Goal: Task Accomplishment & Management: Manage account settings

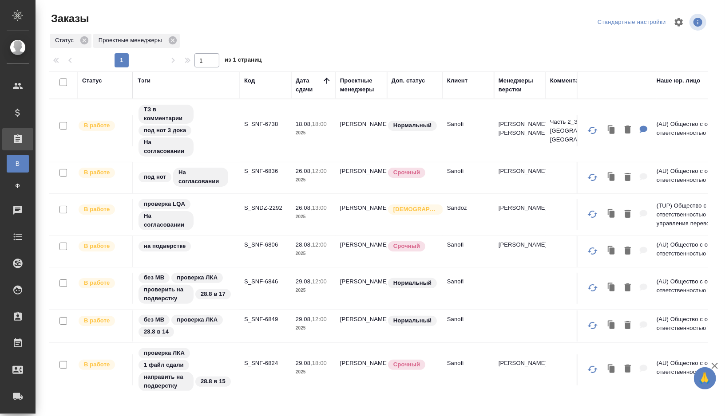
click at [87, 82] on div "Статус" at bounding box center [92, 80] width 20 height 9
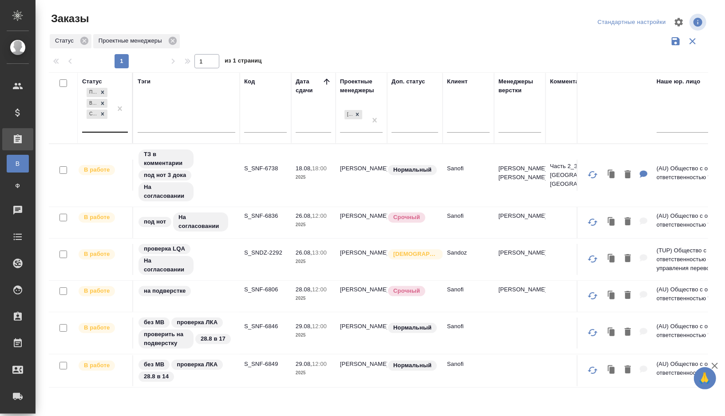
click at [95, 127] on div "Подтвержден В работе Согласование КП" at bounding box center [97, 109] width 30 height 46
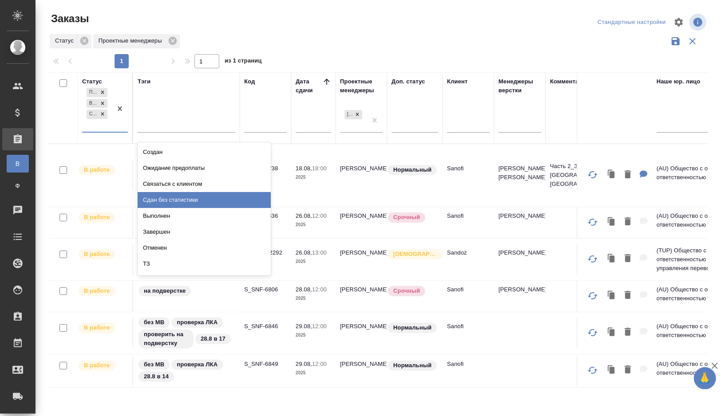
click at [170, 202] on div "Сдан без статистики" at bounding box center [204, 200] width 133 height 16
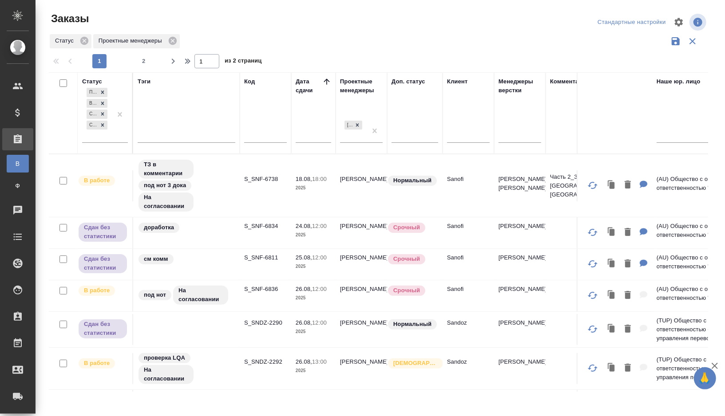
click at [145, 79] on div "Тэги" at bounding box center [144, 81] width 13 height 9
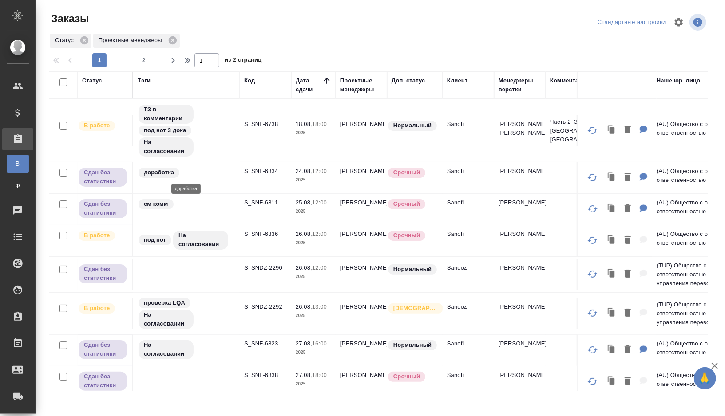
click at [201, 168] on div "доработка" at bounding box center [187, 173] width 98 height 12
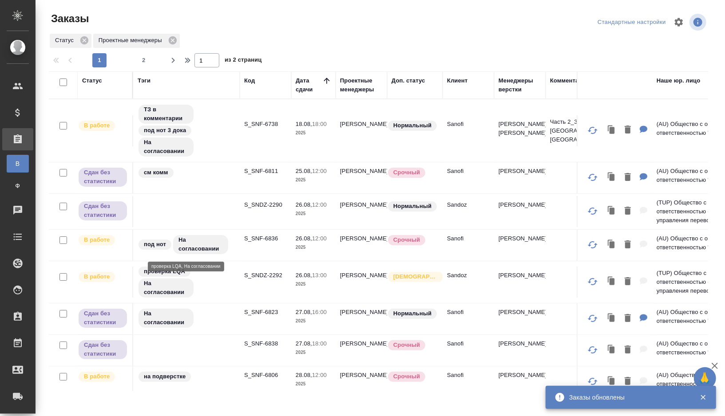
scroll to position [41, 0]
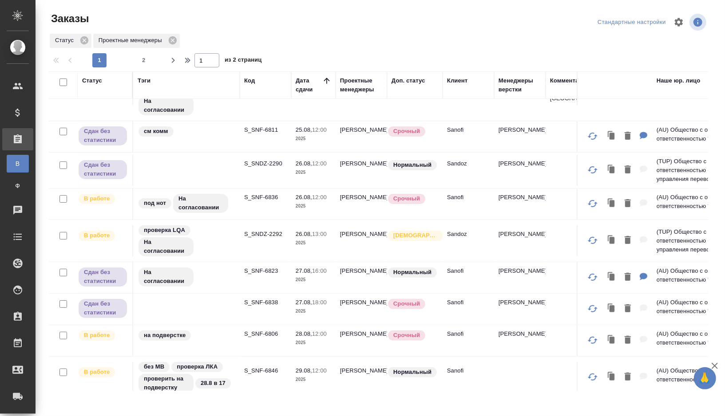
click at [219, 139] on td "см комм" at bounding box center [186, 136] width 107 height 31
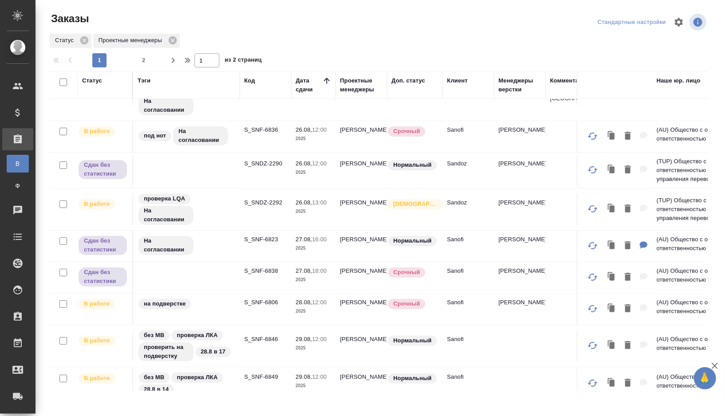
click at [207, 170] on td at bounding box center [186, 170] width 107 height 31
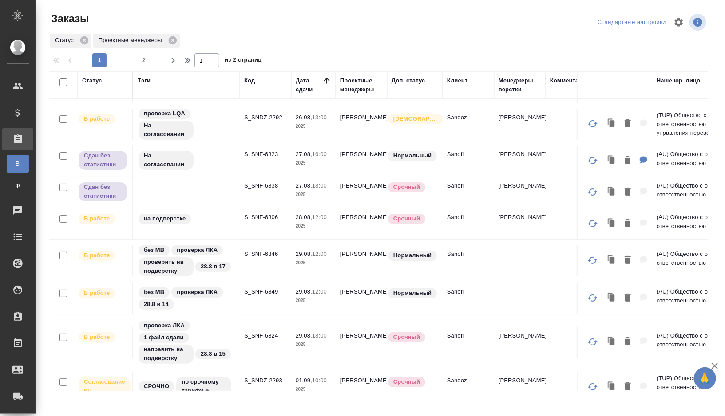
scroll to position [92, 0]
click at [216, 162] on div "На согласовании" at bounding box center [187, 159] width 98 height 21
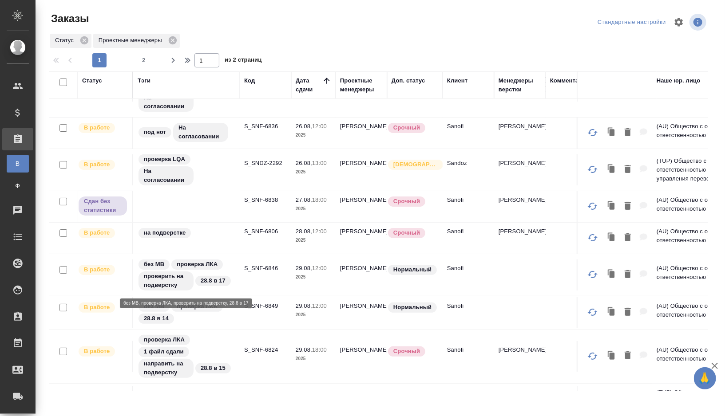
scroll to position [59, 0]
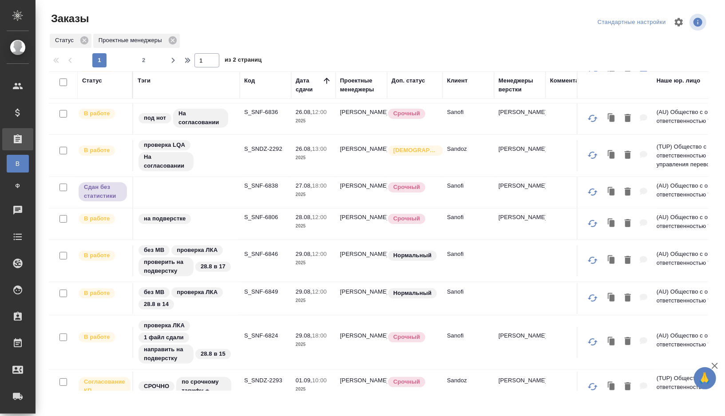
click at [190, 209] on td "на подверстке" at bounding box center [186, 224] width 107 height 31
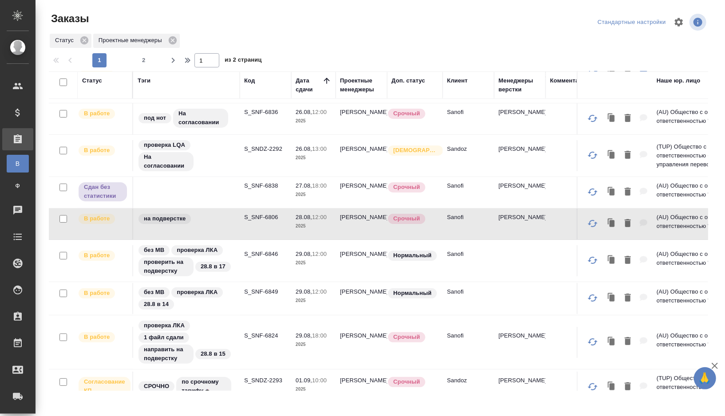
click at [194, 196] on td at bounding box center [186, 192] width 107 height 31
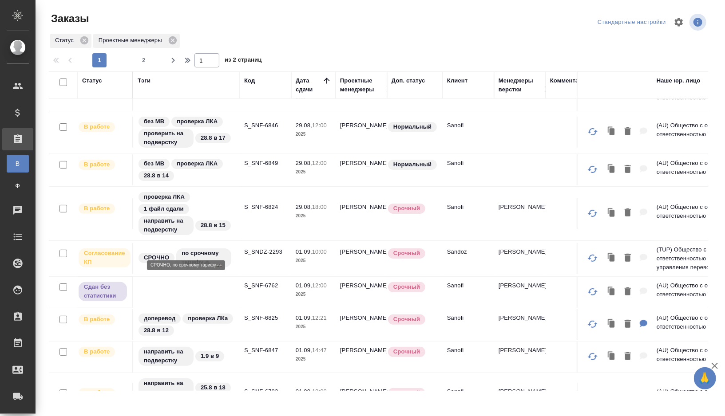
scroll to position [168, 0]
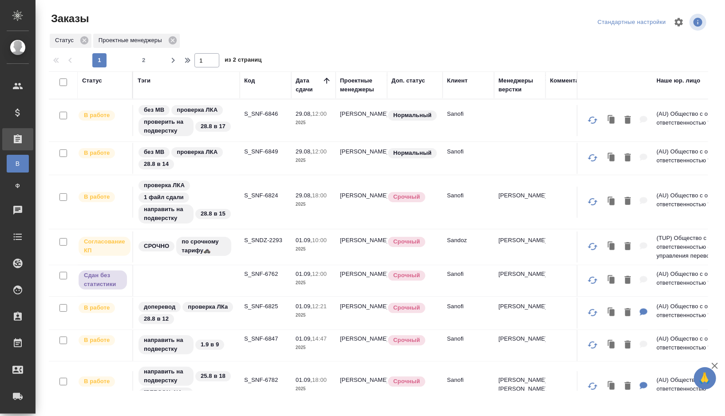
click at [180, 279] on td at bounding box center [186, 280] width 107 height 31
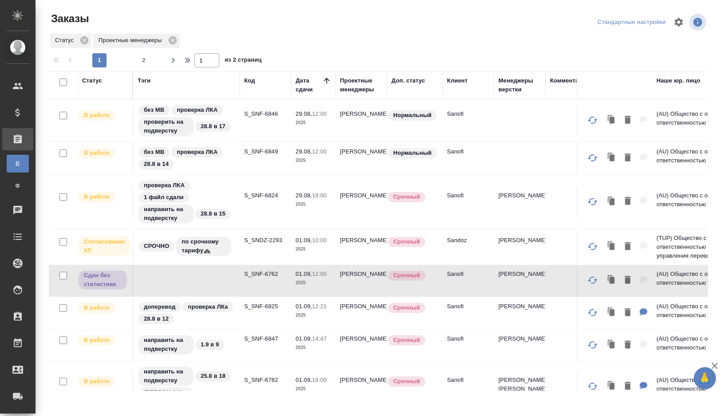
click at [180, 279] on td at bounding box center [186, 280] width 107 height 31
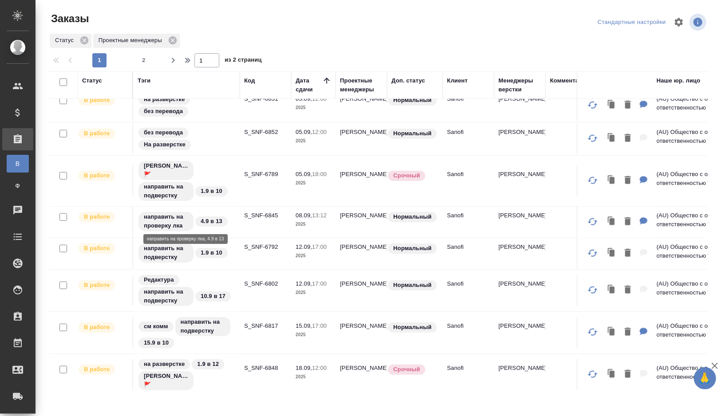
scroll to position [0, 0]
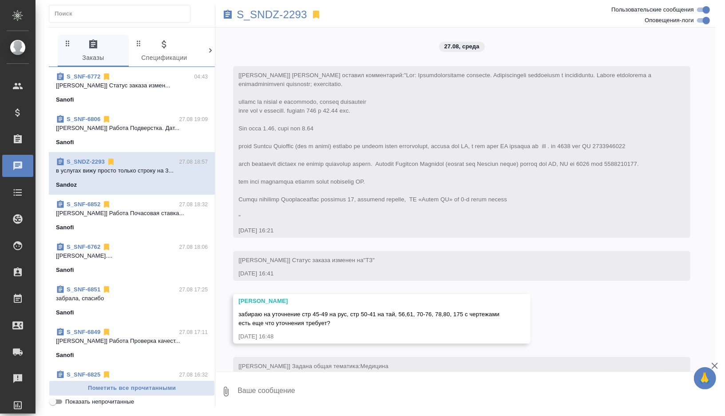
scroll to position [3102, 0]
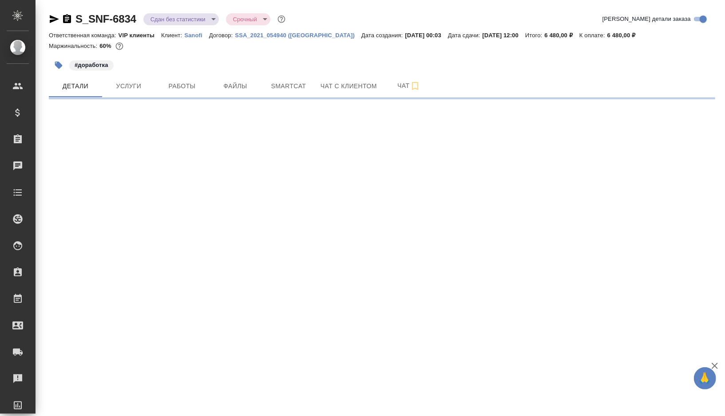
select select "RU"
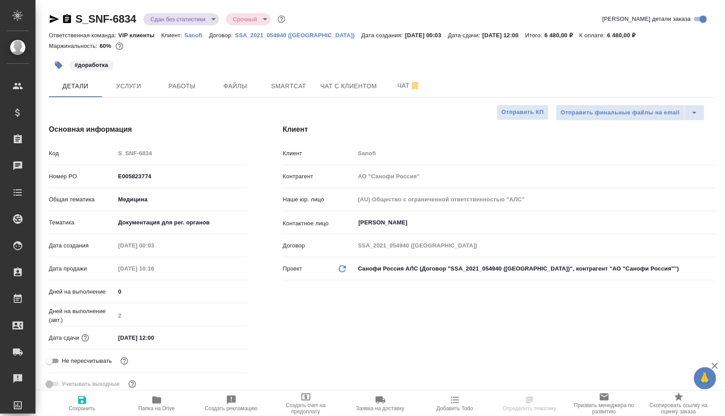
type textarea "x"
click at [174, 92] on button "Работы" at bounding box center [181, 86] width 53 height 22
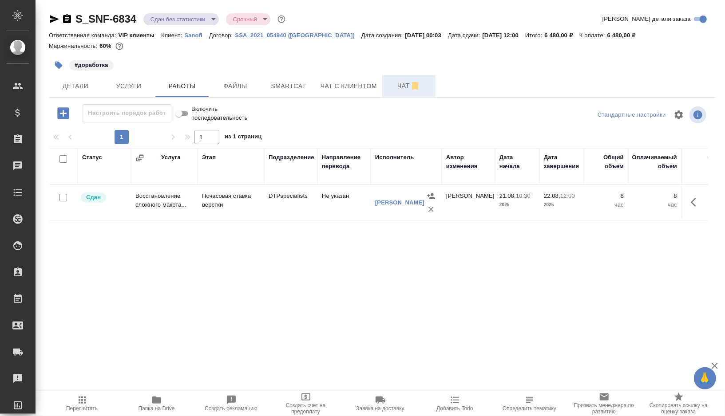
click at [394, 90] on span "Чат" at bounding box center [409, 85] width 43 height 11
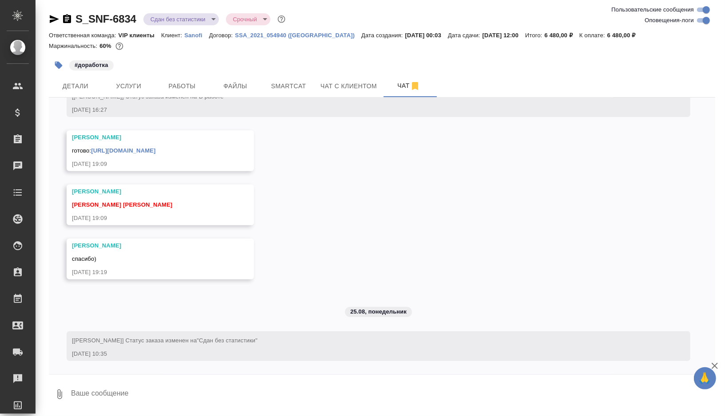
scroll to position [2575, 0]
click at [59, 65] on icon "button" at bounding box center [59, 66] width 8 height 8
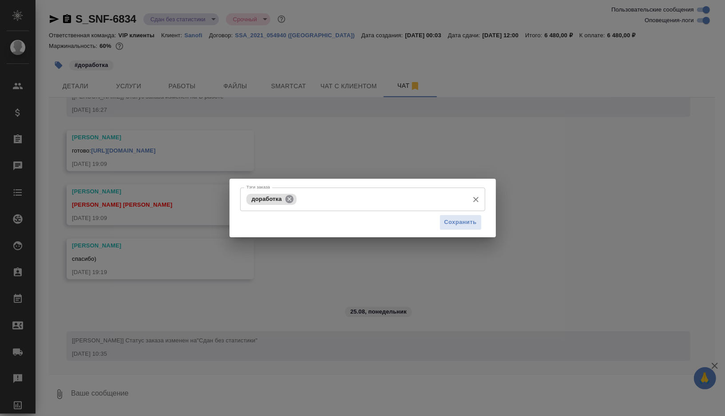
click at [291, 199] on icon at bounding box center [289, 199] width 8 height 8
click at [457, 224] on span "Сохранить" at bounding box center [460, 223] width 32 height 10
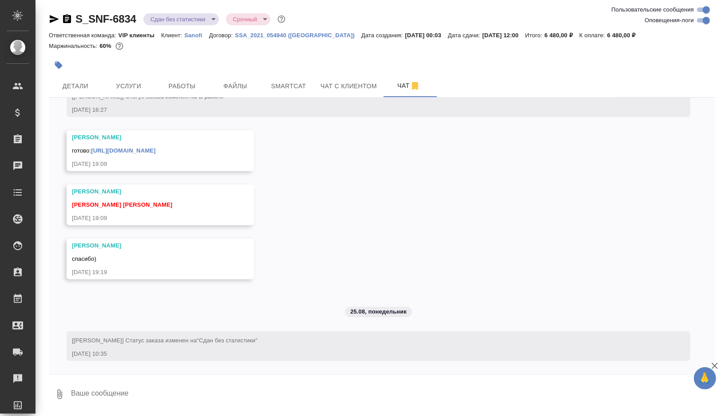
click at [214, 20] on body "🙏 .cls-1 fill:#fff; AWATERA Gorshkova Valentina Клиенты Спецификации Заказы 0 Ч…" at bounding box center [362, 208] width 725 height 416
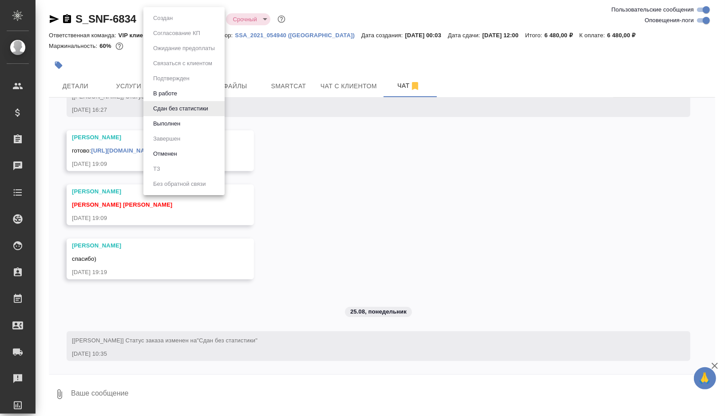
click at [184, 127] on li "Выполнен" at bounding box center [183, 123] width 81 height 15
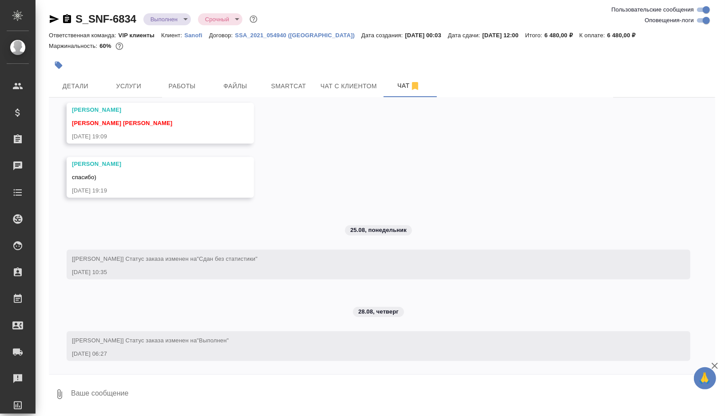
scroll to position [2657, 0]
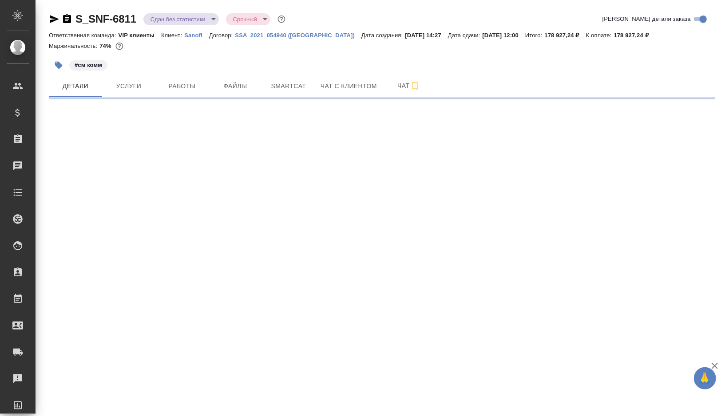
select select "RU"
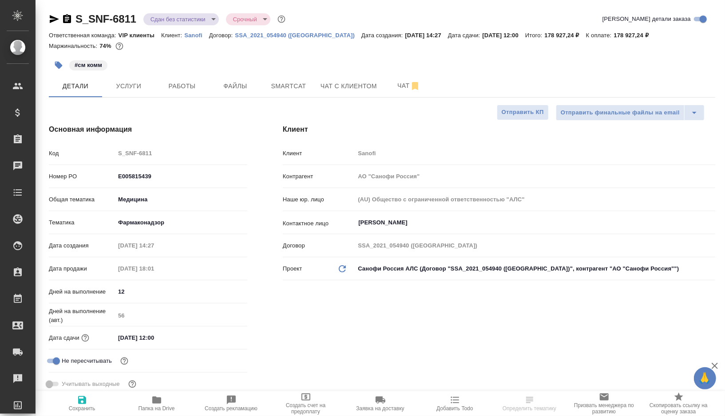
type textarea "x"
click at [185, 79] on button "Работы" at bounding box center [181, 86] width 53 height 22
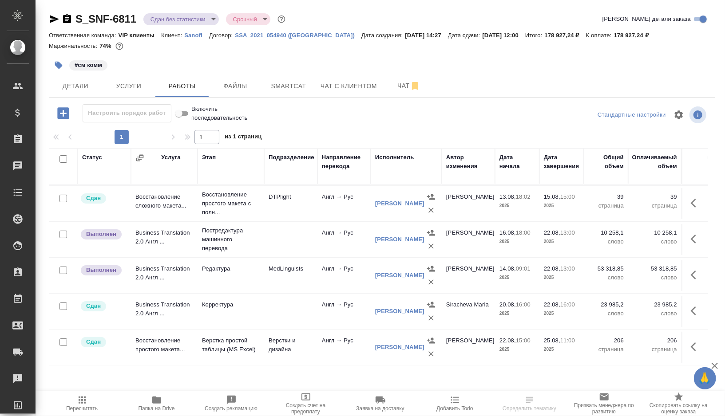
scroll to position [107, 0]
click at [299, 87] on span "Smartcat" at bounding box center [288, 86] width 43 height 11
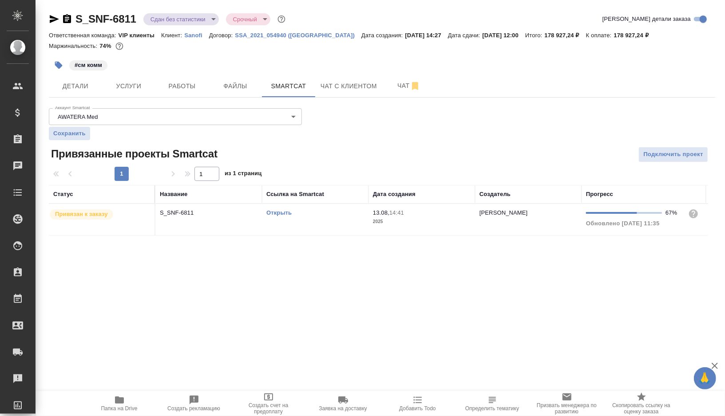
click at [328, 218] on td "Открыть" at bounding box center [315, 219] width 107 height 31
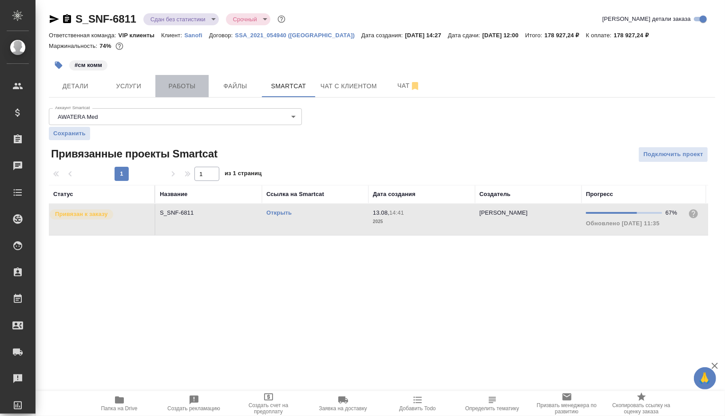
click at [190, 79] on button "Работы" at bounding box center [181, 86] width 53 height 22
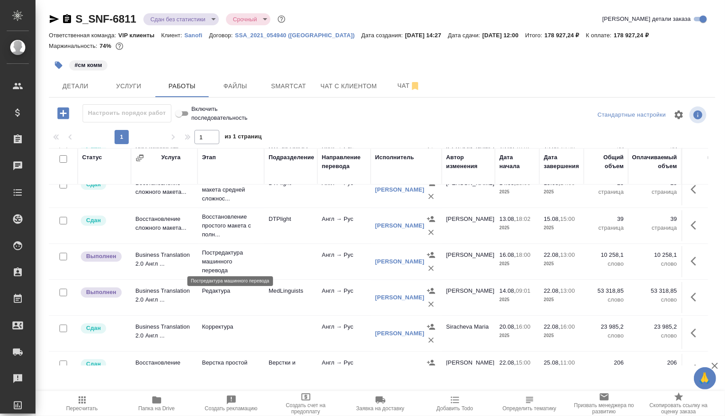
scroll to position [88, 0]
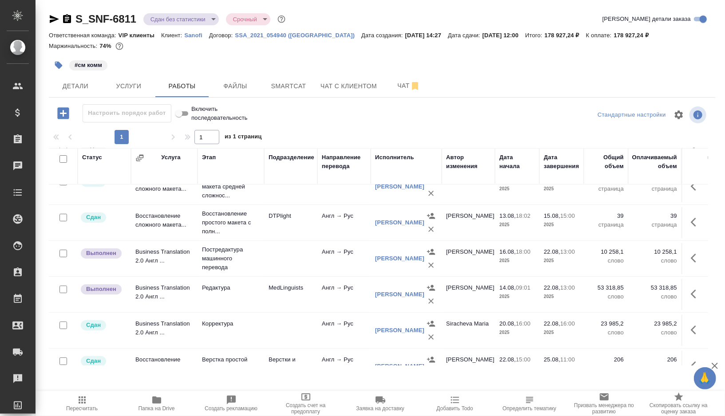
click at [275, 257] on td at bounding box center [290, 258] width 53 height 31
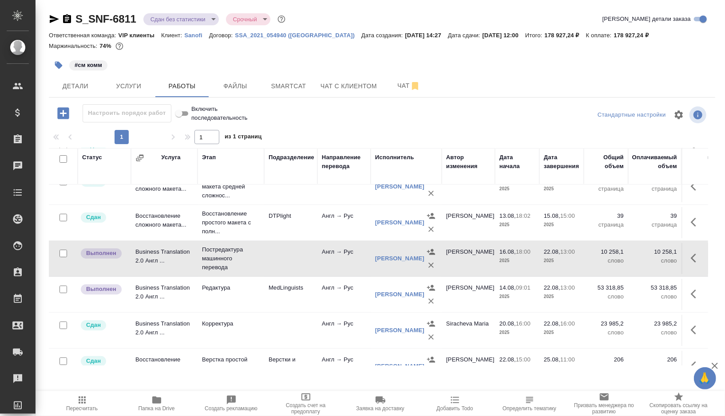
click at [275, 257] on td at bounding box center [290, 258] width 53 height 31
click at [392, 80] on button "Чат" at bounding box center [408, 86] width 53 height 22
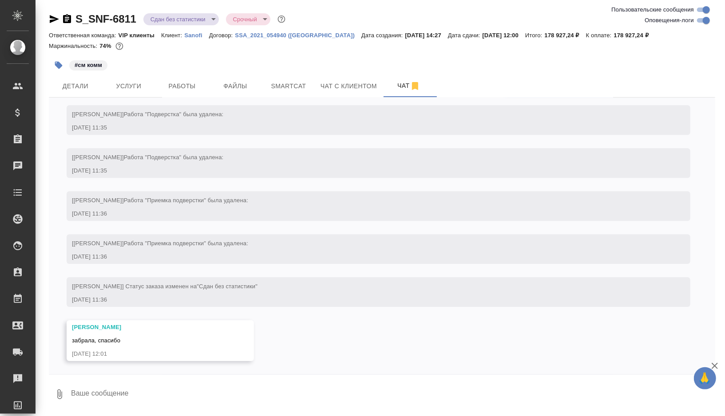
scroll to position [17583, 0]
click at [705, 22] on input "Оповещения-логи" at bounding box center [706, 20] width 32 height 11
checkbox input "false"
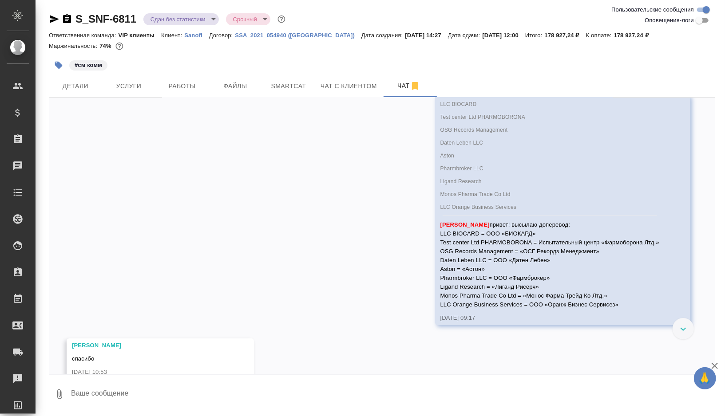
scroll to position [1939, 0]
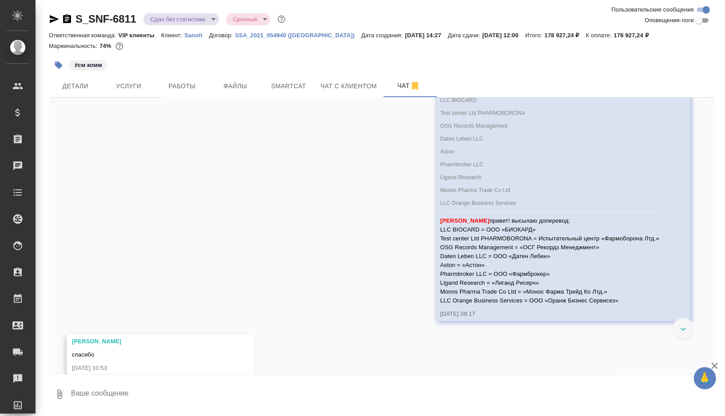
click at [185, 68] on div "#см комм" at bounding box center [271, 65] width 444 height 20
click at [185, 82] on span "Работы" at bounding box center [182, 86] width 43 height 11
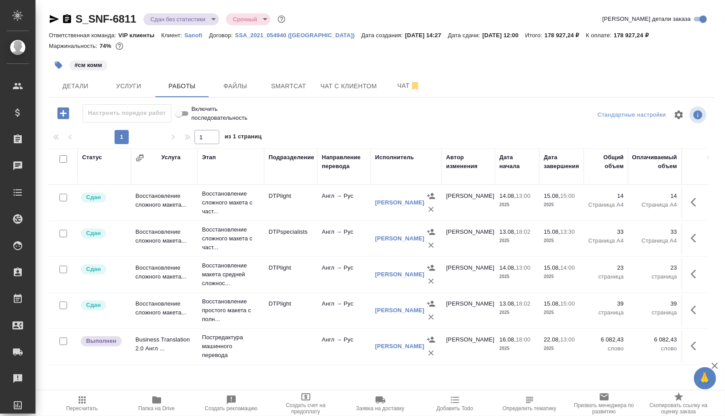
click at [87, 403] on icon "button" at bounding box center [82, 400] width 11 height 11
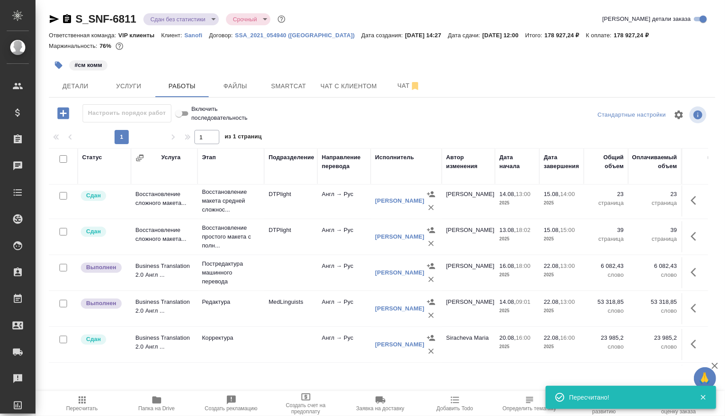
scroll to position [93, 0]
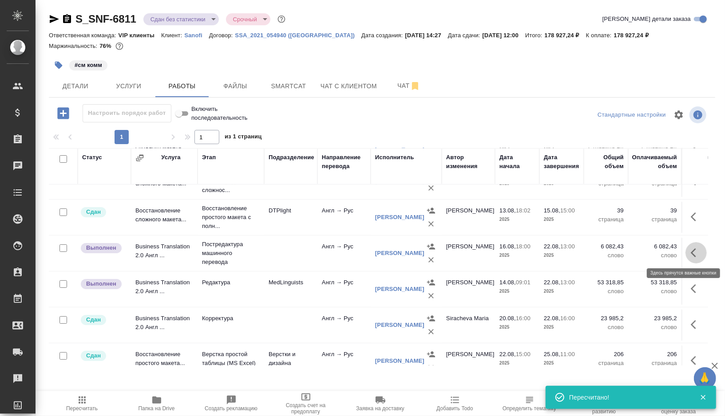
click at [691, 249] on icon "button" at bounding box center [696, 253] width 11 height 11
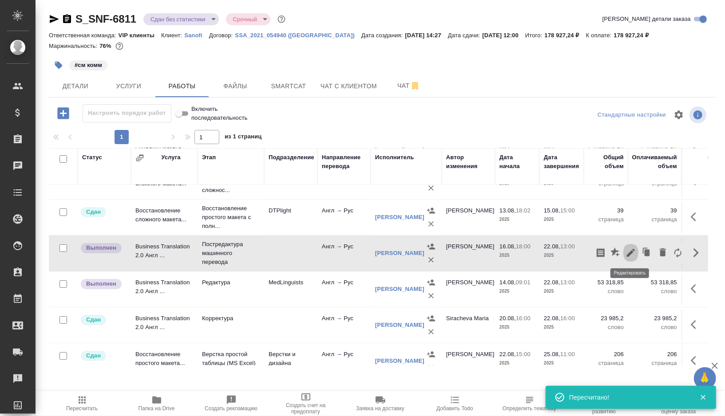
click at [630, 249] on icon "button" at bounding box center [631, 253] width 11 height 11
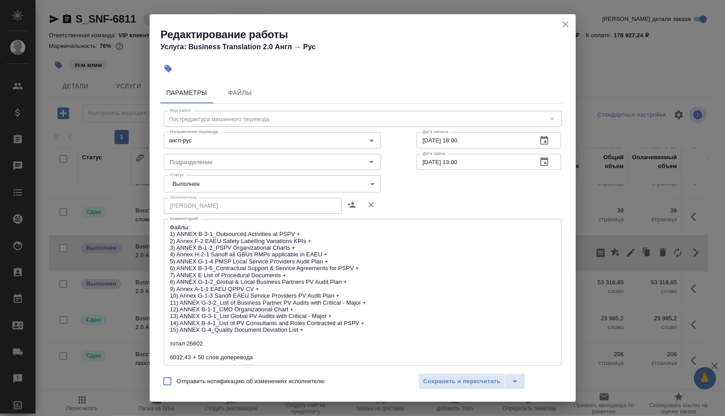
click at [293, 183] on body "🙏 .cls-1 fill:#fff; AWATERA Gorshkova Valentina Клиенты Спецификации Заказы 0 Ч…" at bounding box center [362, 208] width 725 height 416
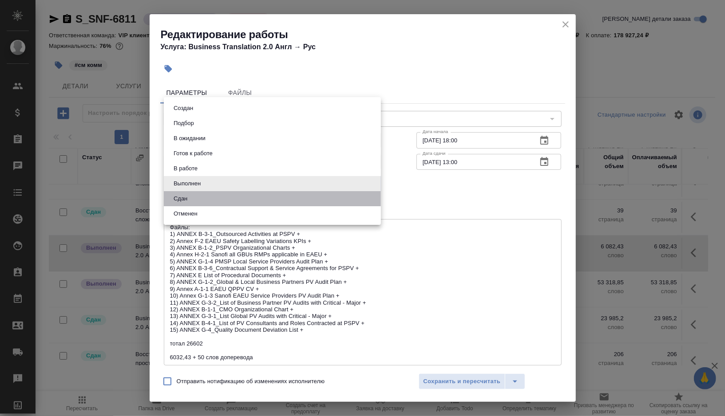
click at [225, 205] on li "Сдан" at bounding box center [272, 198] width 217 height 15
type input "closed"
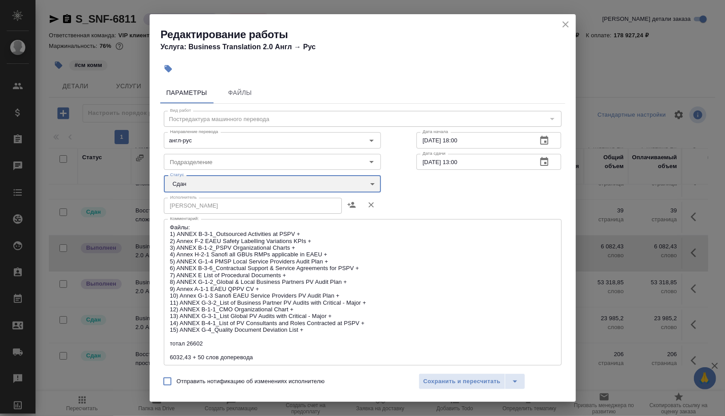
scroll to position [188, 0]
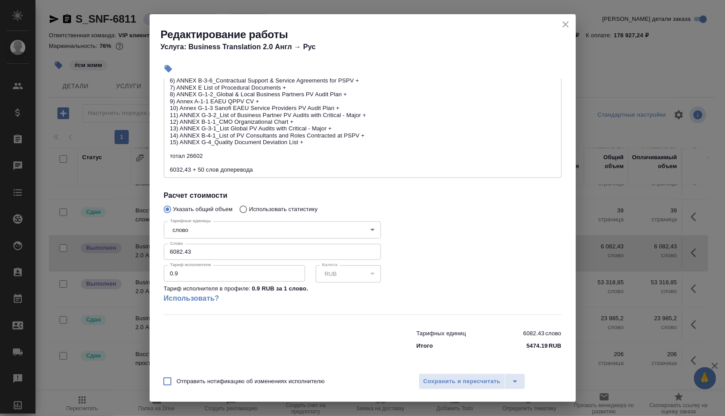
click at [173, 384] on input "Отправить нотификацию об изменениях исполнителю" at bounding box center [167, 381] width 19 height 19
checkbox input "true"
click at [441, 383] on span "Сохранить и пересчитать" at bounding box center [462, 382] width 77 height 10
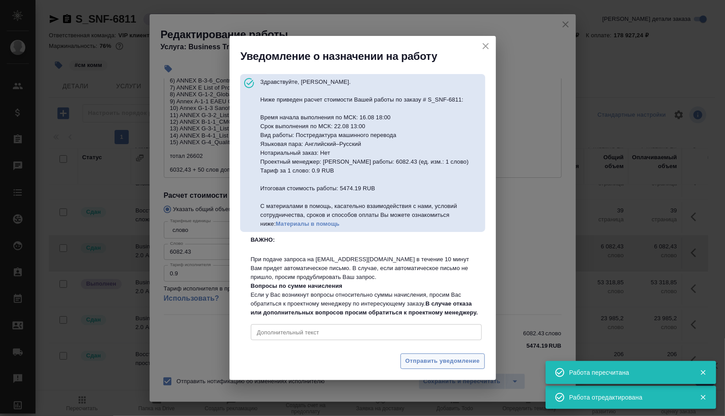
click at [431, 367] on span "Отправить уведомление" at bounding box center [442, 361] width 75 height 10
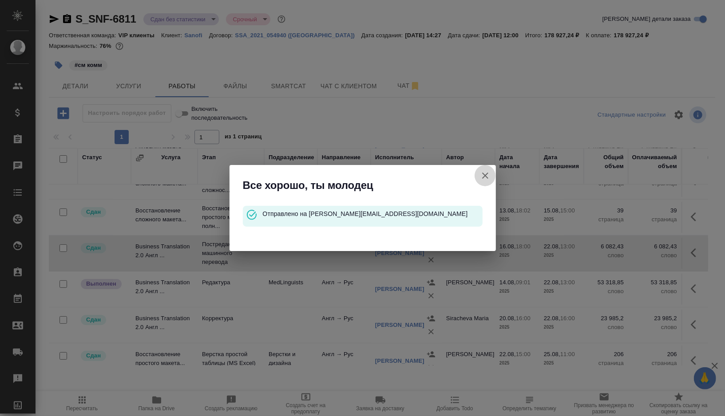
click at [490, 177] on button "Группировать работы по услугам" at bounding box center [485, 175] width 21 height 21
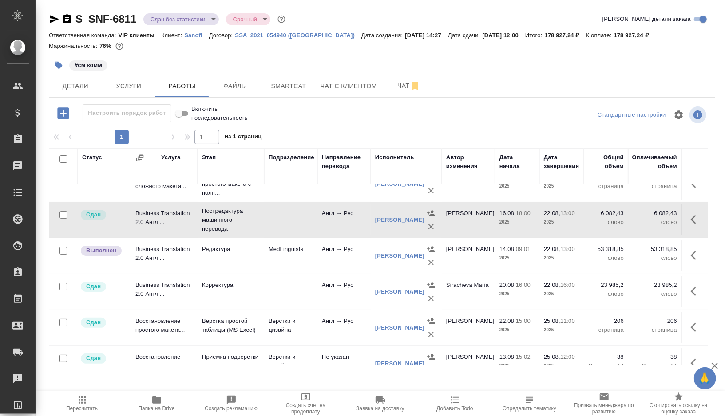
scroll to position [132, 0]
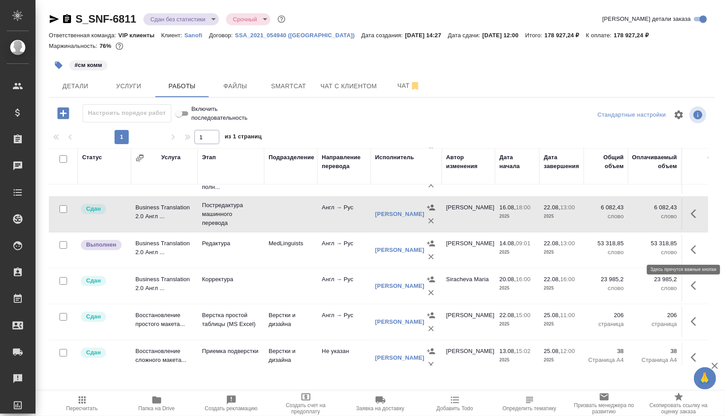
click at [692, 253] on button "button" at bounding box center [695, 249] width 21 height 21
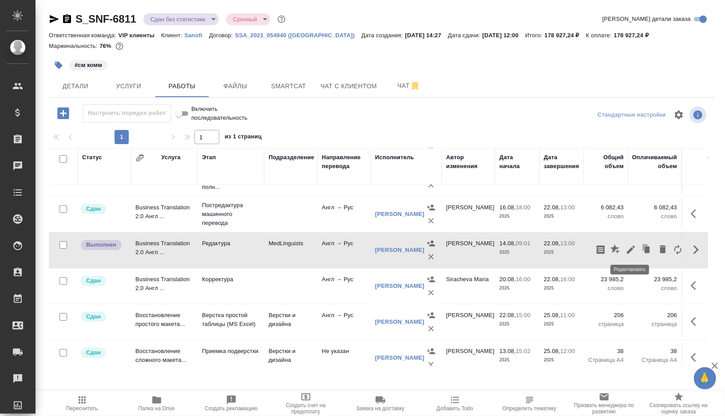
click at [630, 248] on icon "button" at bounding box center [631, 250] width 8 height 8
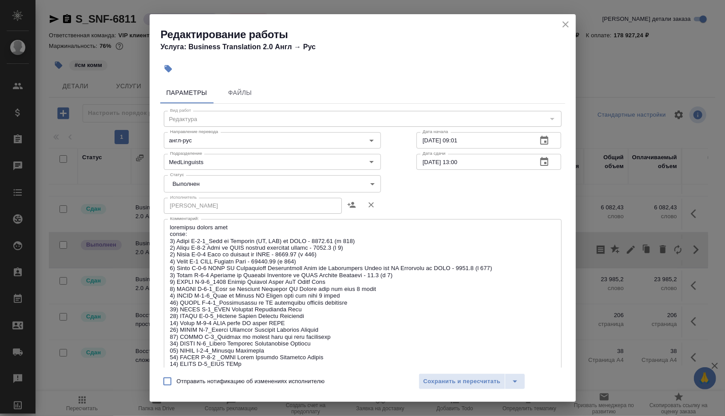
click at [359, 182] on body "🙏 .cls-1 fill:#fff; AWATERA Gorshkova Valentina Клиенты Спецификации Заказы 0 Ч…" at bounding box center [362, 208] width 725 height 416
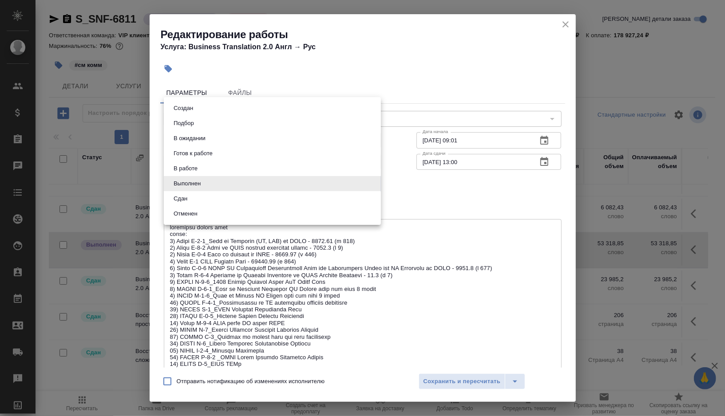
click at [199, 198] on li "Сдан" at bounding box center [272, 198] width 217 height 15
type input "closed"
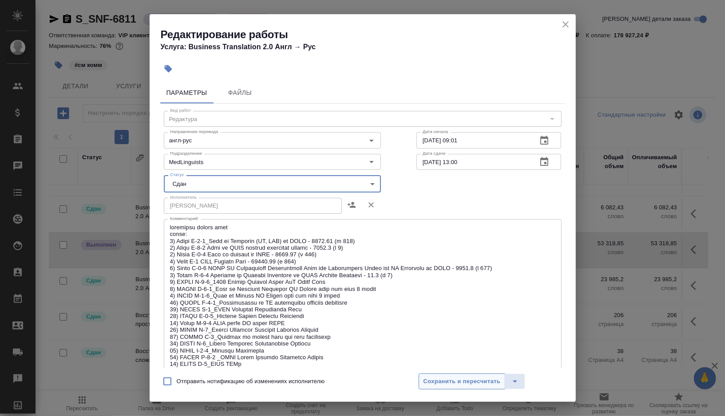
click at [443, 379] on span "Сохранить и пересчитать" at bounding box center [462, 382] width 77 height 10
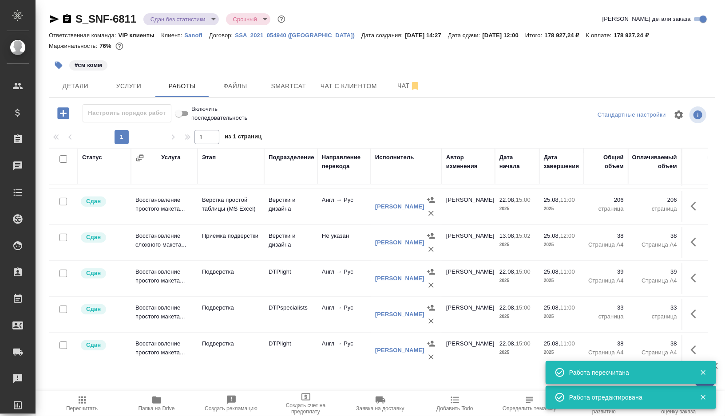
scroll to position [0, 0]
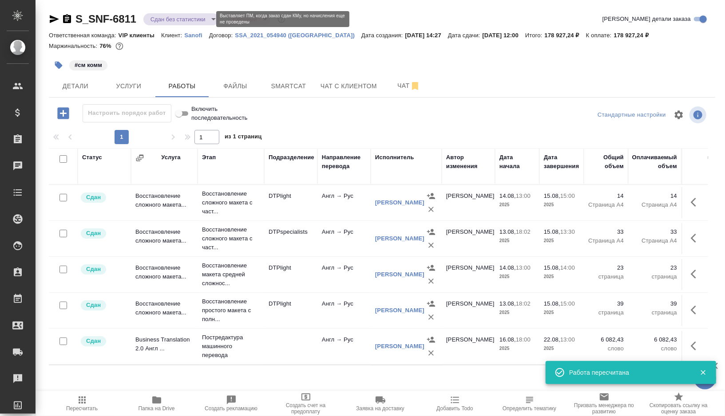
click at [196, 16] on body "🙏 .cls-1 fill:#fff; AWATERA Gorshkova Valentina Клиенты Спецификации Заказы 0 Ч…" at bounding box center [362, 208] width 725 height 416
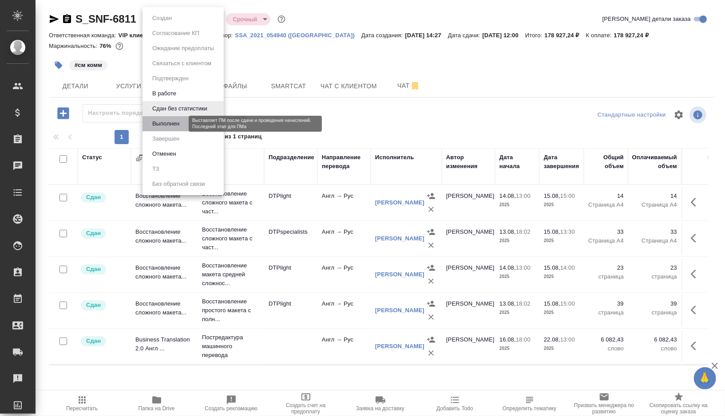
click at [168, 123] on button "Выполнен" at bounding box center [166, 124] width 32 height 10
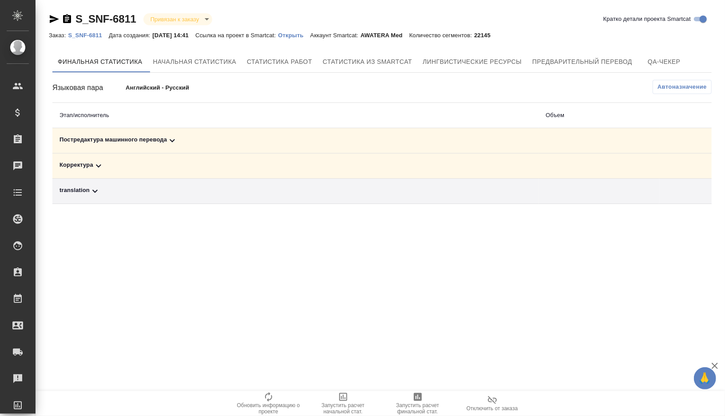
click at [199, 145] on div "Постредактура машинного перевода" at bounding box center [295, 140] width 472 height 11
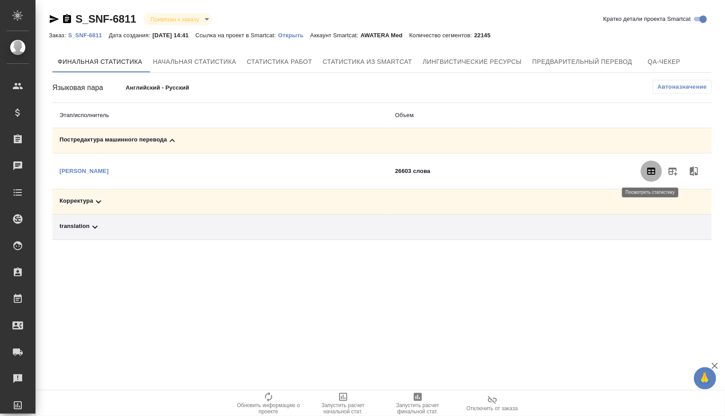
click at [647, 175] on icon "button" at bounding box center [651, 171] width 11 height 11
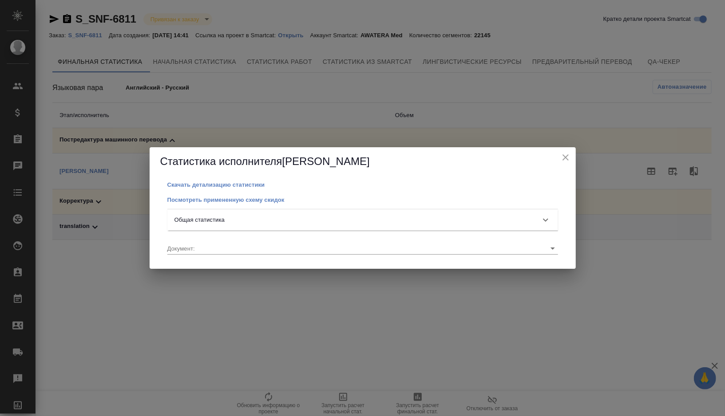
click at [541, 220] on icon at bounding box center [545, 220] width 11 height 11
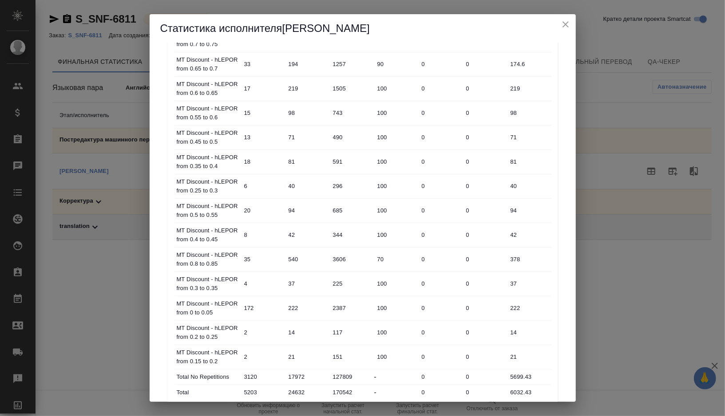
scroll to position [432, 0]
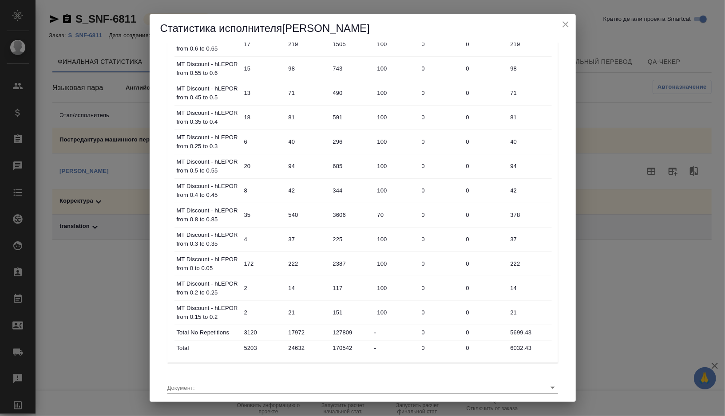
click at [522, 344] on input "6032.43" at bounding box center [529, 348] width 44 height 13
click at [522, 344] on input "6032.43" at bounding box center [530, 348] width 44 height 13
click at [568, 21] on icon "close" at bounding box center [565, 24] width 11 height 11
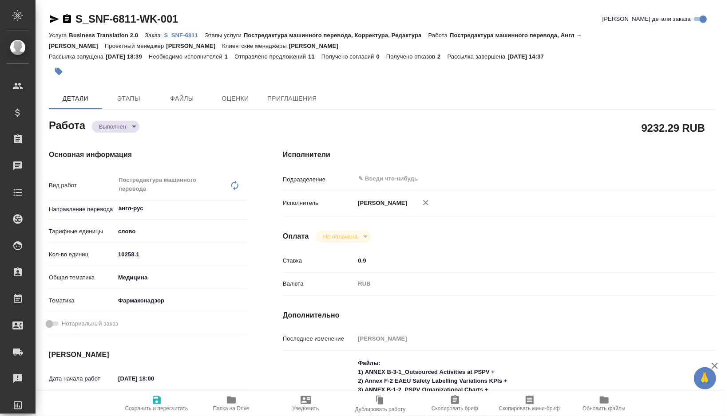
type textarea "x"
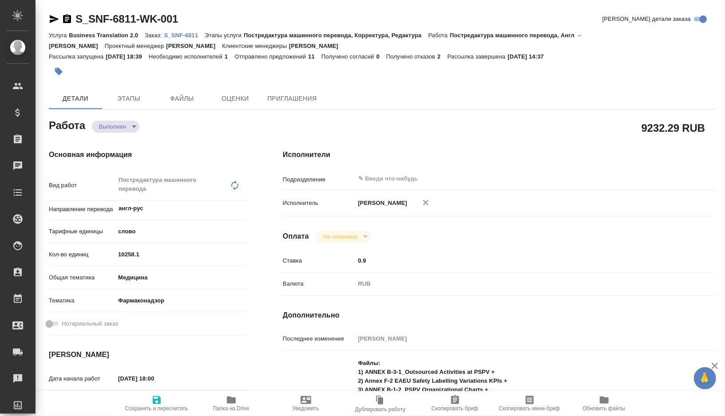
type textarea "x"
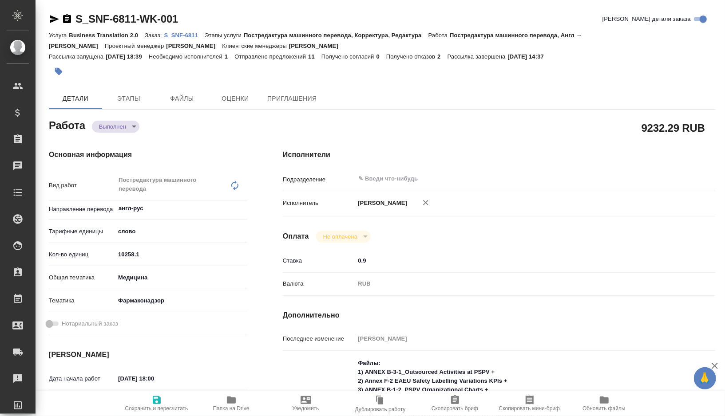
type textarea "x"
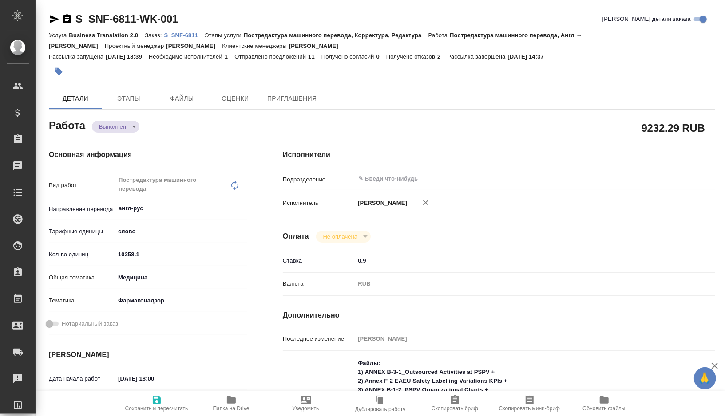
type textarea "x"
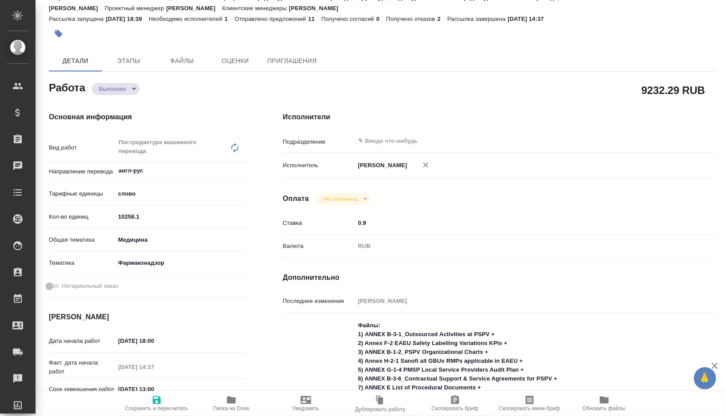
type textarea "x"
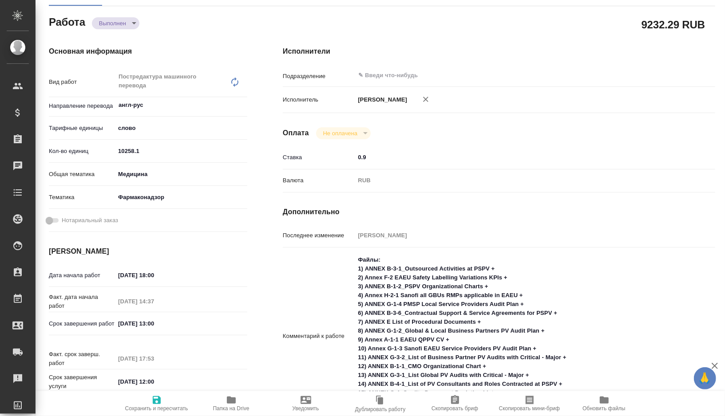
type textarea "x"
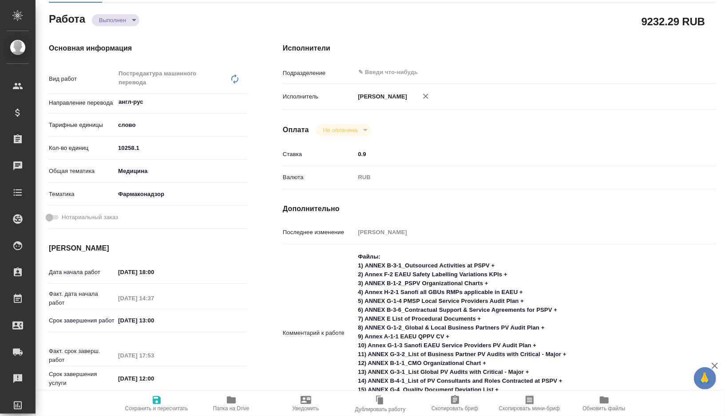
type textarea "x"
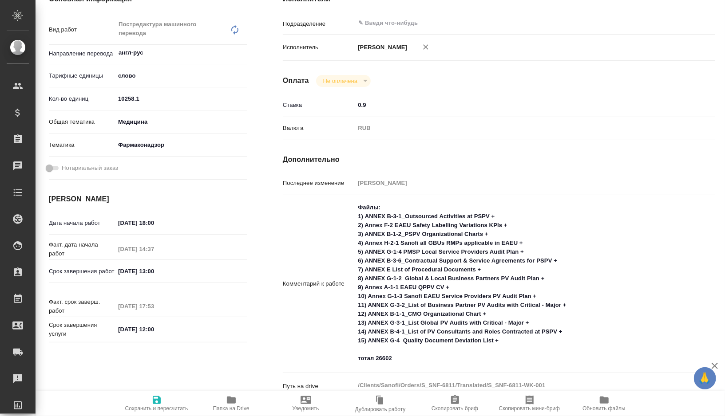
type textarea "x"
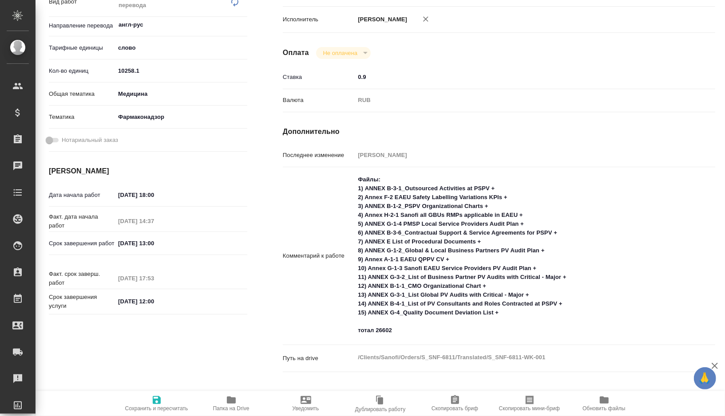
scroll to position [185, 0]
type textarea "x"
click at [420, 329] on textarea "Файлы: 1) ANNEX B-3-1_Outsourced Activities at PSPV + 2) Annex F-2 EAEU Safety …" at bounding box center [517, 254] width 324 height 166
type textarea "x"
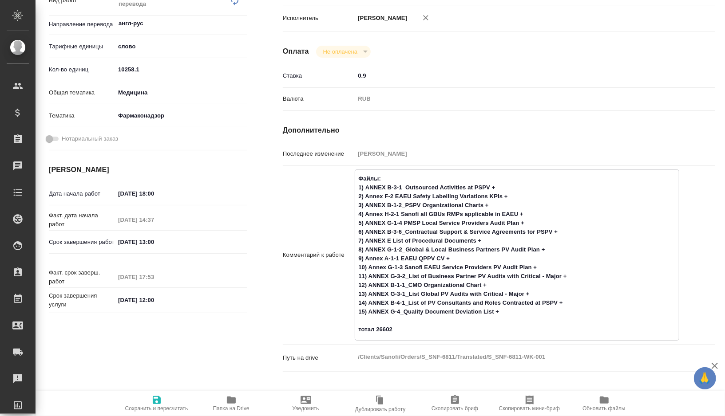
type textarea "x"
click at [416, 335] on textarea "Файлы: 1) ANNEX B-3-1_Outsourced Activities at PSPV + 2) Annex F-2 EAEU Safety …" at bounding box center [517, 254] width 324 height 166
type textarea "Файлы: 1) ANNEX B-3-1_Outsourced Activities at PSPV + 2) Annex F-2 EAEU Safety …"
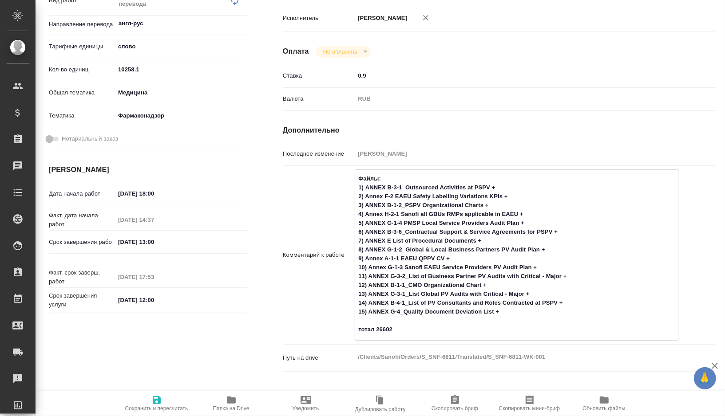
type textarea "x"
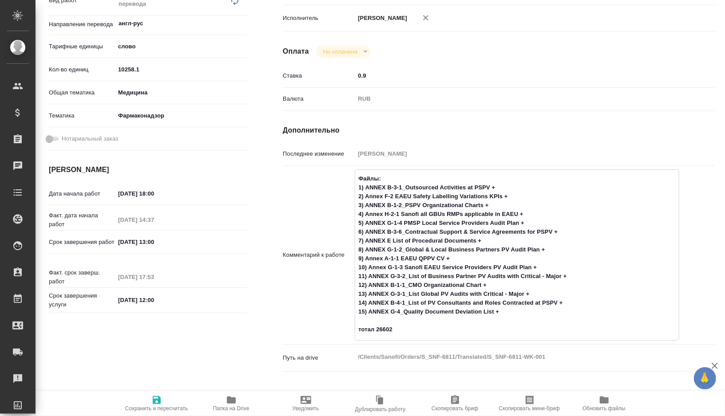
type textarea "x"
type textarea "Файлы: 1) ANNEX B-3-1_Outsourced Activities at PSPV + 2) Annex F-2 EAEU Safety …"
type textarea "x"
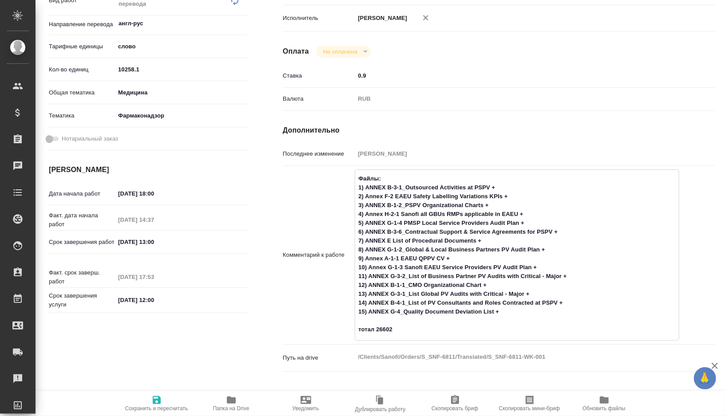
type textarea "x"
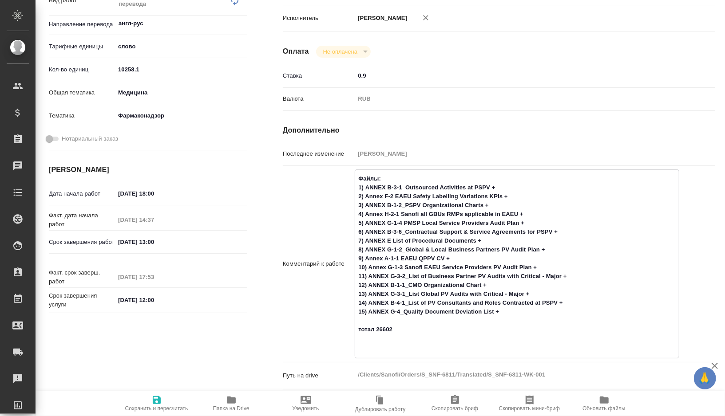
paste textarea "6032,43"
type textarea "Файлы: 1) ANNEX B-3-1_Outsourced Activities at PSPV + 2) Annex F-2 EAEU Safety …"
type textarea "x"
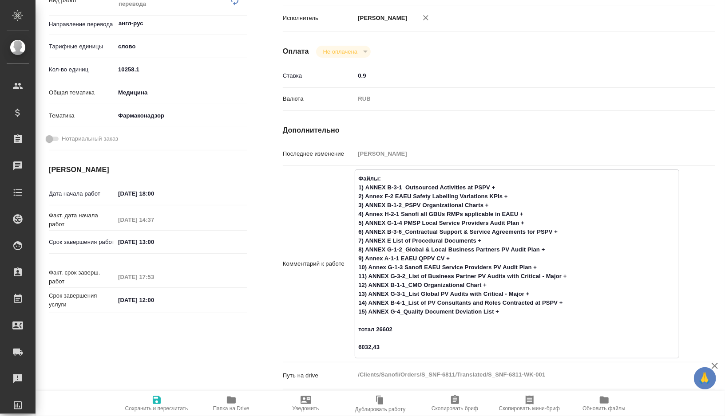
type textarea "x"
type textarea "Файлы: 1) ANNEX B-3-1_Outsourced Activities at PSPV + 2) Annex F-2 EAEU Safety …"
type textarea "x"
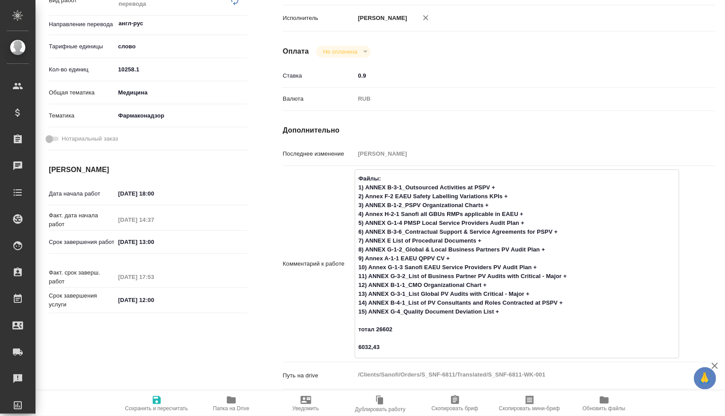
type textarea "x"
type textarea "Файлы: 1) ANNEX B-3-1_Outsourced Activities at PSPV + 2) Annex F-2 EAEU Safety …"
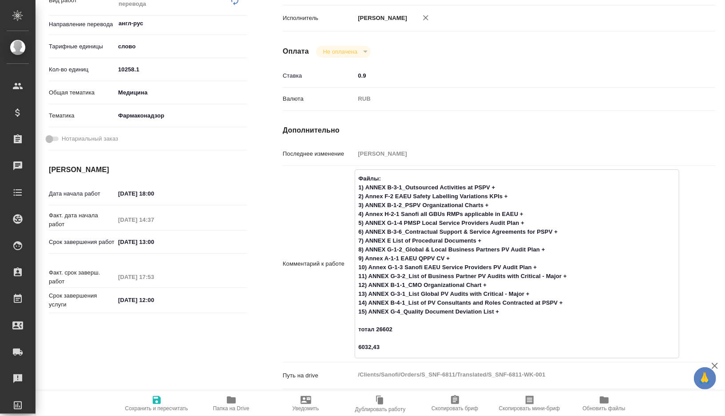
type textarea "x"
type textarea "Файлы: 1) ANNEX B-3-1_Outsourced Activities at PSPV + 2) Annex F-2 EAEU Safety …"
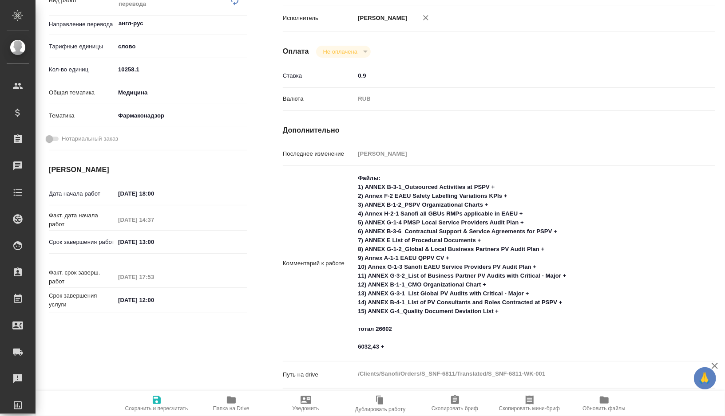
type textarea "x"
type textarea "Файлы: 1) ANNEX B-3-1_Outsourced Activities at PSPV + 2) Annex F-2 EAEU Safety …"
type textarea "x"
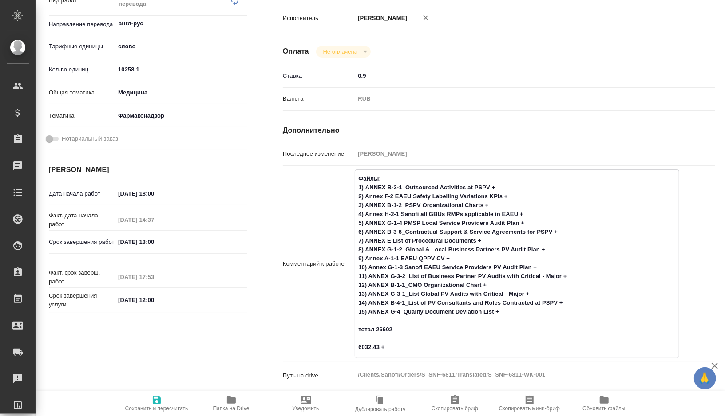
type textarea "x"
type textarea "Файлы: 1) ANNEX B-3-1_Outsourced Activities at PSPV + 2) Annex F-2 EAEU Safety …"
type textarea "x"
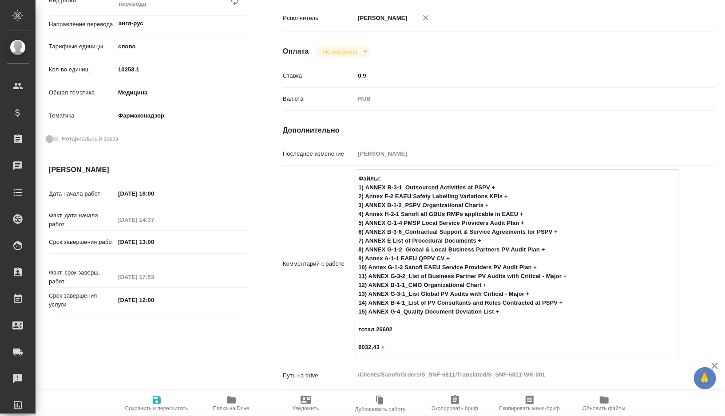
type textarea "x"
type textarea "Файлы: 1) ANNEX B-3-1_Outsourced Activities at PSPV + 2) Annex F-2 EAEU Safety …"
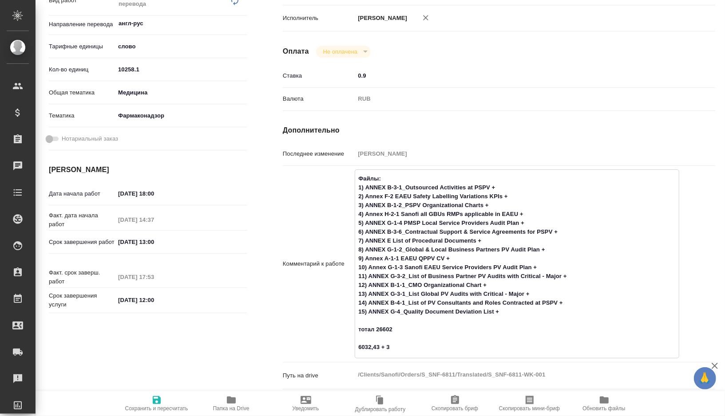
type textarea "x"
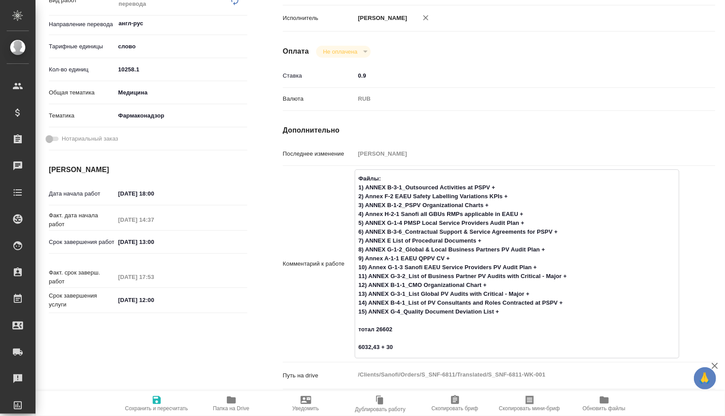
type textarea "Файлы: 1) ANNEX B-3-1_Outsourced Activities at PSPV + 2) Annex F-2 EAEU Safety …"
type textarea "x"
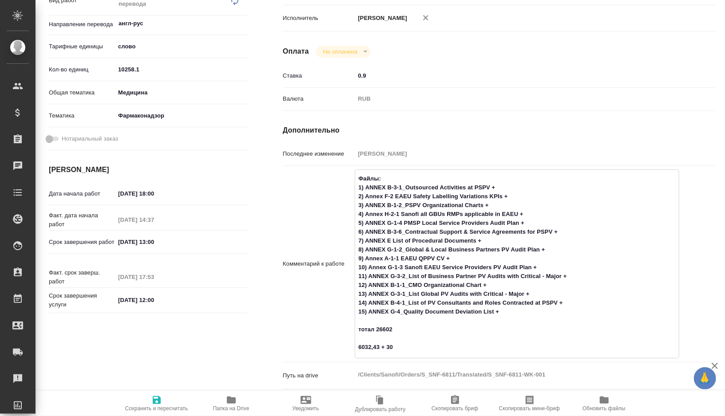
type textarea "x"
type textarea "Файлы: 1) ANNEX B-3-1_Outsourced Activities at PSPV + 2) Annex F-2 EAEU Safety …"
type textarea "x"
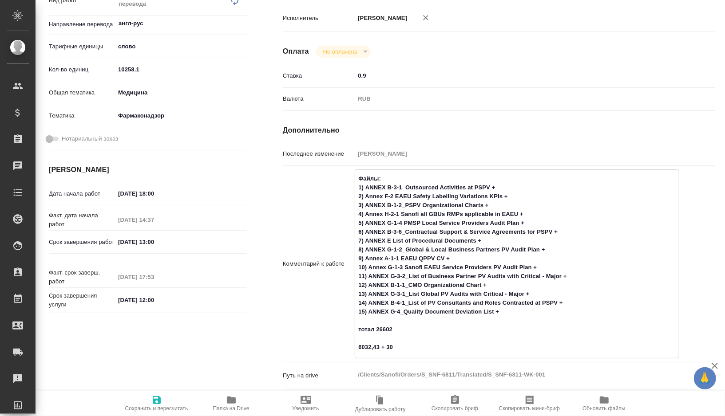
type textarea "x"
type textarea "Файлы: 1) ANNEX B-3-1_Outsourced Activities at PSPV + 2) Annex F-2 EAEU Safety …"
type textarea "x"
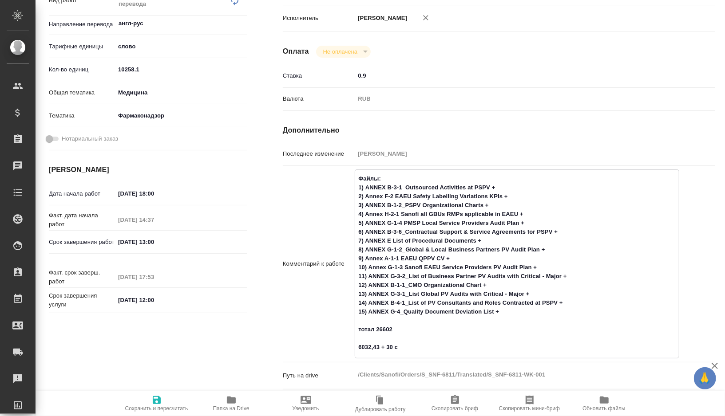
type textarea "x"
type textarea "Файлы: 1) ANNEX B-3-1_Outsourced Activities at PSPV + 2) Annex F-2 EAEU Safety …"
type textarea "x"
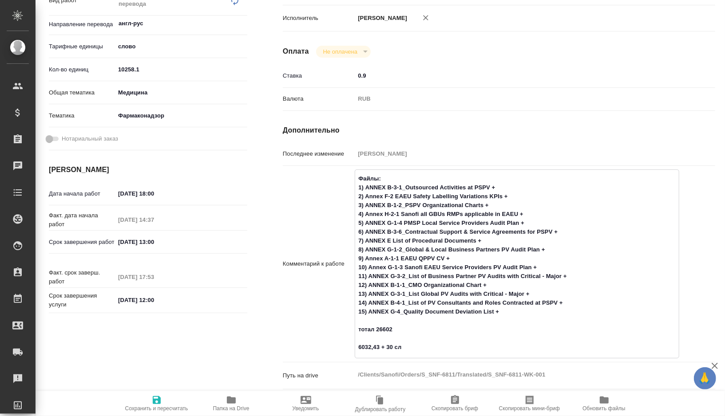
type textarea "x"
type textarea "Файлы: 1) ANNEX B-3-1_Outsourced Activities at PSPV + 2) Annex F-2 EAEU Safety …"
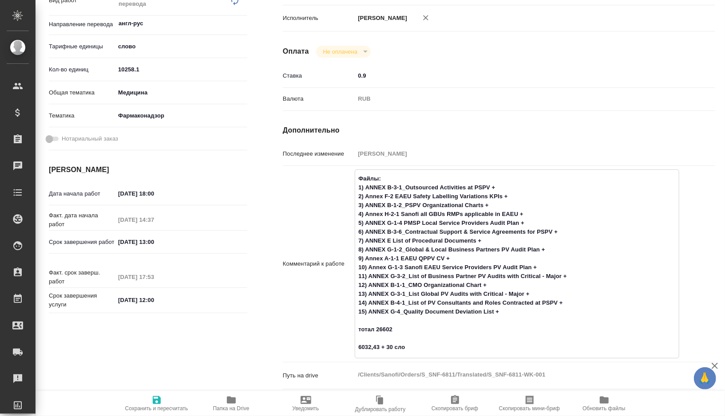
type textarea "x"
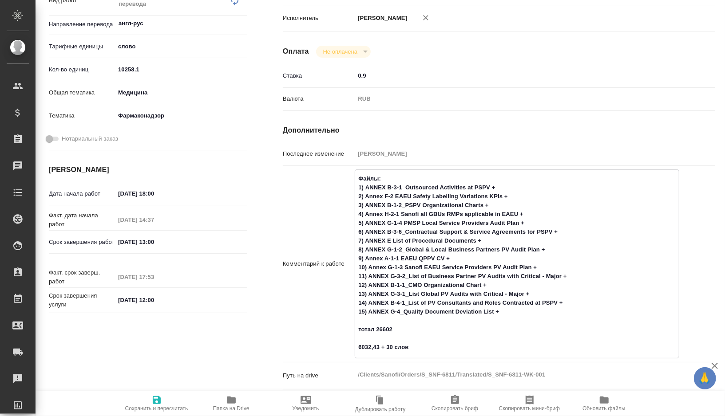
type textarea "Файлы: 1) ANNEX B-3-1_Outsourced Activities at PSPV + 2) Annex F-2 EAEU Safety …"
type textarea "x"
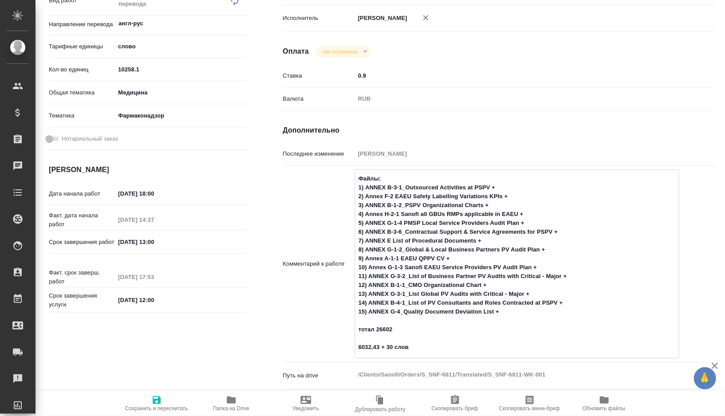
type textarea "x"
type textarea "Файлы: 1) ANNEX B-3-1_Outsourced Activities at PSPV + 2) Annex F-2 EAEU Safety …"
type textarea "x"
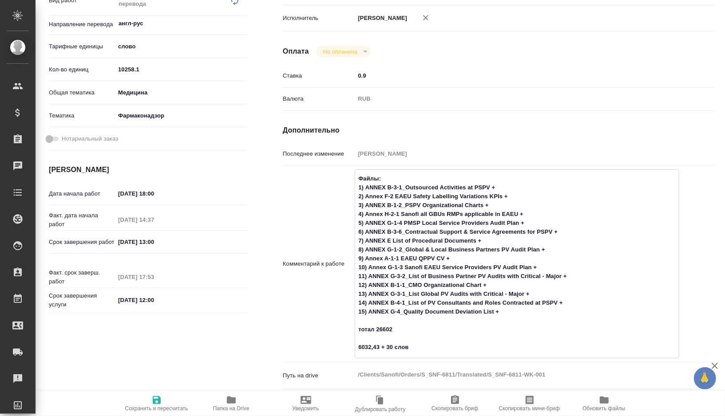
type textarea "x"
type textarea "Файлы: 1) ANNEX B-3-1_Outsourced Activities at PSPV + 2) Annex F-2 EAEU Safety …"
type textarea "x"
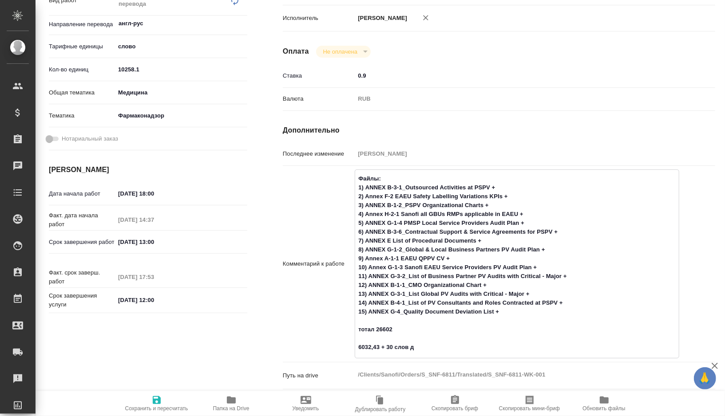
type textarea "x"
type textarea "Файлы: 1) ANNEX B-3-1_Outsourced Activities at PSPV + 2) Annex F-2 EAEU Safety …"
type textarea "x"
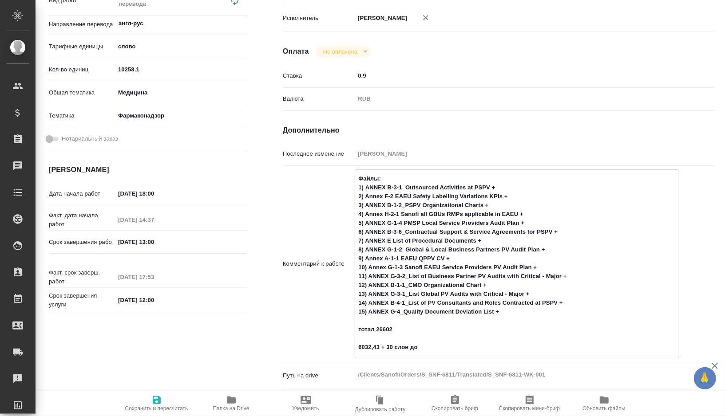
type textarea "x"
type textarea "Файлы: 1) ANNEX B-3-1_Outsourced Activities at PSPV + 2) Annex F-2 EAEU Safety …"
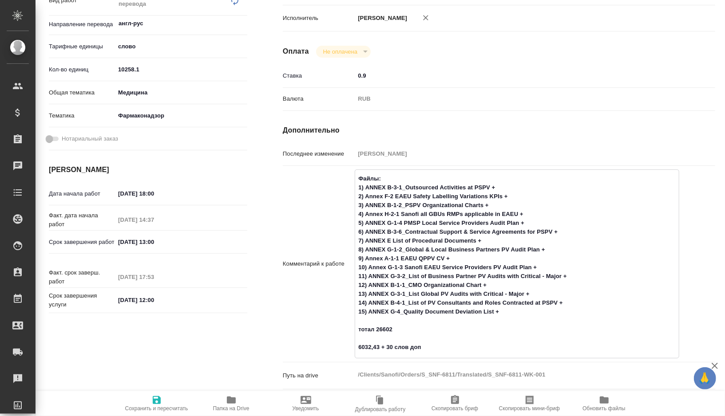
type textarea "x"
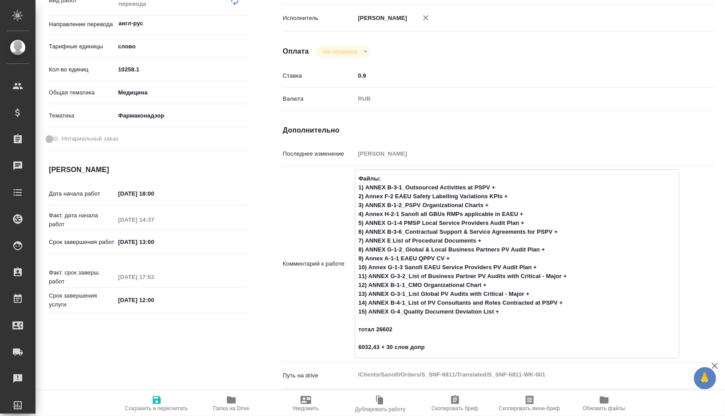
type textarea "Файлы: 1) ANNEX B-3-1_Outsourced Activities at PSPV + 2) Annex F-2 EAEU Safety …"
type textarea "x"
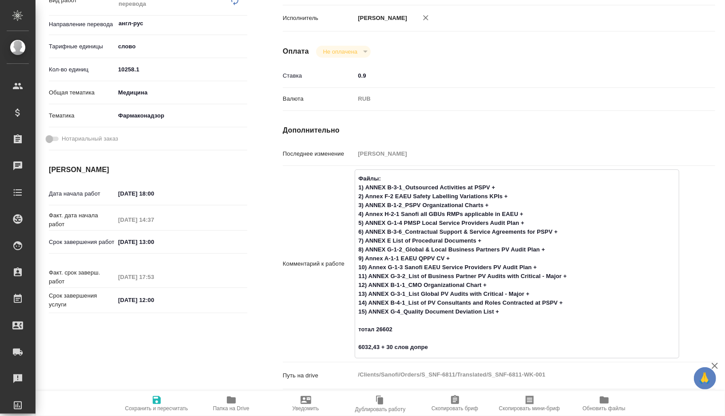
type textarea "x"
type textarea "Файлы: 1) ANNEX B-3-1_Outsourced Activities at PSPV + 2) Annex F-2 EAEU Safety …"
type textarea "x"
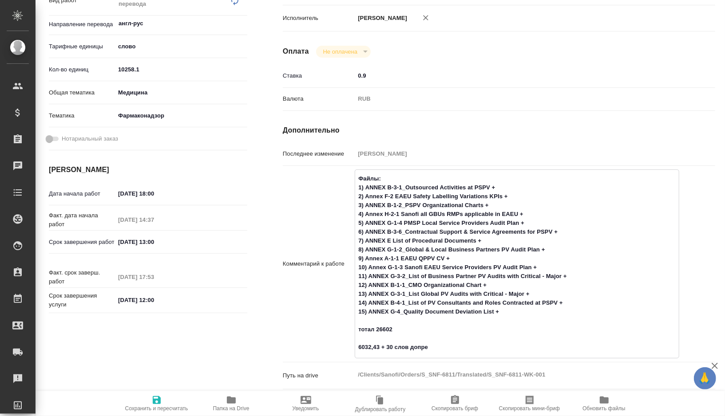
type textarea "x"
type textarea "Файлы: 1) ANNEX B-3-1_Outsourced Activities at PSPV + 2) Annex F-2 EAEU Safety …"
type textarea "x"
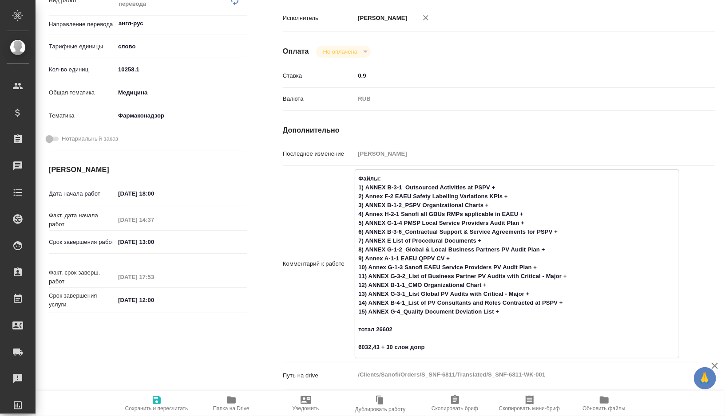
type textarea "x"
type textarea "Файлы: 1) ANNEX B-3-1_Outsourced Activities at PSPV + 2) Annex F-2 EAEU Safety …"
type textarea "x"
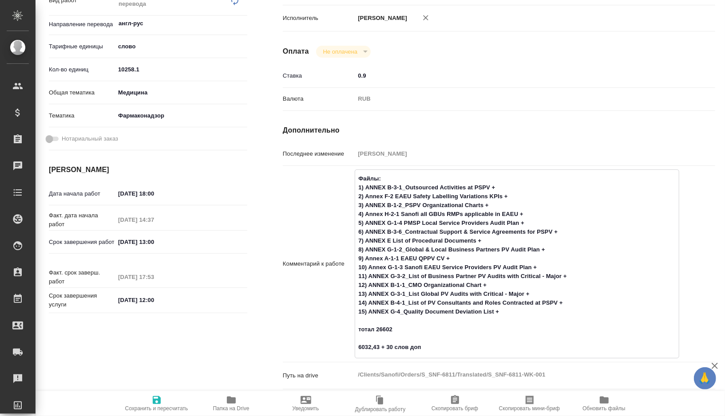
type textarea "x"
type textarea "Файлы: 1) ANNEX B-3-1_Outsourced Activities at PSPV + 2) Annex F-2 EAEU Safety …"
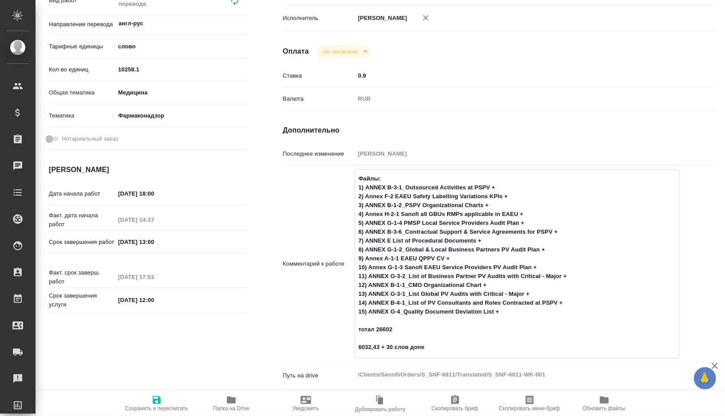
type textarea "x"
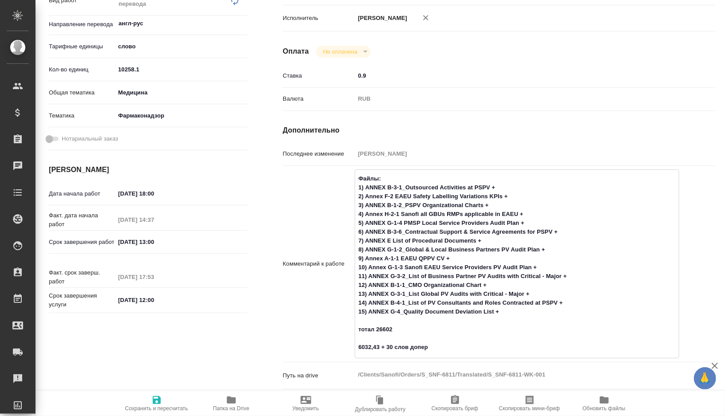
type textarea "Файлы: 1) ANNEX B-3-1_Outsourced Activities at PSPV + 2) Annex F-2 EAEU Safety …"
type textarea "x"
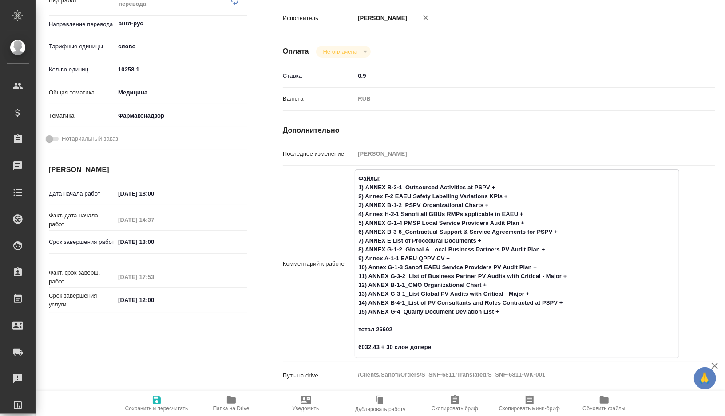
type textarea "Файлы: 1) ANNEX B-3-1_Outsourced Activities at PSPV + 2) Annex F-2 EAEU Safety …"
type textarea "x"
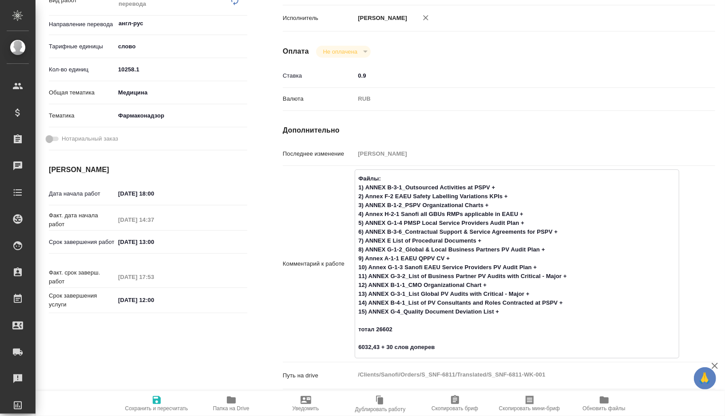
type textarea "x"
type textarea "Файлы: 1) ANNEX B-3-1_Outsourced Activities at PSPV + 2) Annex F-2 EAEU Safety …"
click at [391, 355] on textarea "Файлы: 1) ANNEX B-3-1_Outsourced Activities at PSPV + 2) Annex F-2 EAEU Safety …" at bounding box center [517, 263] width 324 height 184
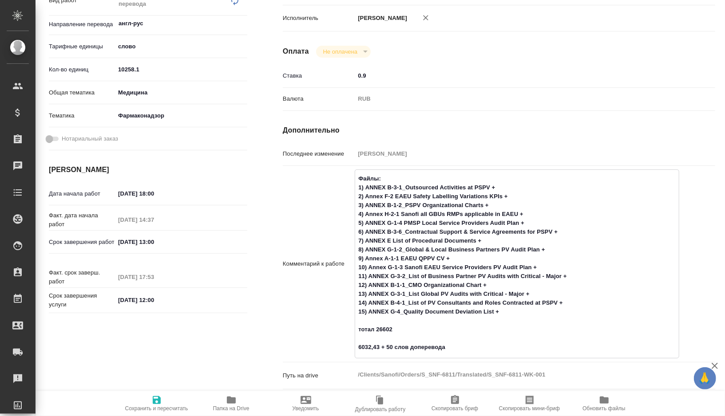
click at [157, 409] on span "Сохранить и пересчитать" at bounding box center [156, 409] width 63 height 6
click at [379, 353] on textarea "Файлы: 1) ANNEX B-3-1_Outsourced Activities at PSPV + 2) Annex F-2 EAEU Safety …" at bounding box center [517, 263] width 325 height 184
drag, startPoint x: 379, startPoint y: 353, endPoint x: 360, endPoint y: 353, distance: 19.1
click at [360, 353] on textarea "Файлы: 1) ANNEX B-3-1_Outsourced Activities at PSPV + 2) Annex F-2 EAEU Safety …" at bounding box center [517, 263] width 324 height 184
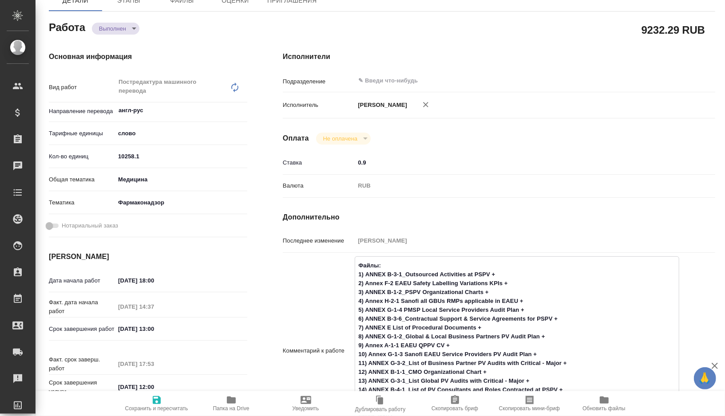
scroll to position [29, 0]
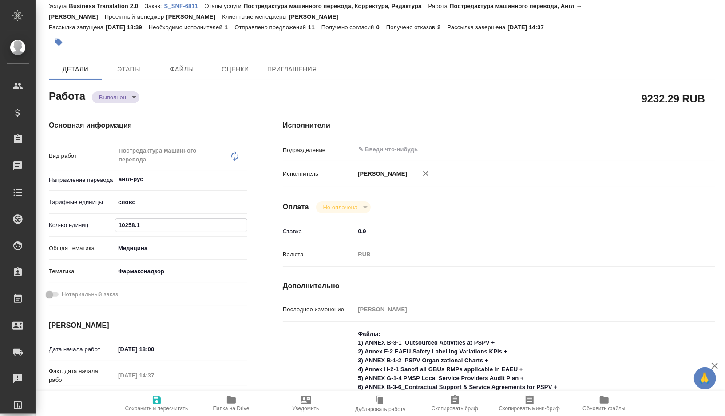
drag, startPoint x: 149, startPoint y: 223, endPoint x: 103, endPoint y: 222, distance: 46.2
click at [104, 222] on div "Кол-во единиц 10258.1" at bounding box center [148, 226] width 198 height 16
paste input "6032.43"
click at [128, 224] on input "6032.43" at bounding box center [180, 225] width 131 height 13
click at [160, 402] on icon "button" at bounding box center [156, 400] width 11 height 11
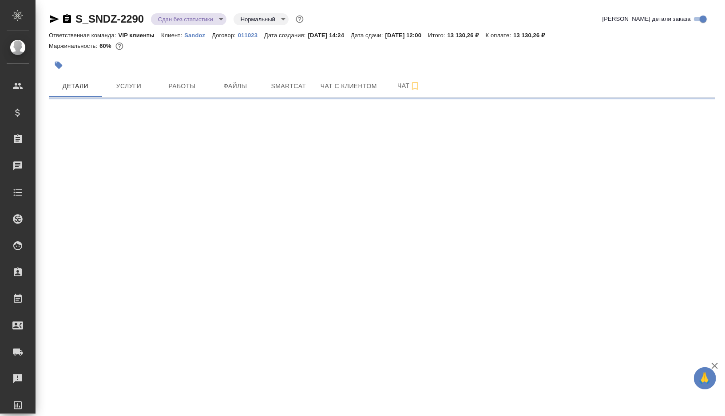
select select "RU"
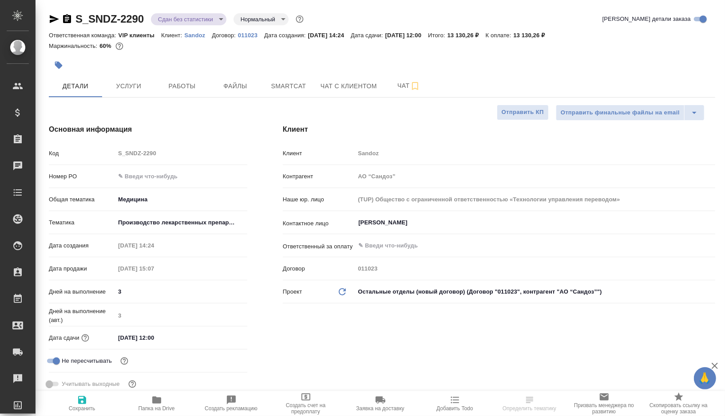
type textarea "x"
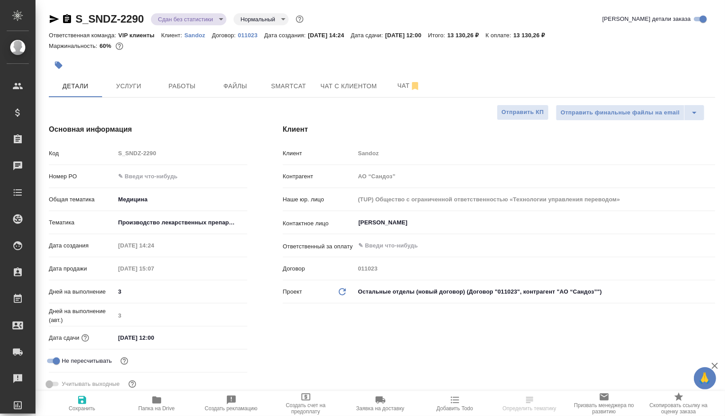
type textarea "x"
click at [189, 93] on button "Работы" at bounding box center [181, 86] width 53 height 22
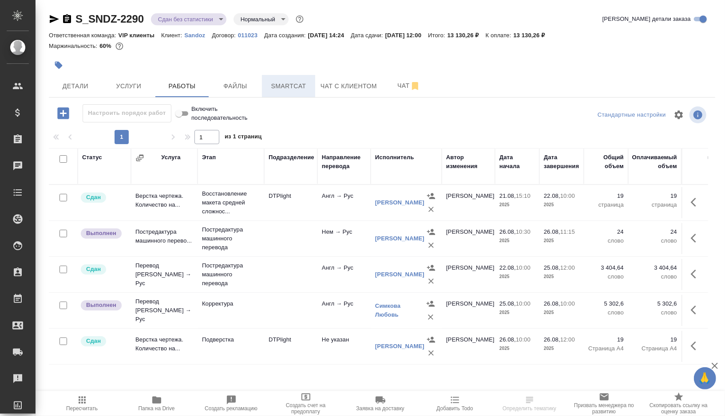
click at [281, 89] on span "Smartcat" at bounding box center [288, 86] width 43 height 11
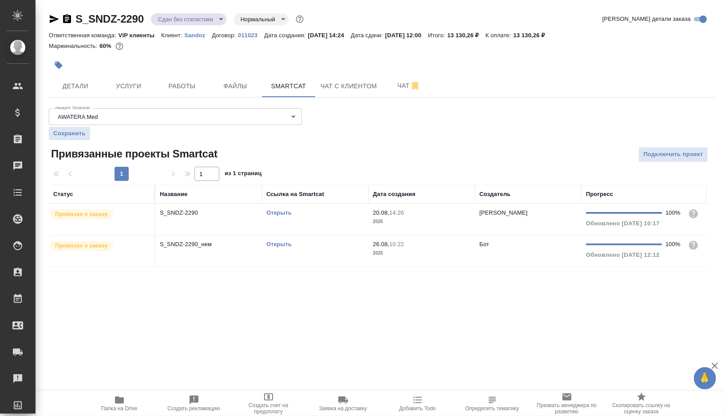
click at [320, 249] on td "Открыть" at bounding box center [315, 251] width 107 height 31
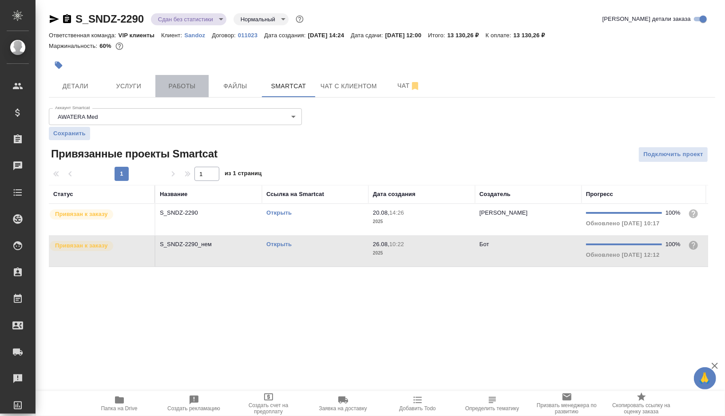
click at [174, 84] on span "Работы" at bounding box center [182, 86] width 43 height 11
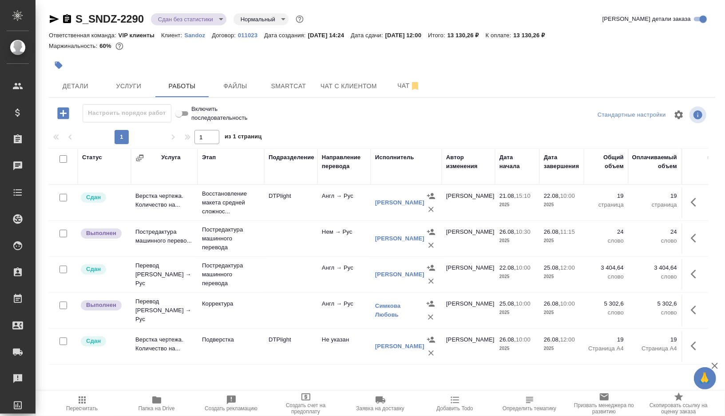
click at [82, 400] on icon "button" at bounding box center [82, 400] width 7 height 7
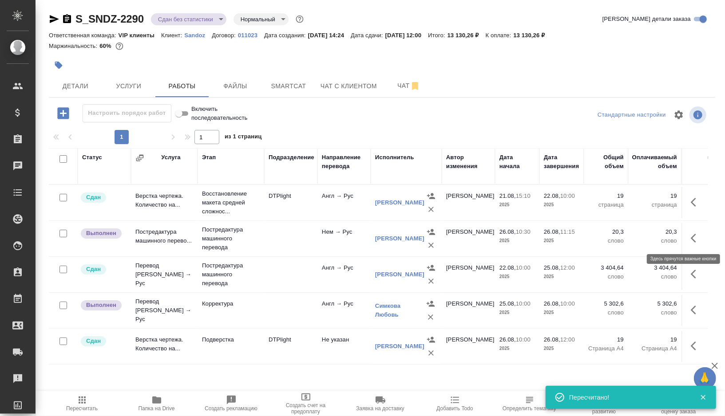
click at [695, 239] on icon "button" at bounding box center [696, 238] width 11 height 11
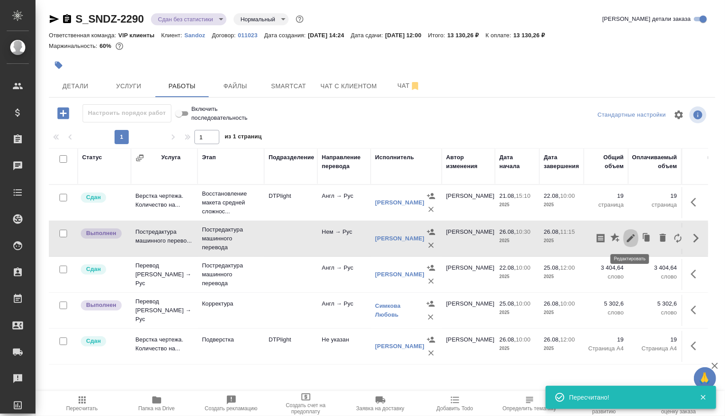
click at [632, 233] on icon "button" at bounding box center [631, 238] width 11 height 11
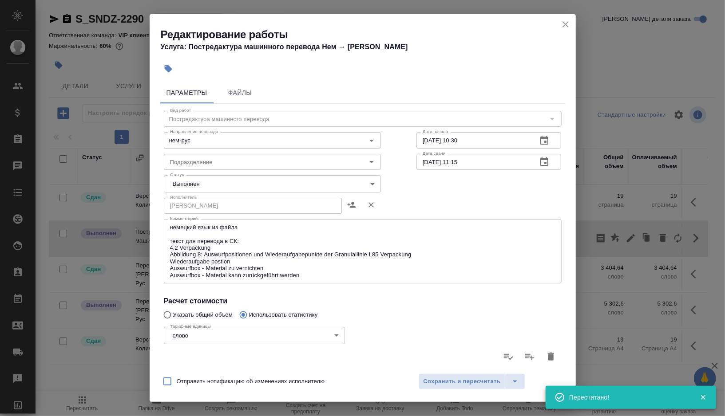
click at [360, 179] on body "🙏 .cls-1 fill:#fff; AWATERA [PERSON_NAME] Спецификации Заказы 0 Чаты Todo Проек…" at bounding box center [362, 208] width 725 height 416
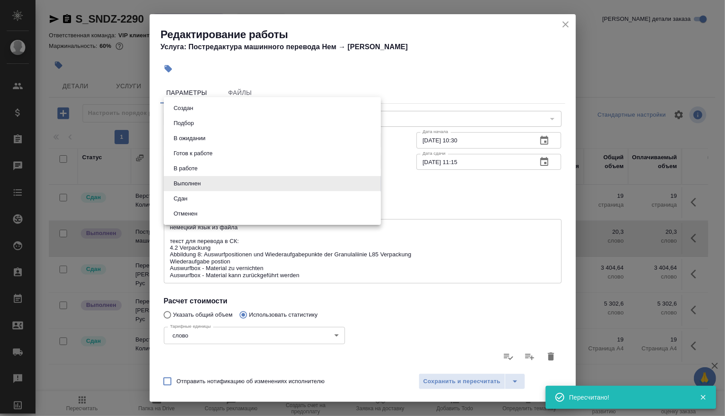
click at [186, 200] on button "Сдан" at bounding box center [180, 199] width 19 height 10
type input "closed"
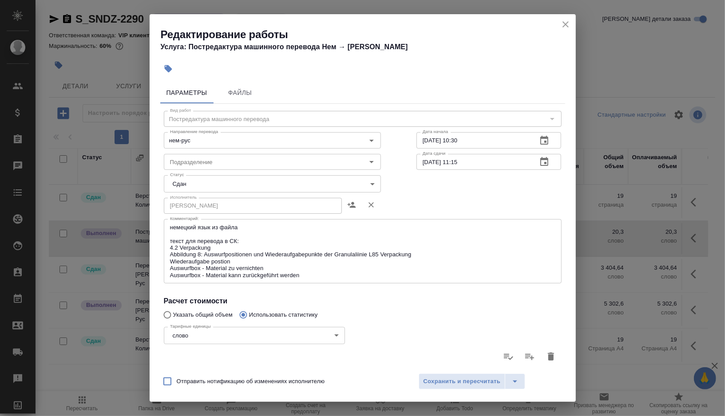
click at [209, 377] on span "Отправить нотификацию об изменениях исполнителю" at bounding box center [251, 381] width 148 height 9
click at [177, 377] on input "Отправить нотификацию об изменениях исполнителю" at bounding box center [167, 381] width 19 height 19
checkbox input "true"
click at [436, 385] on span "Сохранить и пересчитать" at bounding box center [462, 382] width 77 height 10
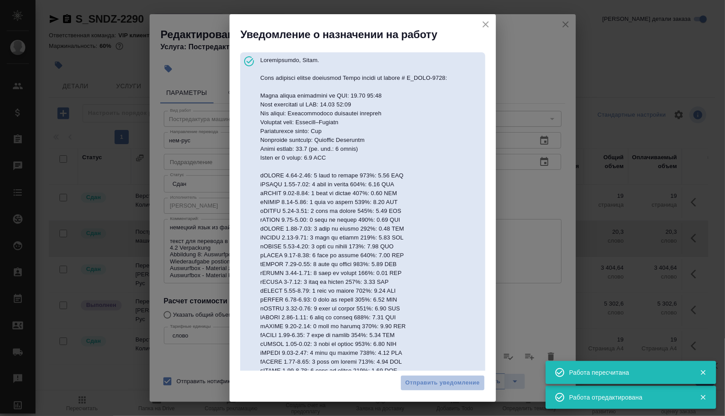
click at [436, 385] on span "Отправить уведомление" at bounding box center [442, 383] width 75 height 10
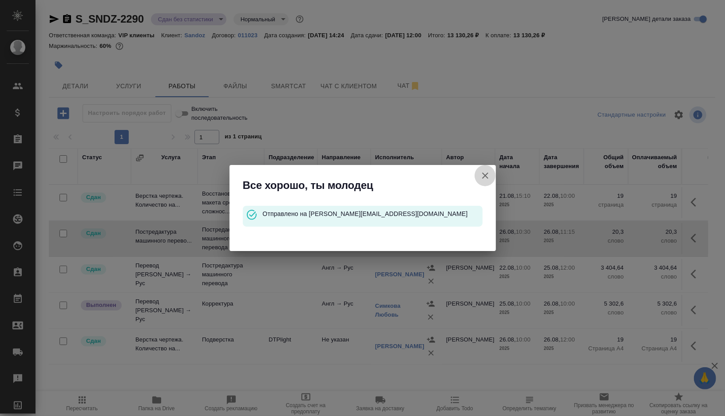
click at [488, 175] on icon "button" at bounding box center [485, 175] width 11 height 11
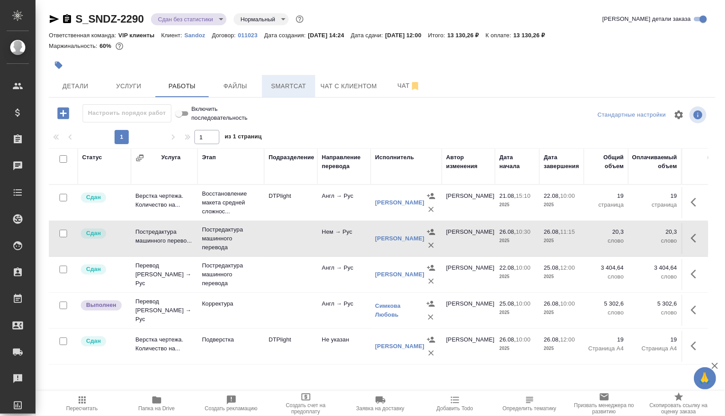
click at [307, 91] on span "Smartcat" at bounding box center [288, 86] width 43 height 11
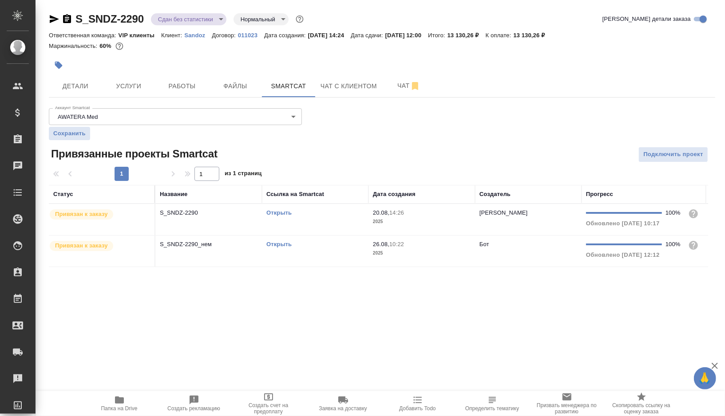
click at [286, 213] on link "Открыть" at bounding box center [278, 213] width 25 height 7
click at [168, 86] on span "Работы" at bounding box center [182, 86] width 43 height 11
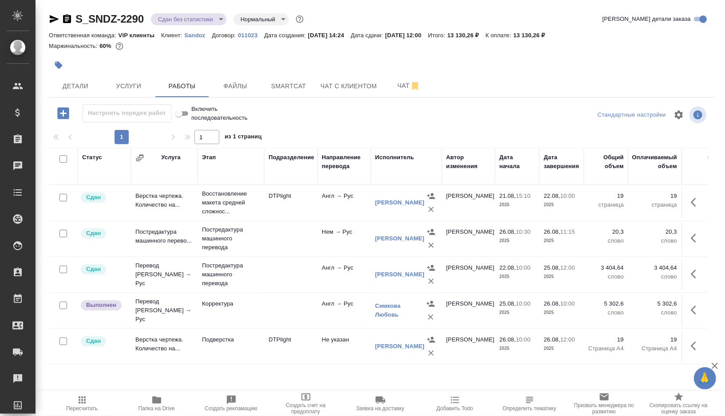
click at [268, 312] on td at bounding box center [290, 310] width 53 height 31
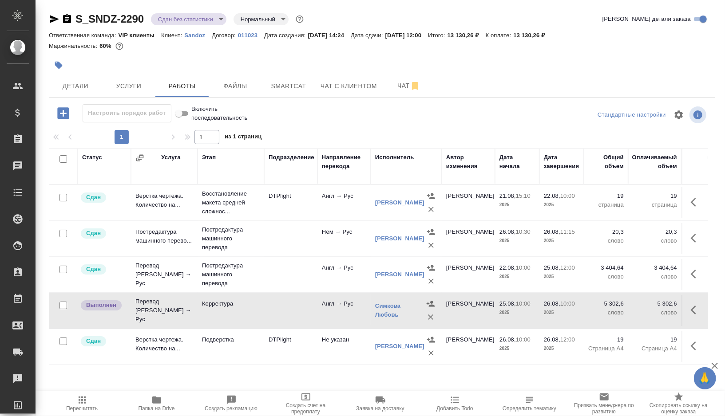
click at [268, 312] on td at bounding box center [290, 310] width 53 height 31
click at [86, 408] on span "Пересчитать" at bounding box center [82, 409] width 32 height 6
click at [700, 307] on icon "button" at bounding box center [696, 310] width 11 height 11
click at [625, 309] on button "button" at bounding box center [630, 310] width 15 height 21
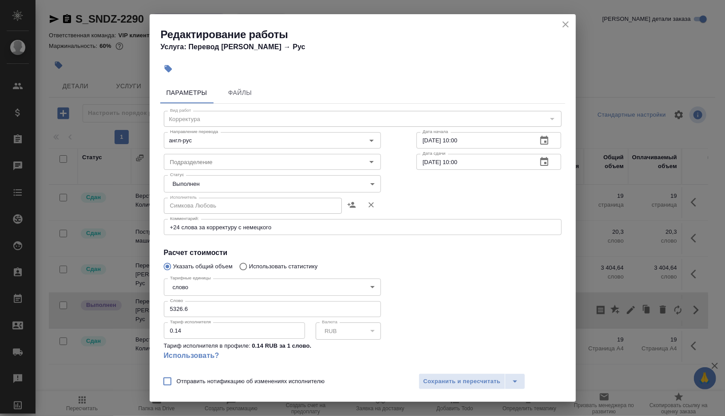
click at [281, 176] on body "🙏 .cls-1 fill:#fff; AWATERA Gorshkova Valentina Клиенты Спецификации Заказы 0 Ч…" at bounding box center [362, 208] width 725 height 416
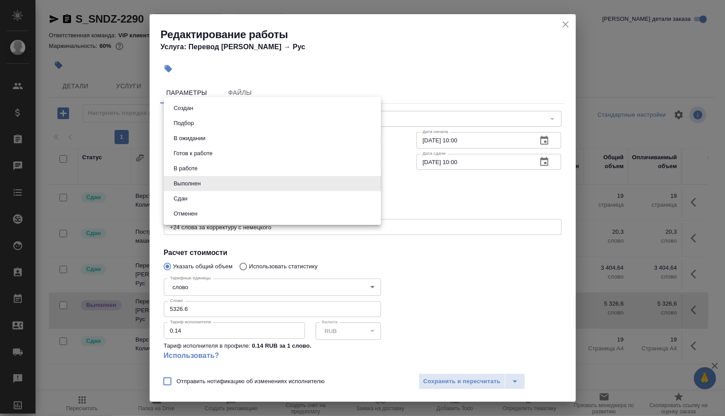
click at [195, 200] on li "Сдан" at bounding box center [272, 198] width 217 height 15
type input "closed"
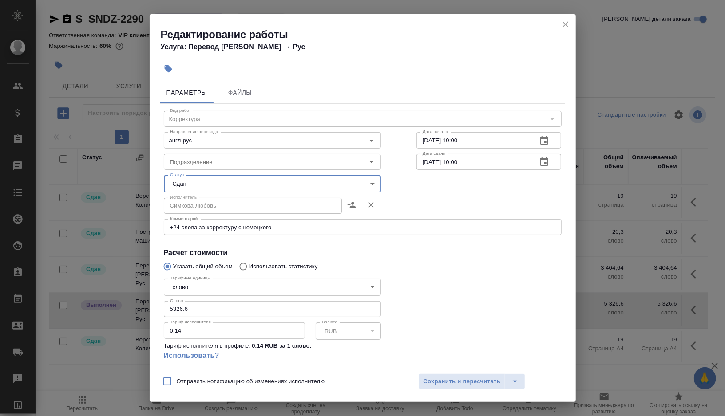
click at [199, 385] on span "Отправить нотификацию об изменениях исполнителю" at bounding box center [251, 381] width 148 height 9
click at [177, 385] on input "Отправить нотификацию об изменениях исполнителю" at bounding box center [167, 381] width 19 height 19
checkbox input "true"
click at [461, 383] on span "Сохранить и пересчитать" at bounding box center [462, 382] width 77 height 10
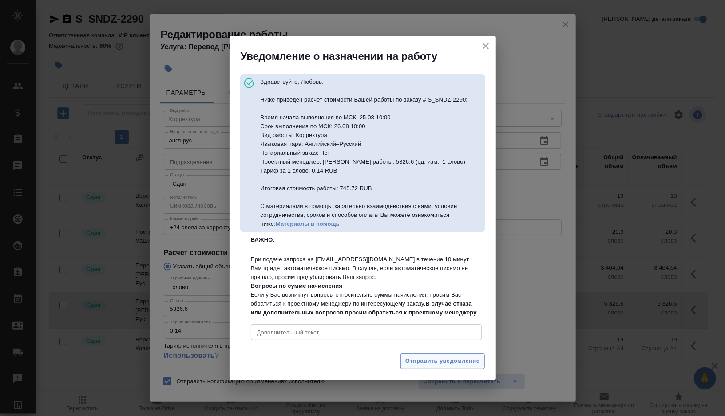
click at [437, 367] on span "Отправить уведомление" at bounding box center [442, 361] width 75 height 10
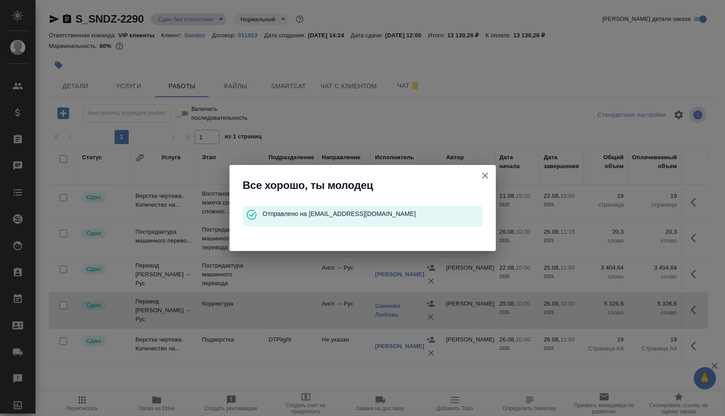
click at [487, 175] on icon "button" at bounding box center [485, 175] width 11 height 11
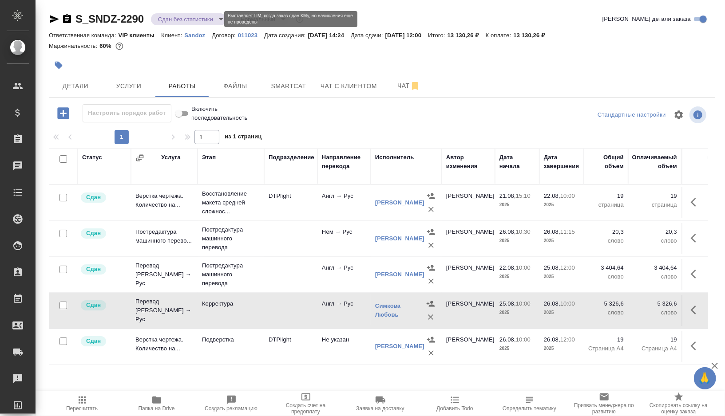
click at [195, 19] on body "🙏 .cls-1 fill:#fff; AWATERA Gorshkova Valentina Клиенты Спецификации Заказы 0 Ч…" at bounding box center [362, 208] width 725 height 416
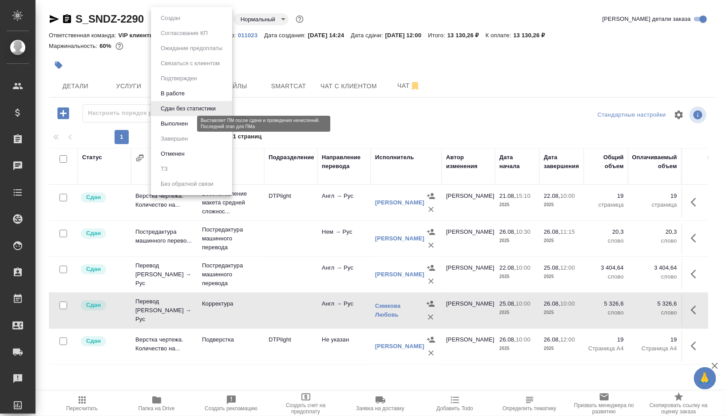
click at [175, 123] on button "Выполнен" at bounding box center [174, 124] width 32 height 10
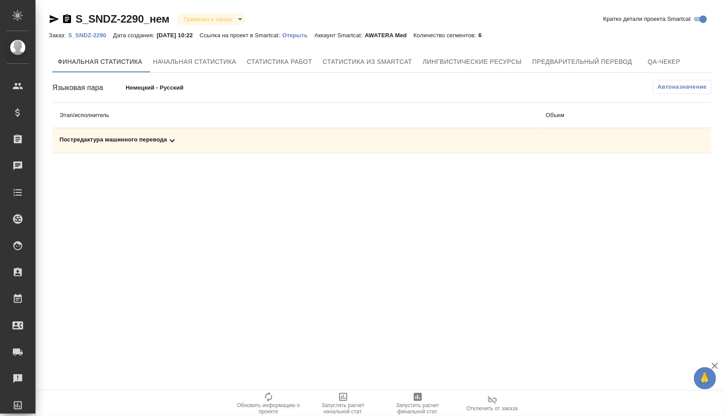
click at [190, 141] on div "Постредактура машинного перевода" at bounding box center [295, 140] width 472 height 11
click at [671, 172] on icon "button" at bounding box center [672, 171] width 11 height 11
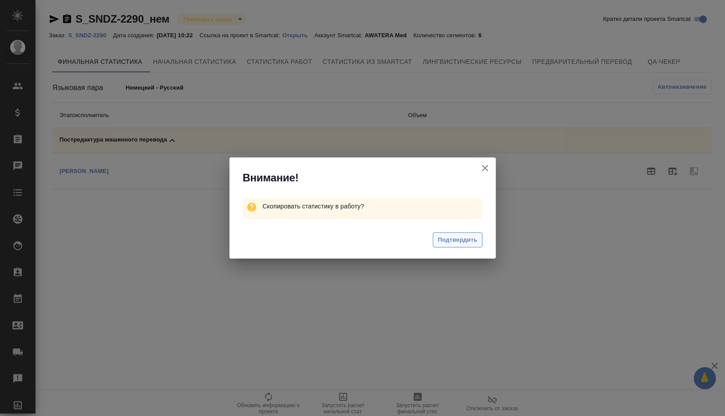
click at [448, 242] on span "Подтвердить" at bounding box center [458, 240] width 40 height 10
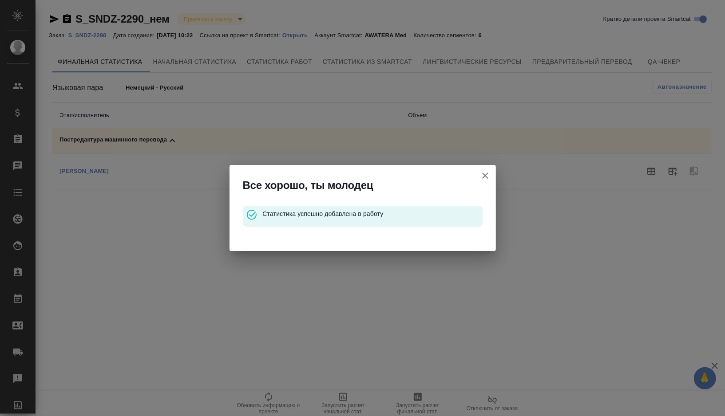
click at [487, 178] on icon "button" at bounding box center [485, 176] width 6 height 6
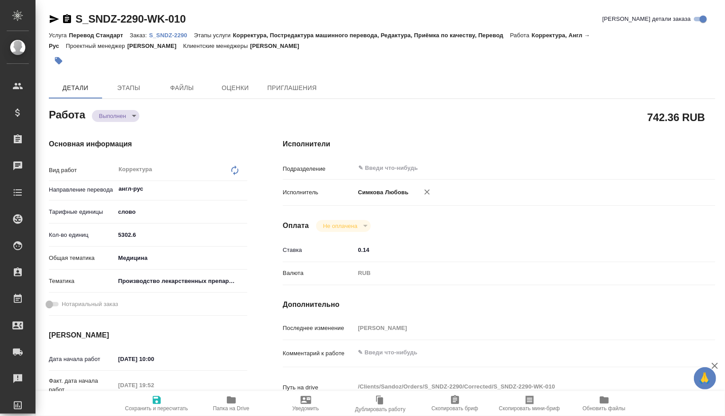
type textarea "x"
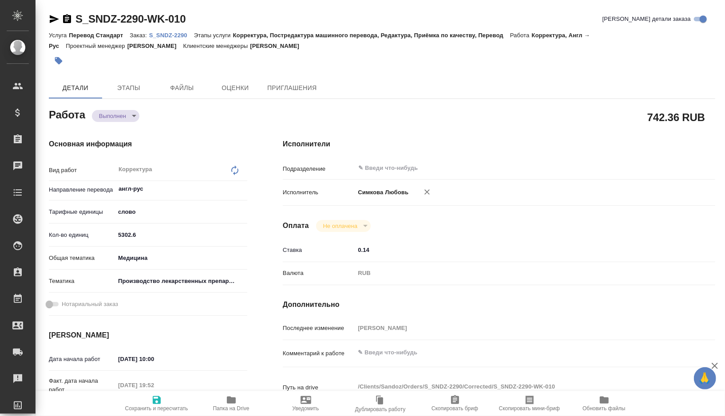
type textarea "x"
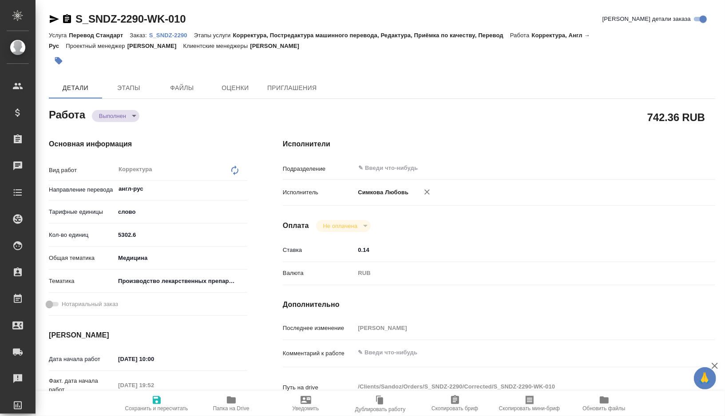
type textarea "x"
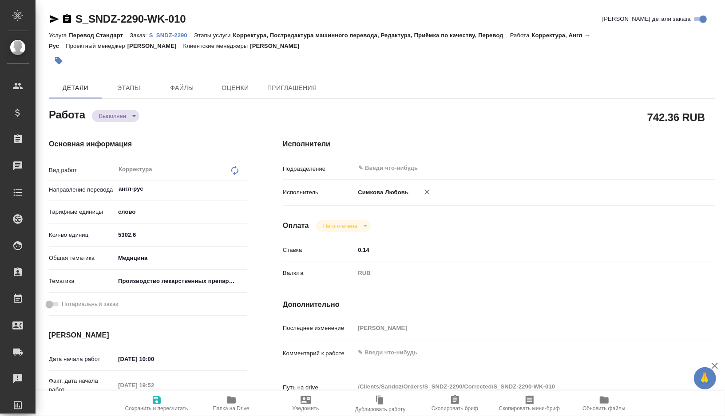
type textarea "x"
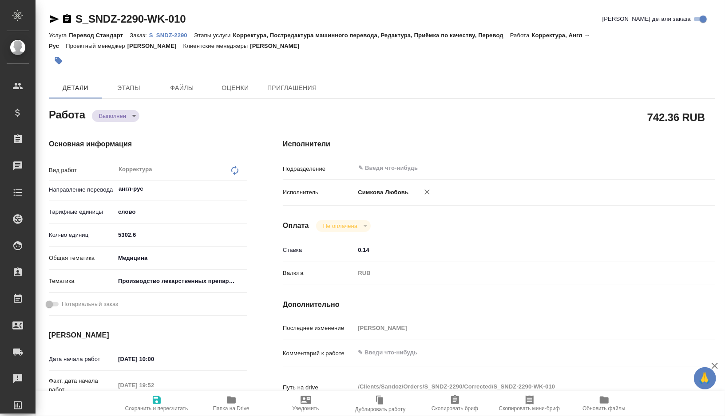
type textarea "x"
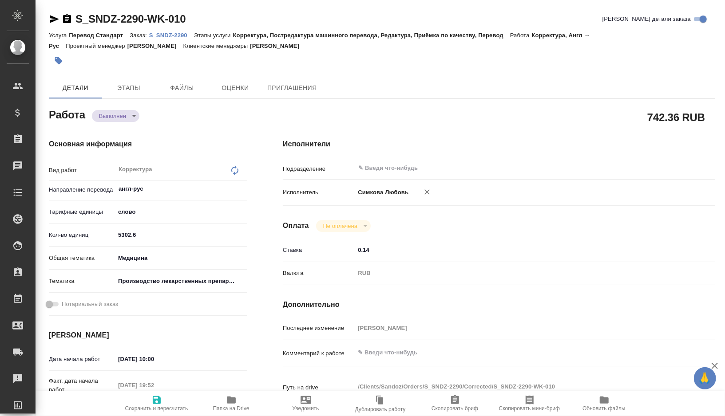
type textarea "x"
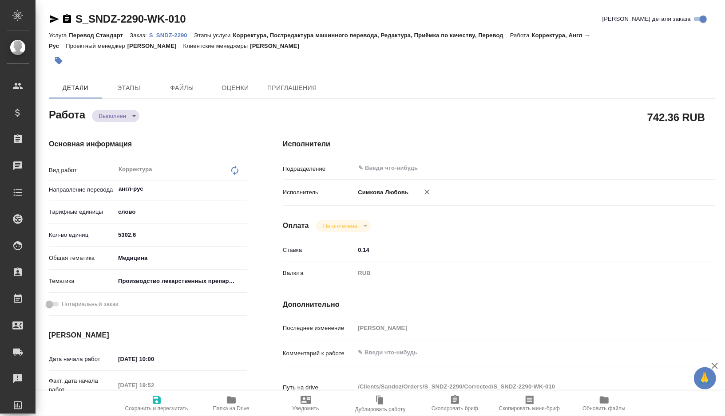
type textarea "x"
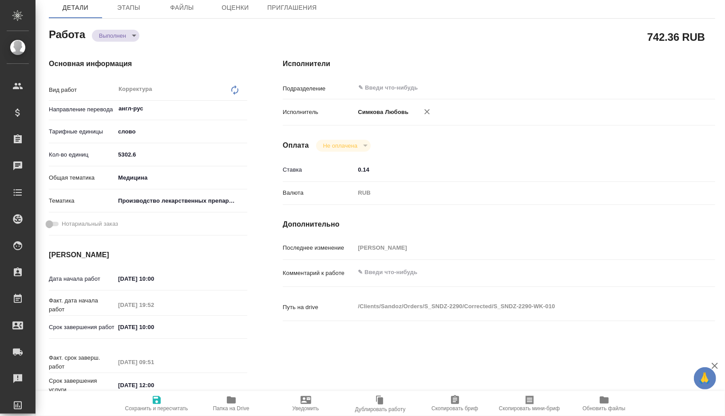
type textarea "x"
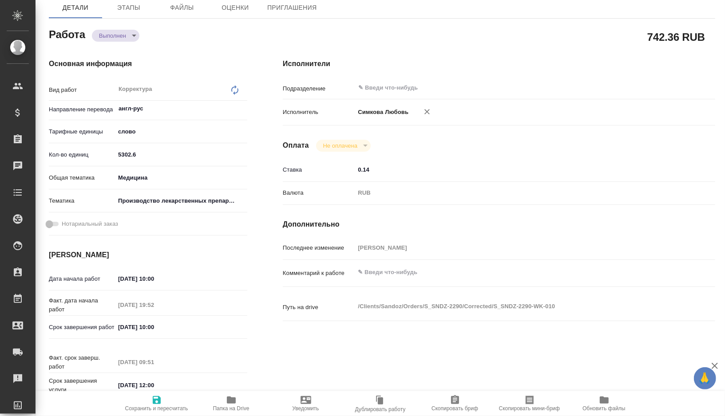
scroll to position [87, 0]
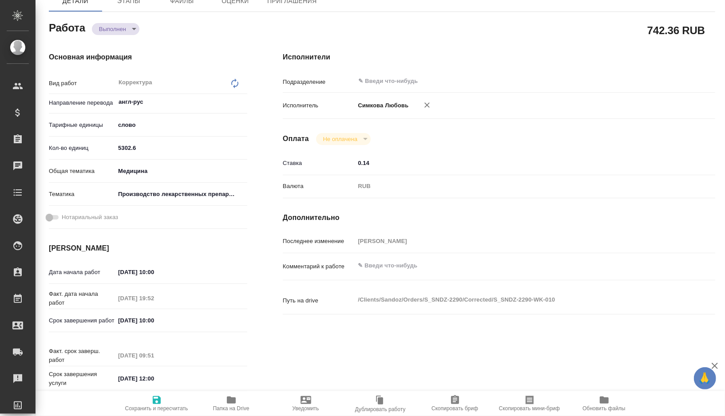
type textarea "x"
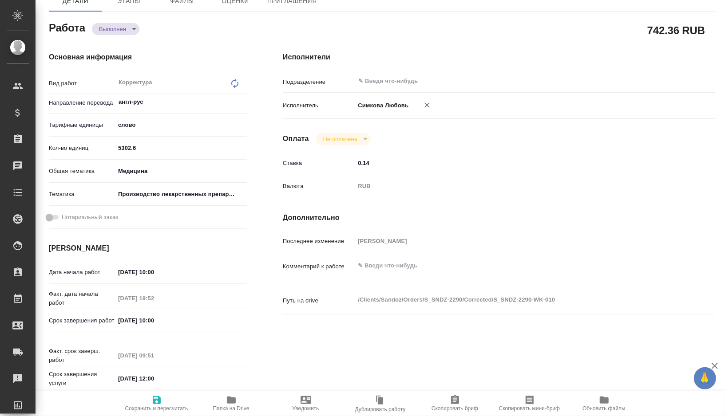
type textarea "x"
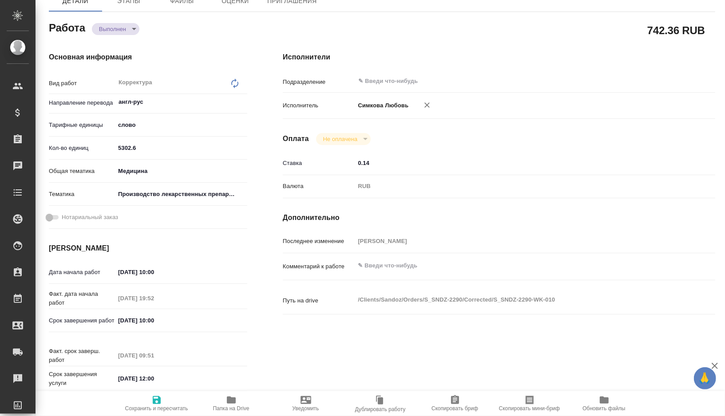
type textarea "x"
click at [388, 260] on textarea at bounding box center [517, 265] width 325 height 15
type textarea "x"
type textarea "+"
type textarea "x"
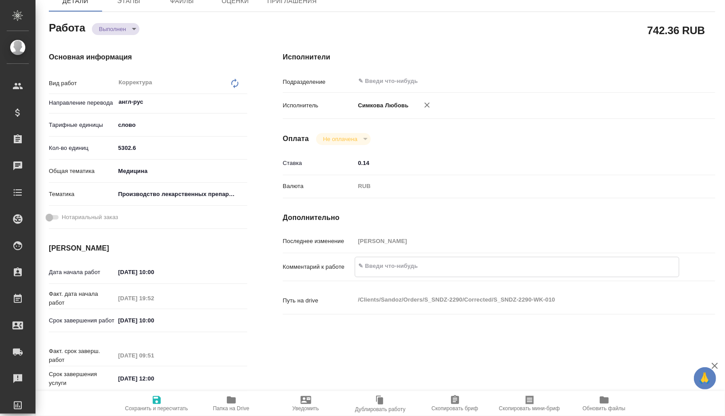
type textarea "x"
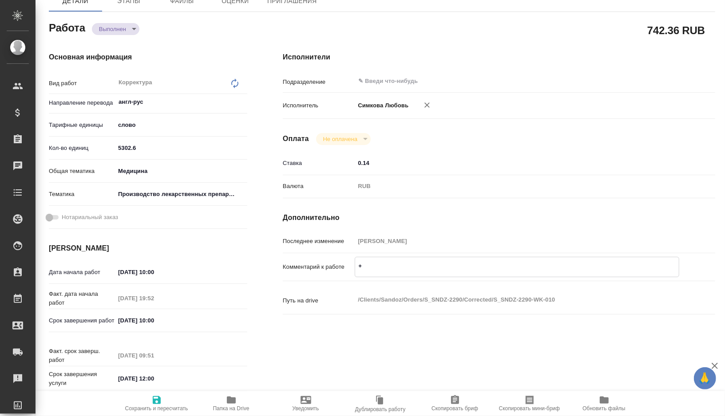
type textarea "x"
type textarea "+2"
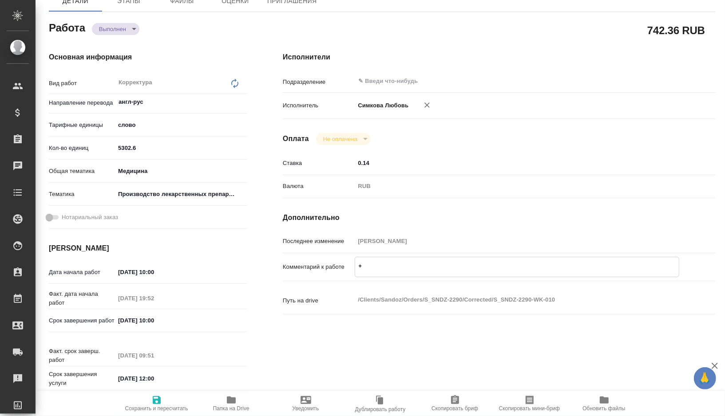
type textarea "x"
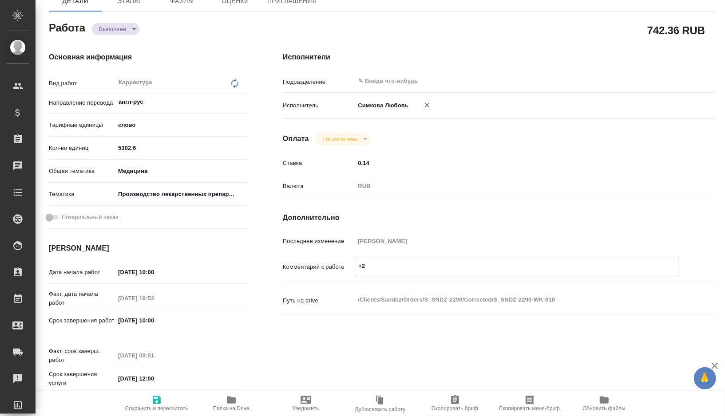
type textarea "+24"
type textarea "x"
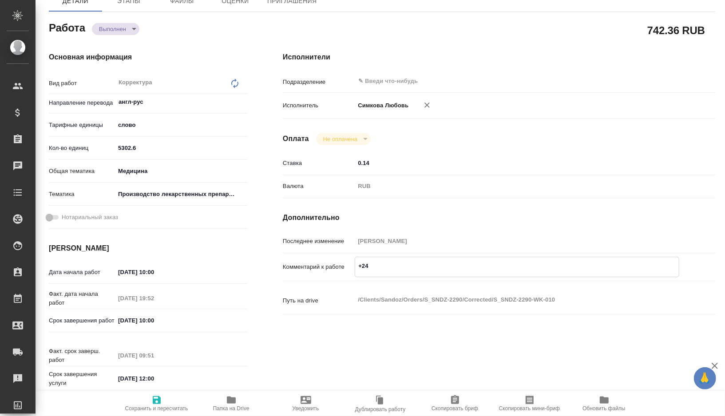
type textarea "x"
type textarea "+24"
type textarea "x"
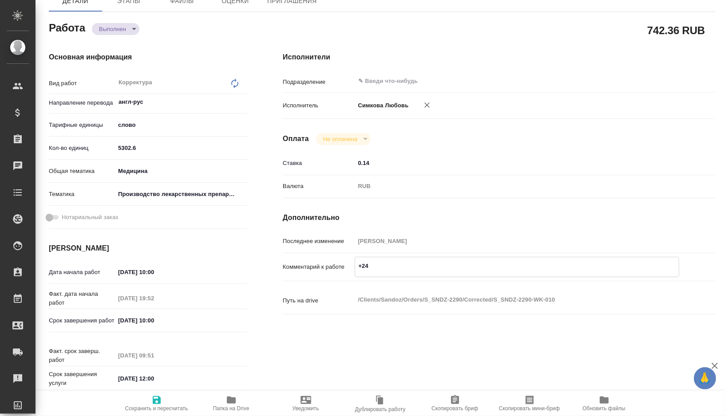
type textarea "x"
type textarea "+24 с"
type textarea "x"
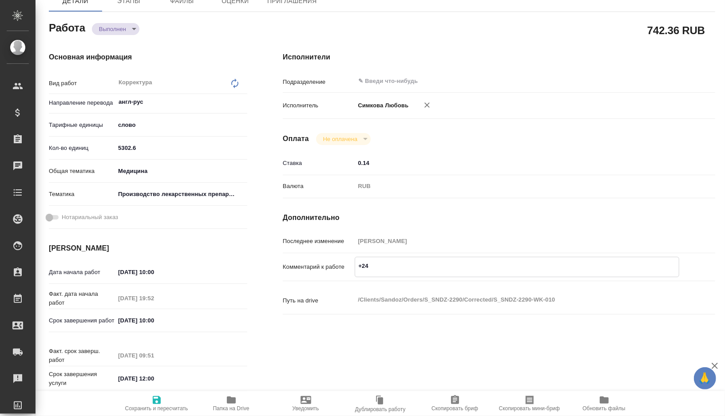
type textarea "x"
type textarea "+24 сл"
type textarea "x"
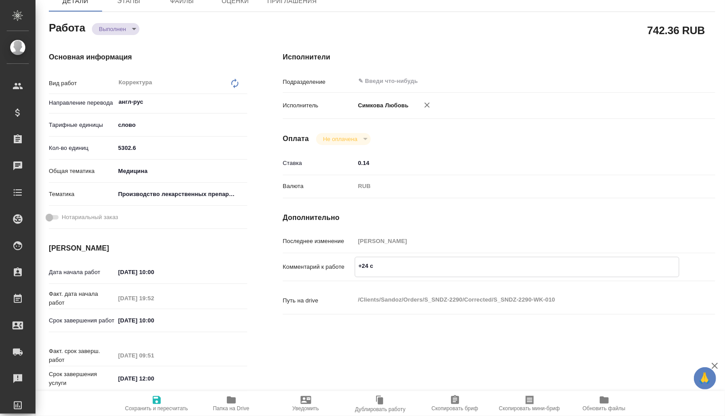
type textarea "x"
type textarea "+24 сло"
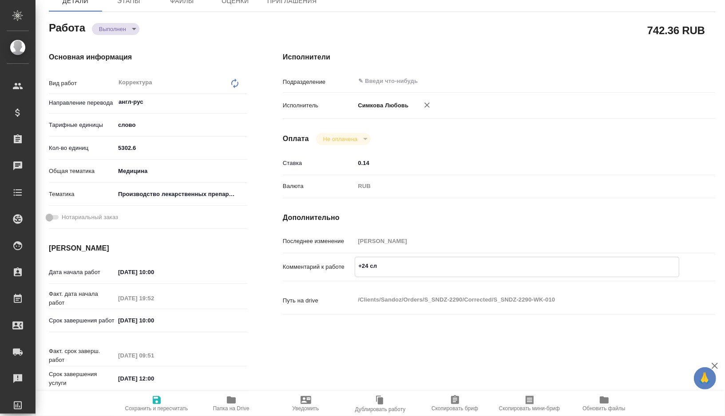
type textarea "x"
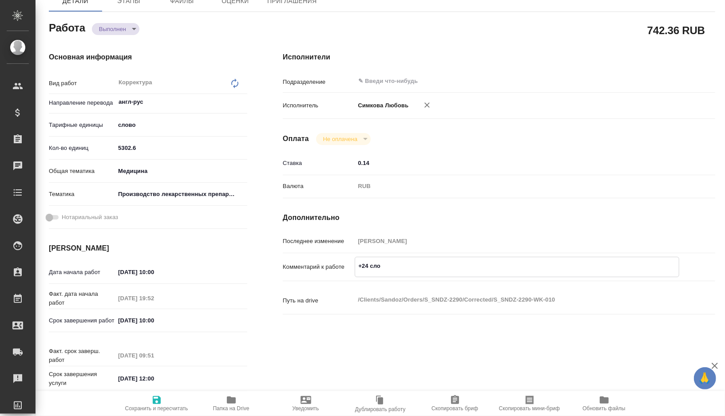
type textarea "+24 слов"
type textarea "x"
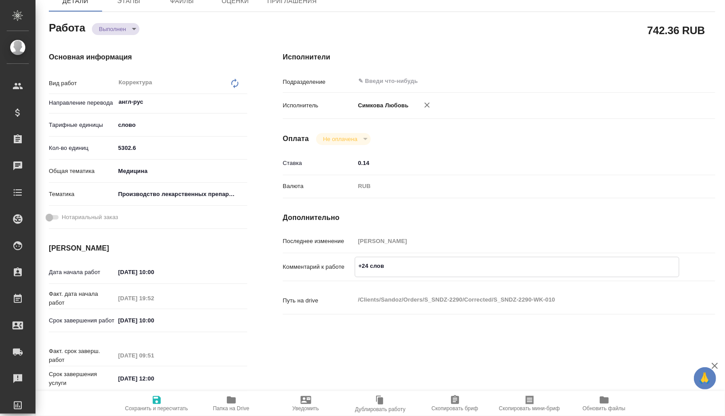
type textarea "x"
type textarea "+24 слова"
type textarea "x"
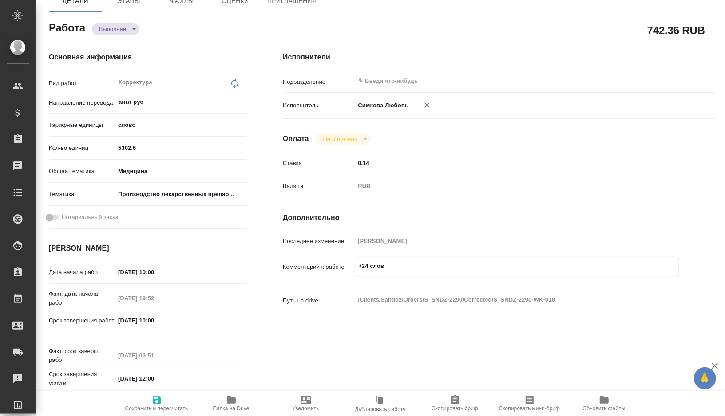
type textarea "x"
type textarea "+24 слова"
type textarea "x"
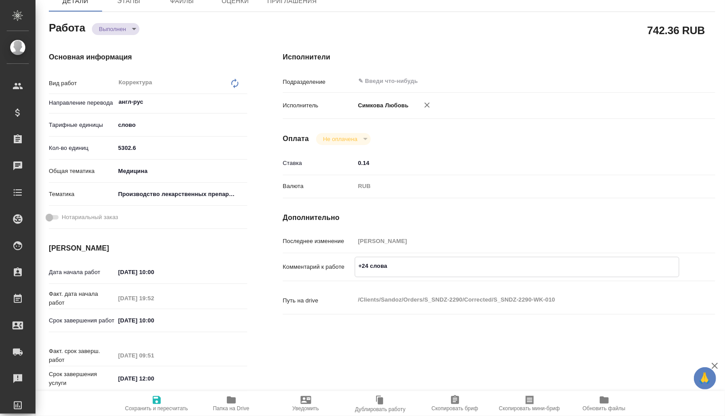
type textarea "x"
type textarea "+24 слова з"
type textarea "x"
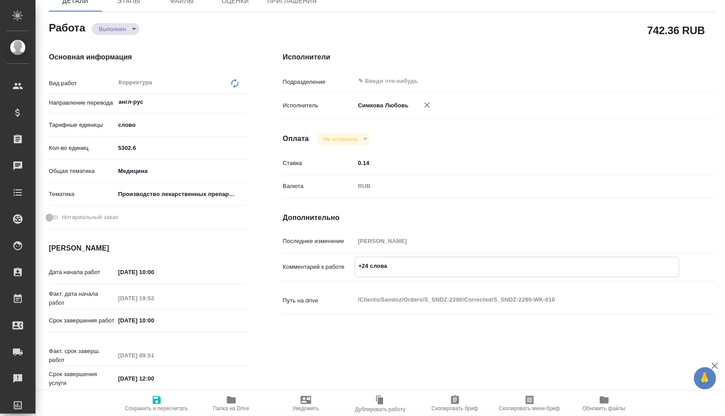
type textarea "x"
type textarea "+24 слова за"
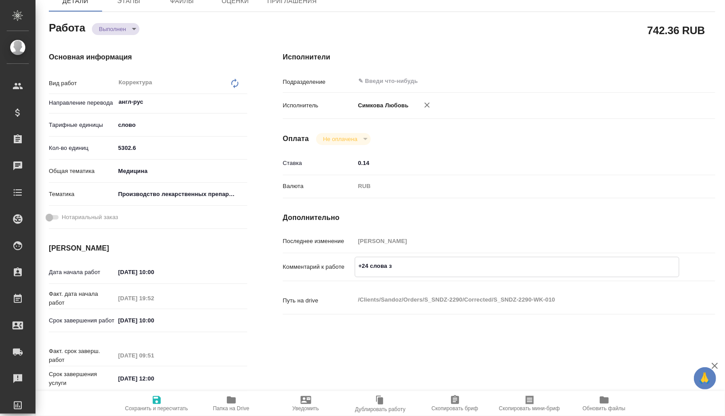
type textarea "x"
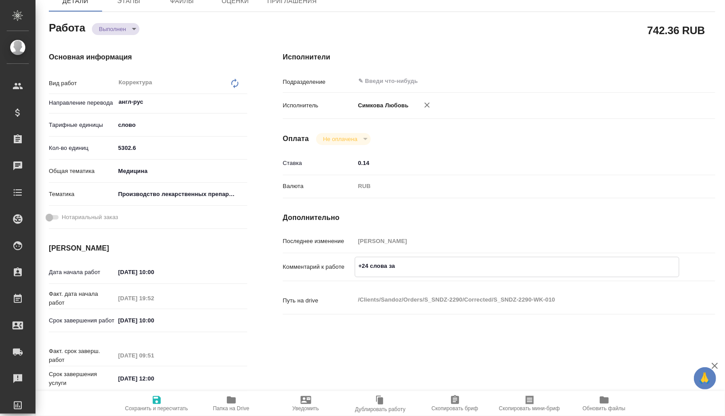
type textarea "+24 слова за"
type textarea "x"
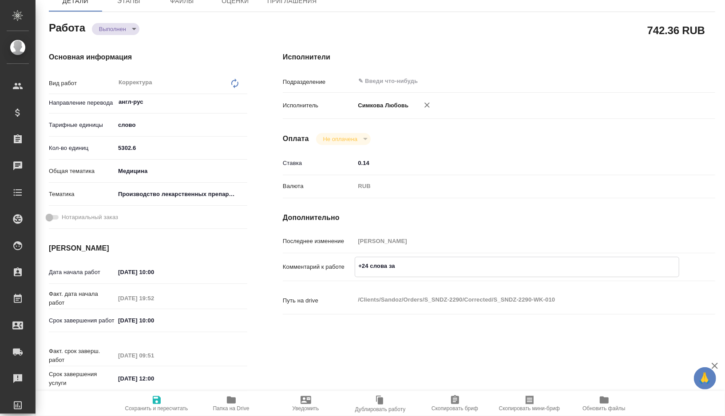
type textarea "x"
type textarea "+24 слова за к"
type textarea "x"
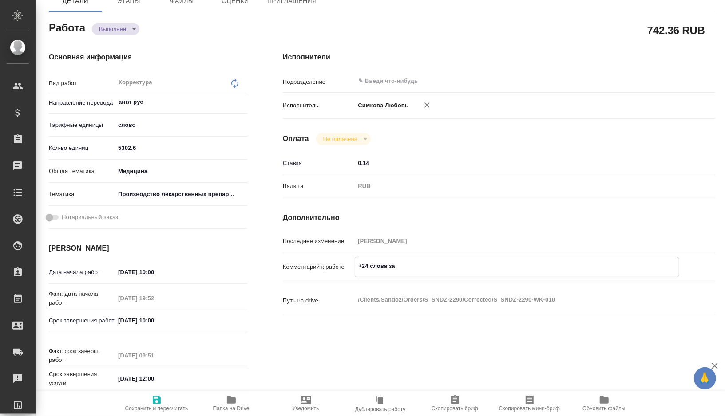
type textarea "x"
type textarea "+24 слова за ко"
type textarea "x"
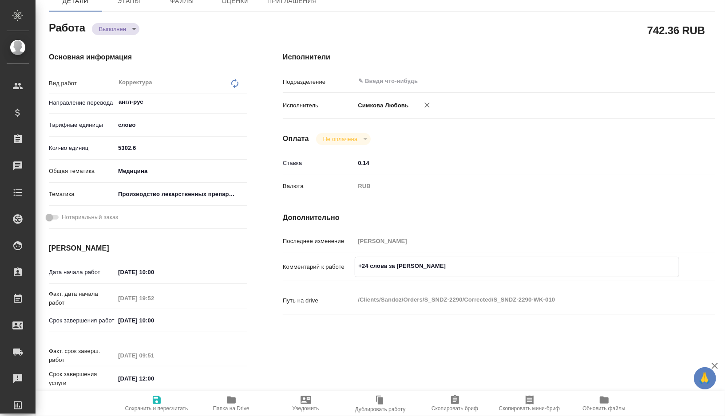
type textarea "x"
type textarea "+24 слова за кор"
type textarea "x"
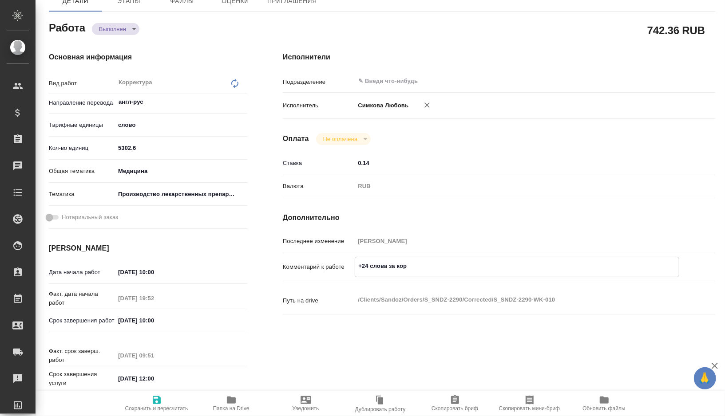
type textarea "x"
type textarea "+24 слова за корр"
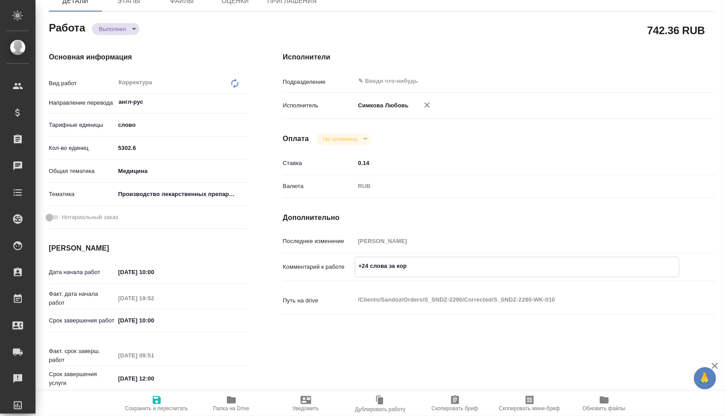
type textarea "x"
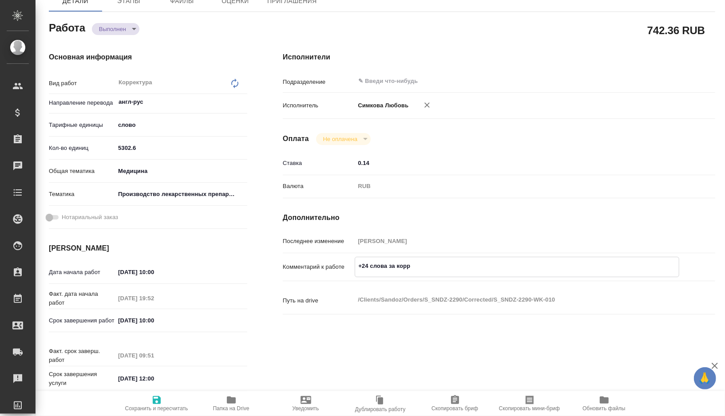
type textarea "+24 слова за корре"
type textarea "x"
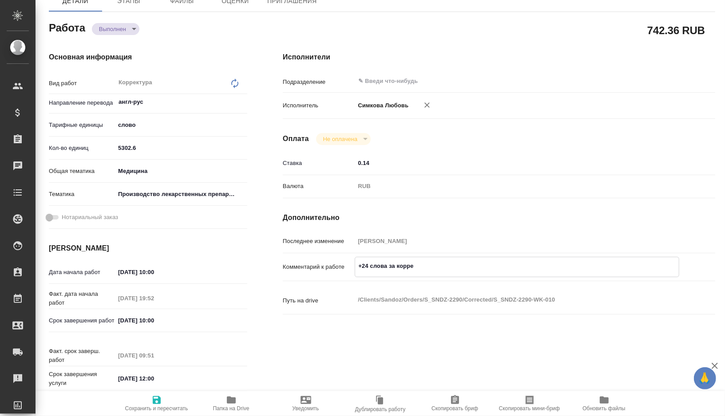
type textarea "x"
type textarea "+24 слова за коррек"
type textarea "x"
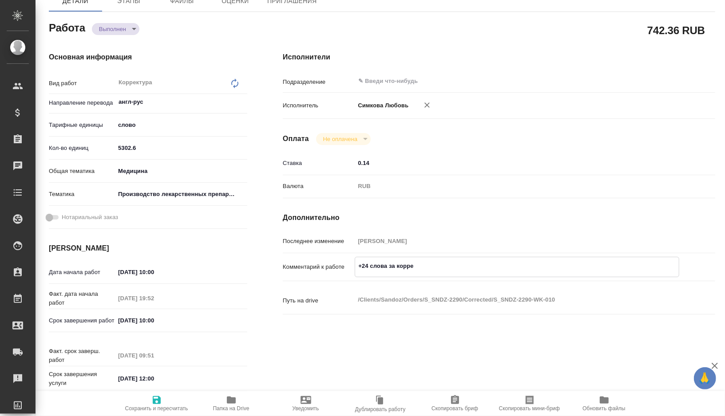
type textarea "x"
type textarea "+24 слова за коррект"
type textarea "x"
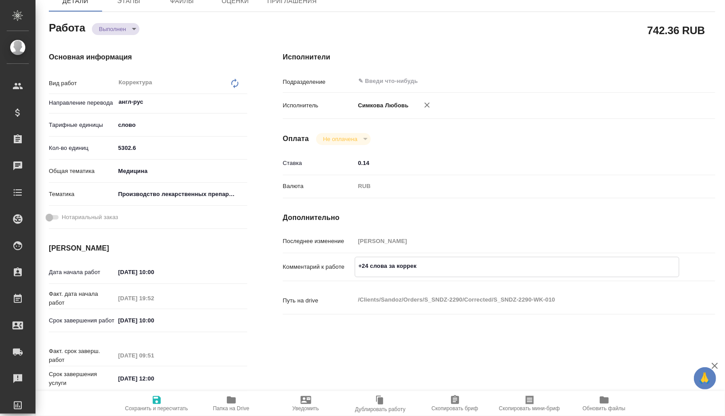
type textarea "x"
type textarea "+24 слова за корректу"
type textarea "x"
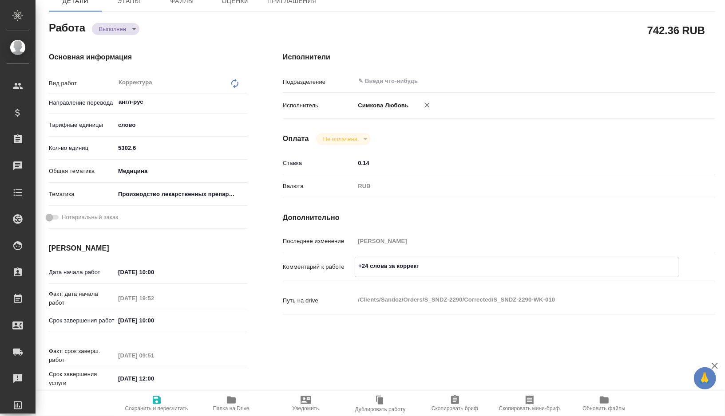
type textarea "x"
type textarea "+24 слова за корректур"
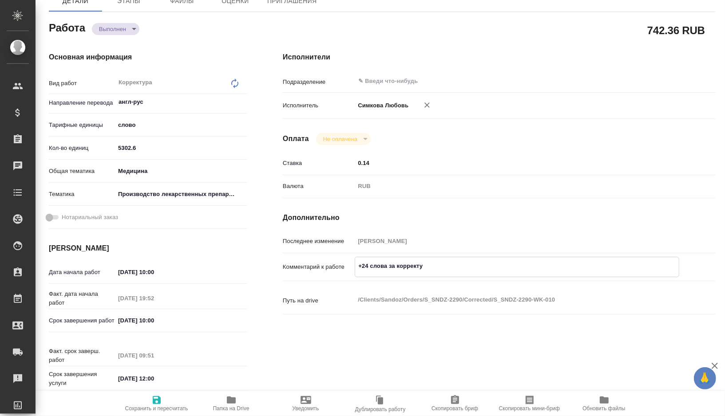
type textarea "x"
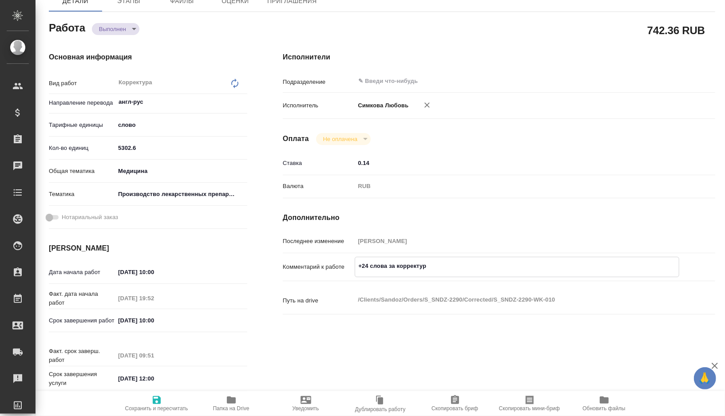
type textarea "+24 слова за корректуру"
type textarea "x"
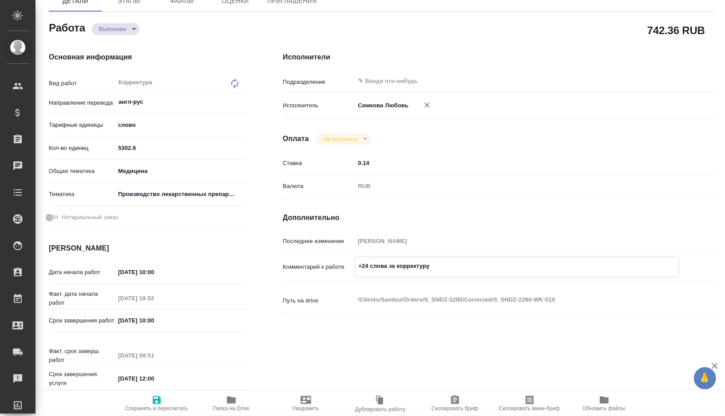
type textarea "x"
type textarea "+24 слова за корректуру"
type textarea "x"
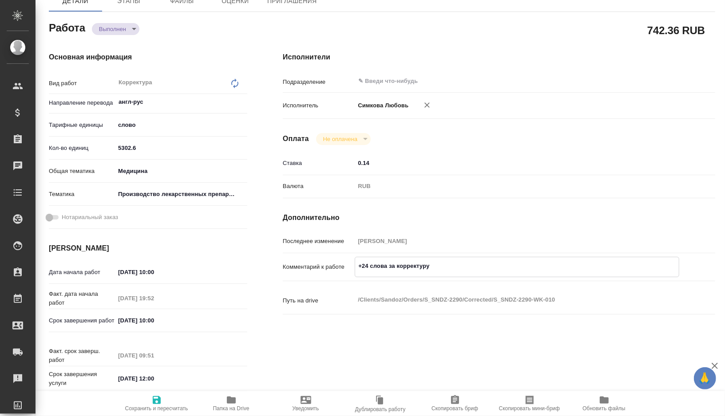
type textarea "x"
click at [158, 406] on span "Сохранить и пересчитать" at bounding box center [156, 409] width 63 height 6
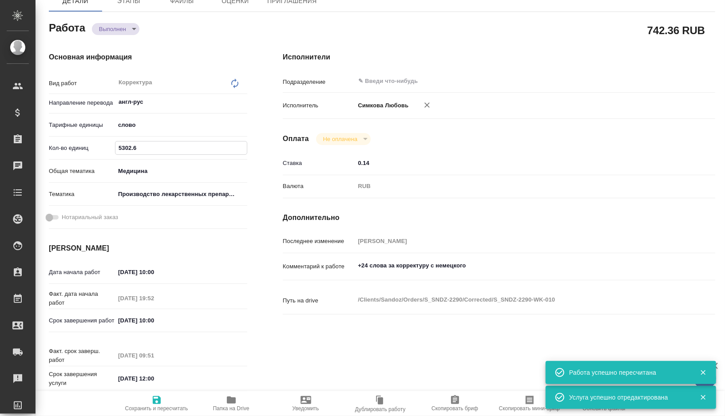
click at [129, 146] on input "5302.6" at bounding box center [180, 148] width 131 height 13
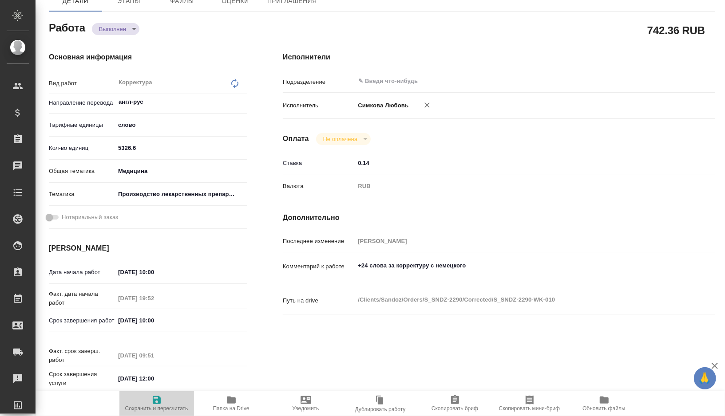
click at [156, 406] on span "Сохранить и пересчитать" at bounding box center [156, 409] width 63 height 6
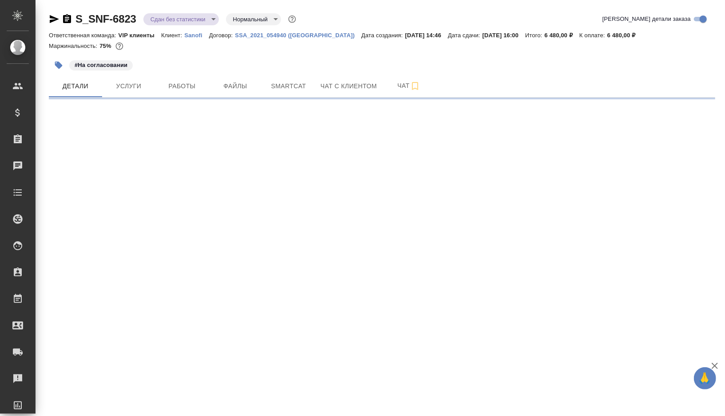
select select "RU"
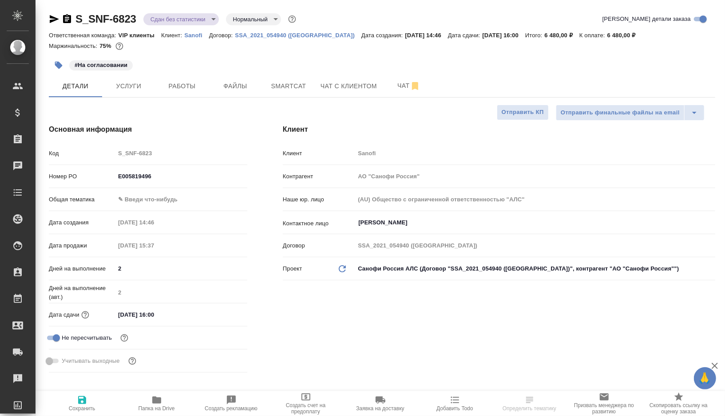
type textarea "x"
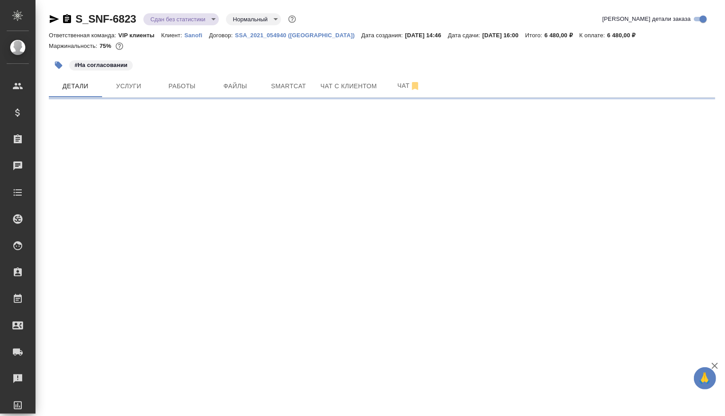
select select "RU"
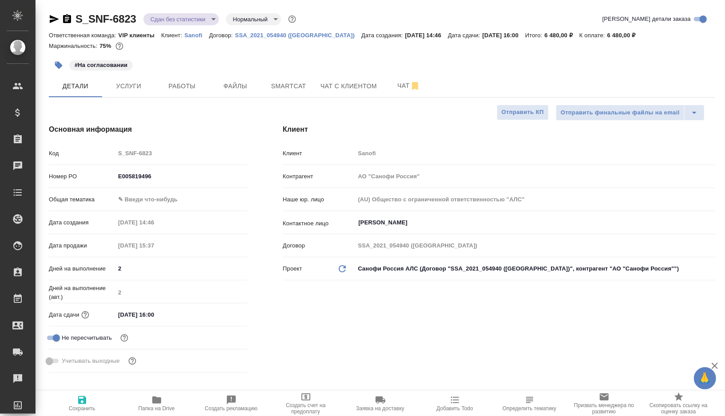
type textarea "x"
click at [182, 94] on button "Работы" at bounding box center [181, 86] width 53 height 22
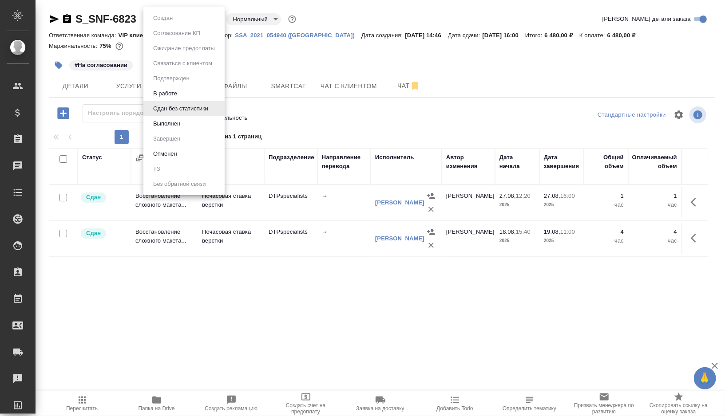
click at [187, 14] on body "🙏 .cls-1 fill:#fff; AWATERA Gorshkova Valentina Клиенты Спецификации Заказы 0 Ч…" at bounding box center [362, 208] width 725 height 416
click at [287, 57] on div at bounding box center [362, 208] width 725 height 416
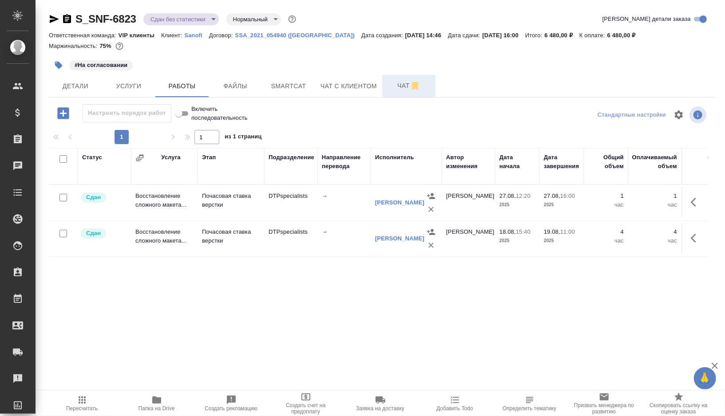
click at [394, 82] on span "Чат" at bounding box center [409, 85] width 43 height 11
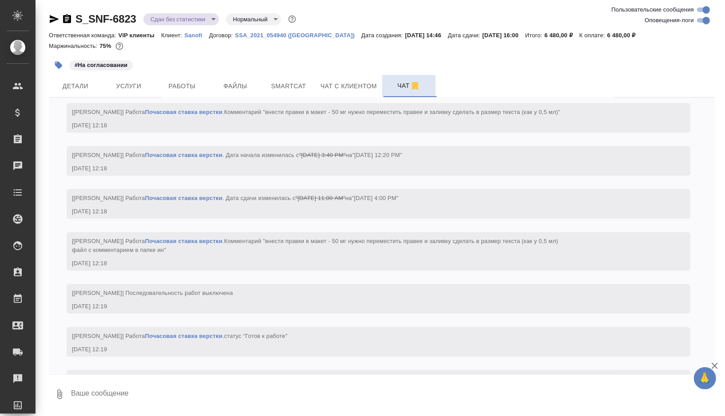
scroll to position [4174, 0]
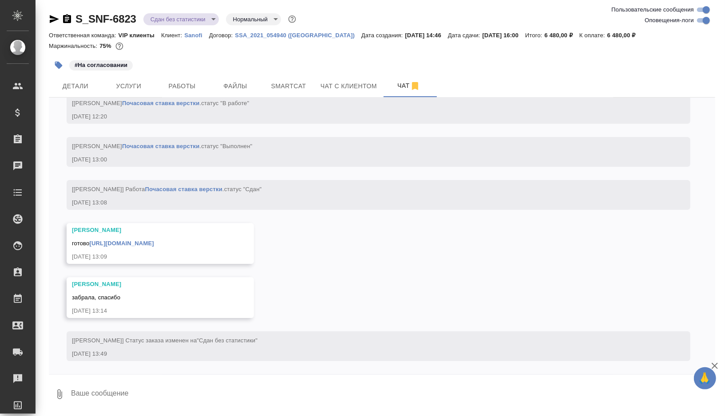
click at [212, 16] on body "🙏 .cls-1 fill:#fff; AWATERA Gorshkova Valentina Клиенты Спецификации Заказы 0 Ч…" at bounding box center [362, 208] width 725 height 416
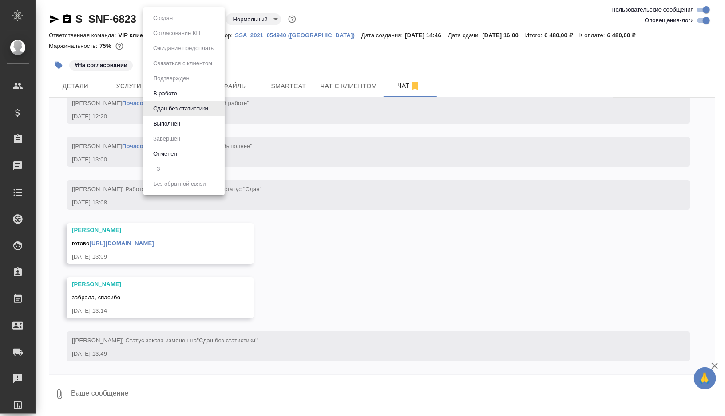
click at [170, 123] on button "Выполнен" at bounding box center [166, 124] width 32 height 10
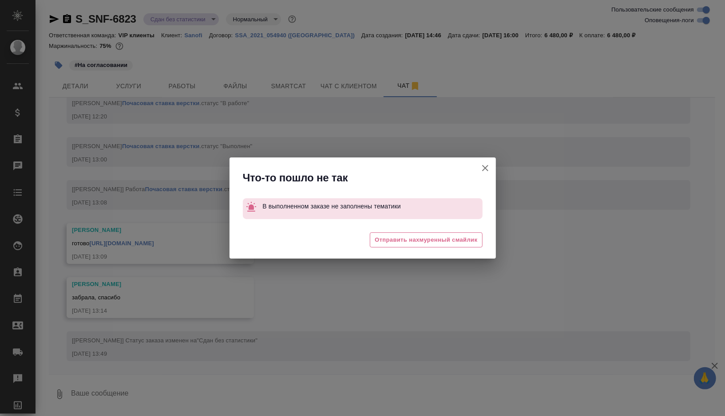
click at [484, 167] on icon "button" at bounding box center [485, 168] width 6 height 6
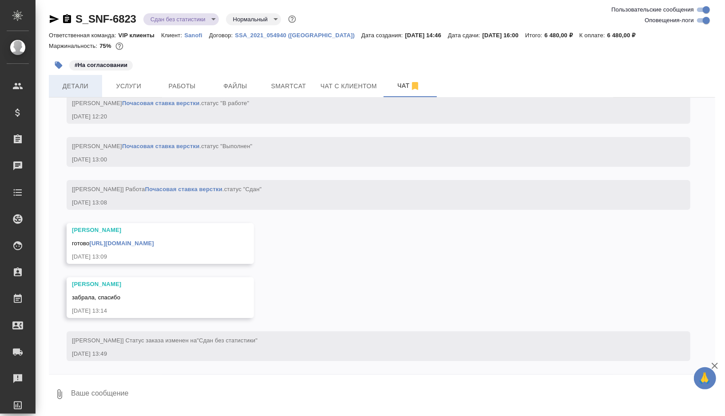
click at [65, 91] on span "Детали" at bounding box center [75, 86] width 43 height 11
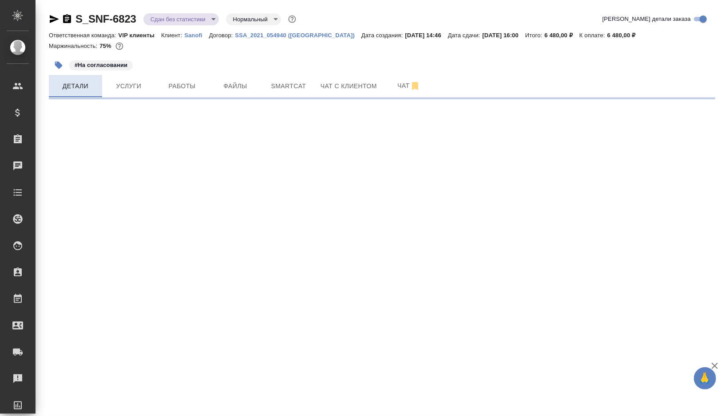
select select "RU"
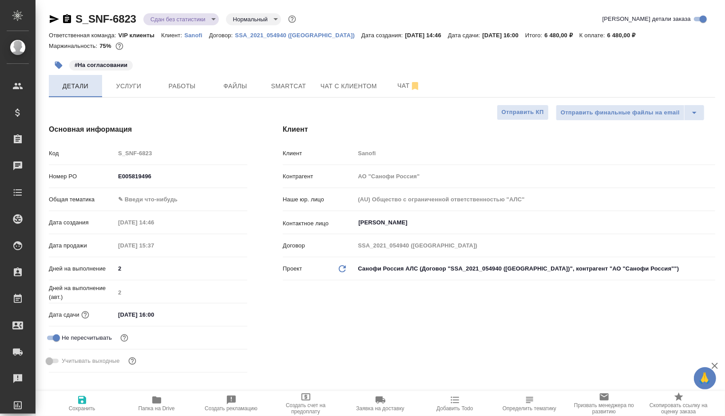
type textarea "x"
click at [157, 403] on icon "button" at bounding box center [156, 400] width 9 height 7
type textarea "x"
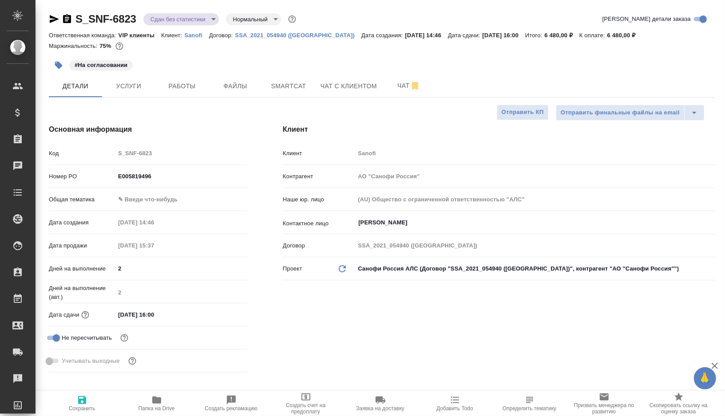
type textarea "x"
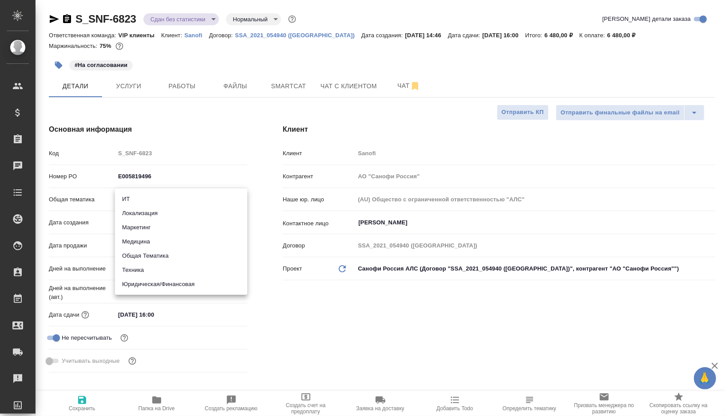
click at [145, 204] on body "🙏 .cls-1 fill:#fff; AWATERA Gorshkova Valentina Клиенты Спецификации Заказы 0 Ч…" at bounding box center [362, 208] width 725 height 416
click at [151, 245] on li "Медицина" at bounding box center [181, 242] width 132 height 14
type input "med"
type textarea "x"
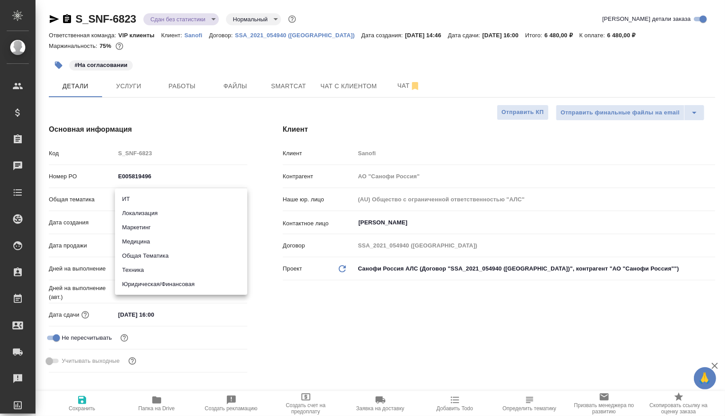
type textarea "x"
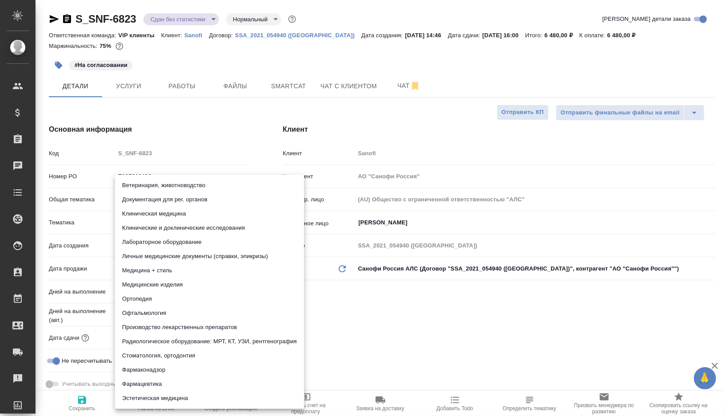
click at [155, 218] on body "🙏 .cls-1 fill:#fff; AWATERA Gorshkova Valentina Клиенты Спецификации Заказы 0 Ч…" at bounding box center [362, 208] width 725 height 416
click at [184, 198] on li "Документация для рег. органов" at bounding box center [209, 200] width 189 height 14
type textarea "x"
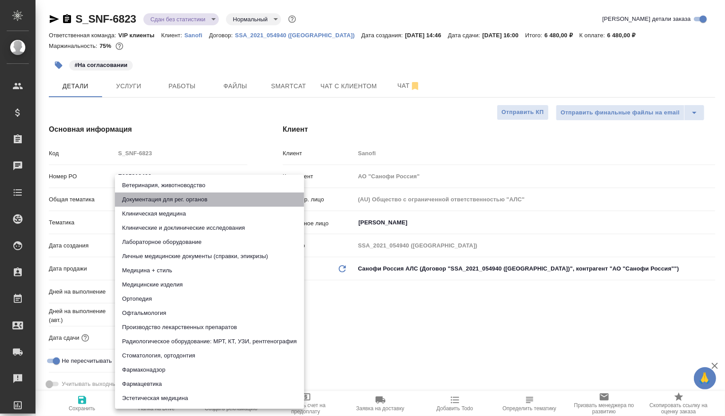
type input "5f647205b73bc97568ca66c6"
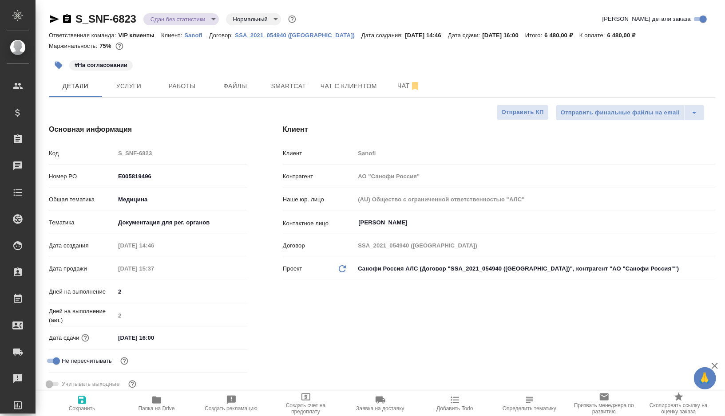
click at [83, 404] on icon "button" at bounding box center [82, 400] width 11 height 11
type textarea "x"
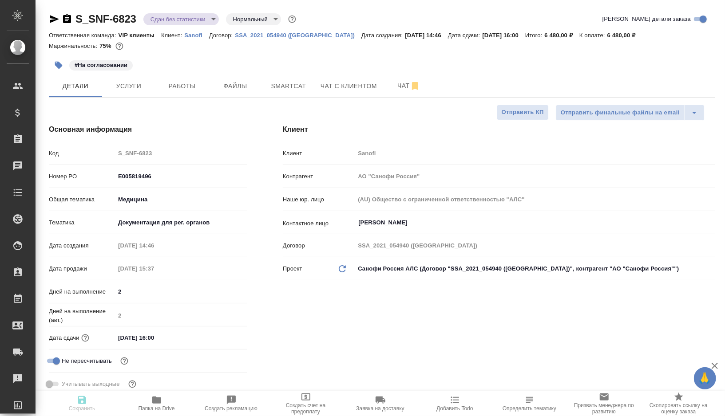
type textarea "x"
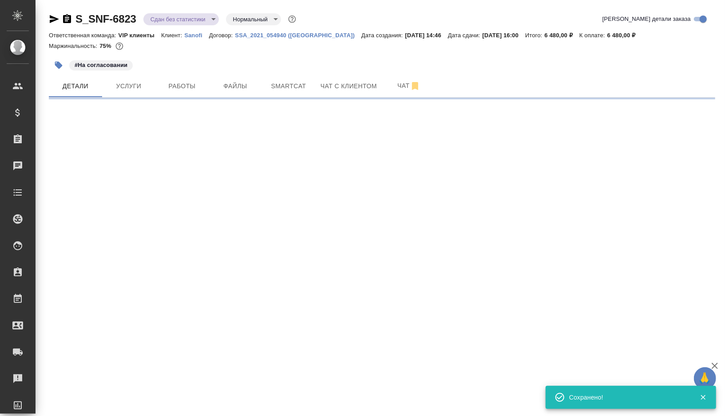
select select "RU"
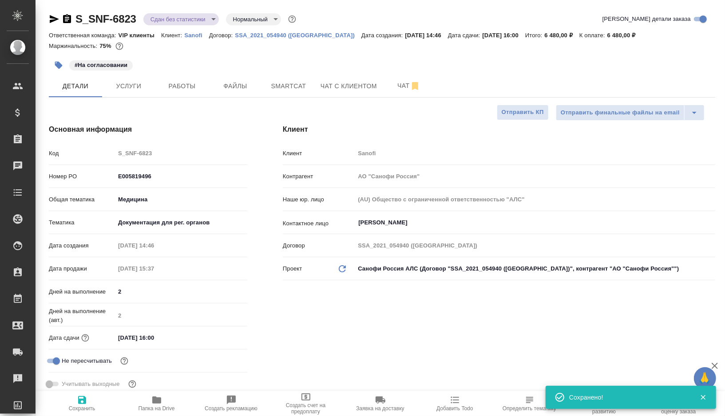
type textarea "x"
click at [57, 62] on icon "button" at bounding box center [59, 66] width 8 height 8
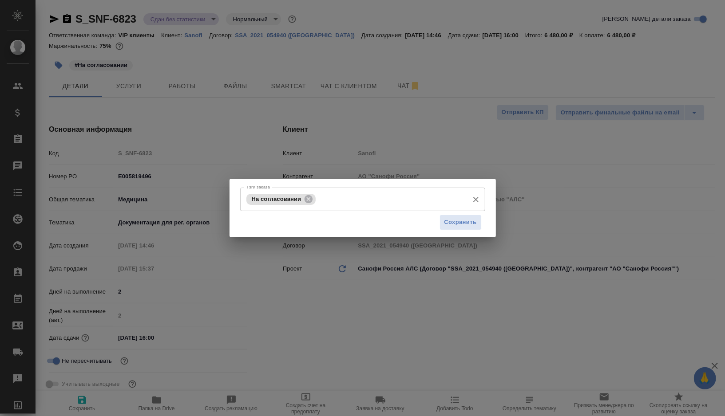
click at [316, 205] on div "На согласовании Тэги заказа" at bounding box center [362, 200] width 245 height 24
click at [310, 201] on icon at bounding box center [309, 199] width 10 height 10
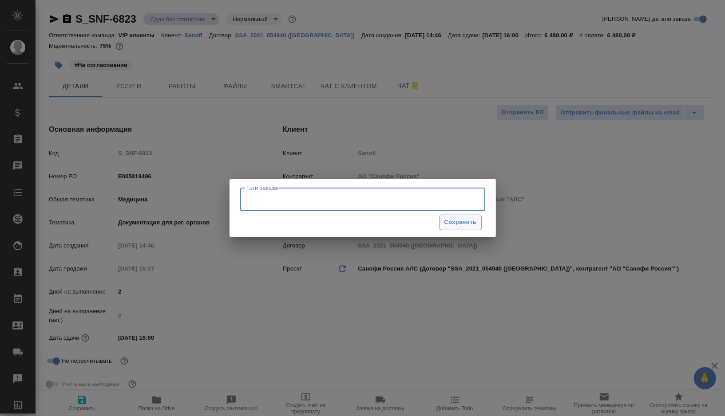
click at [455, 226] on span "Сохранить" at bounding box center [460, 223] width 32 height 10
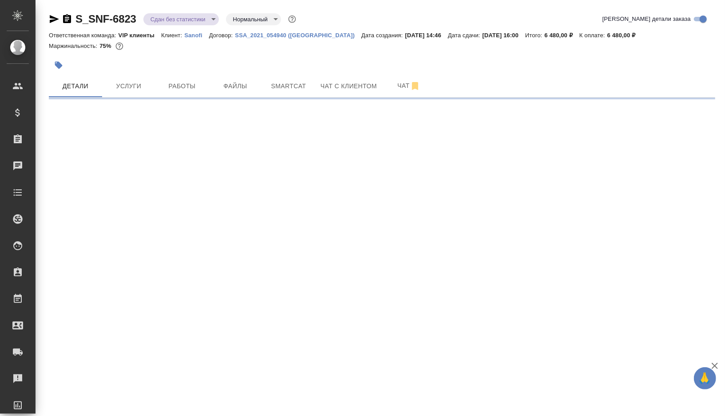
select select "RU"
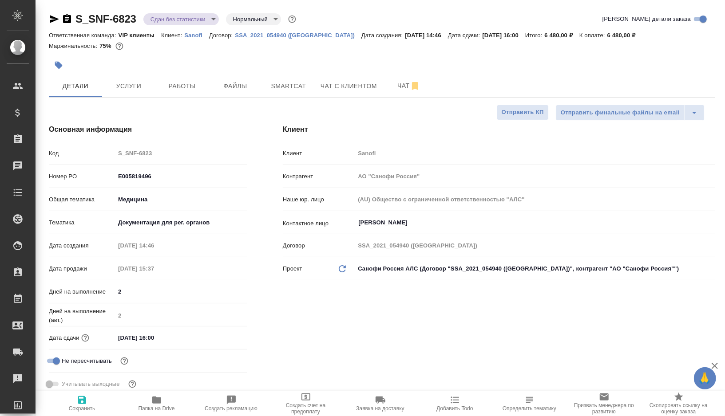
type textarea "x"
click at [210, 20] on body "🙏 .cls-1 fill:#fff; AWATERA Gorshkova Valentina Клиенты Спецификации Заказы 0 Ч…" at bounding box center [362, 208] width 725 height 416
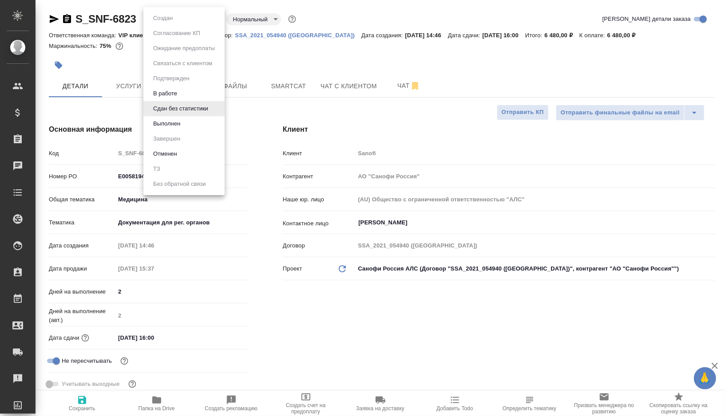
click at [170, 125] on button "Выполнен" at bounding box center [166, 124] width 32 height 10
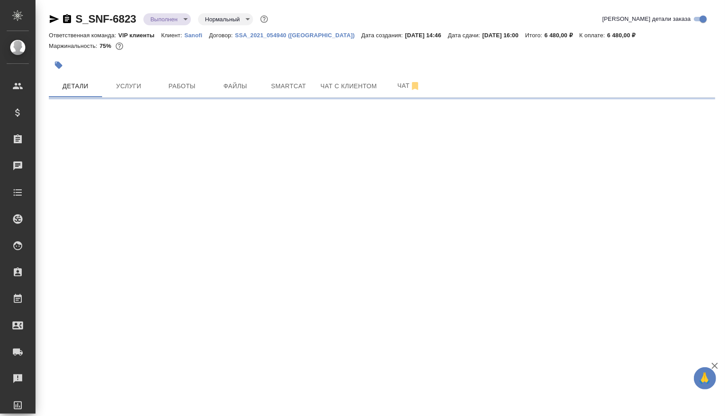
select select "RU"
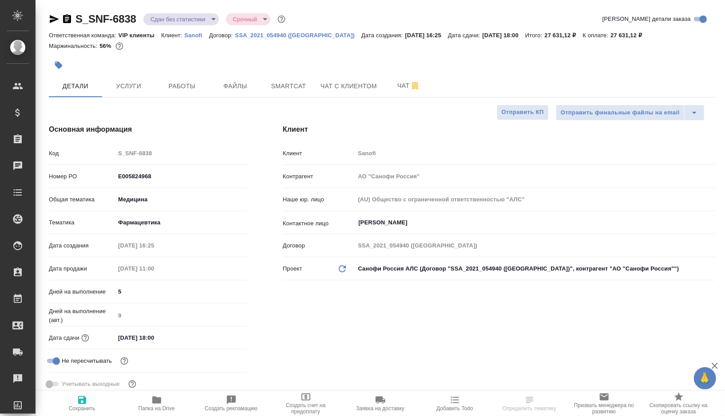
type textarea "x"
click at [195, 83] on span "Работы" at bounding box center [182, 86] width 43 height 11
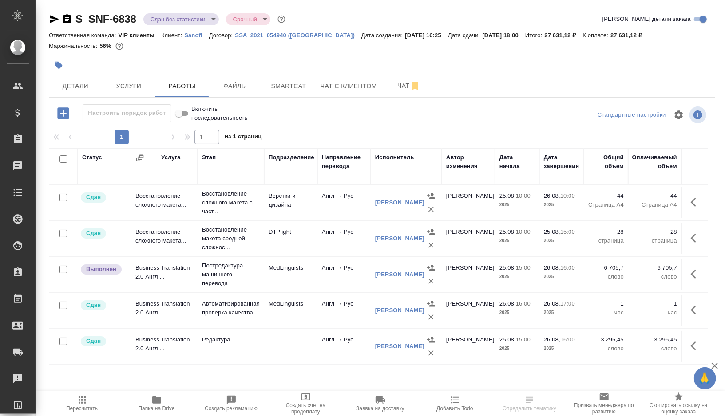
scroll to position [19, 0]
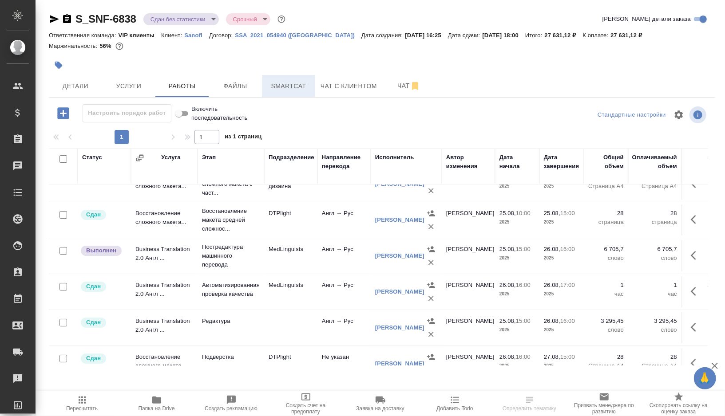
click at [296, 79] on button "Smartcat" at bounding box center [288, 86] width 53 height 22
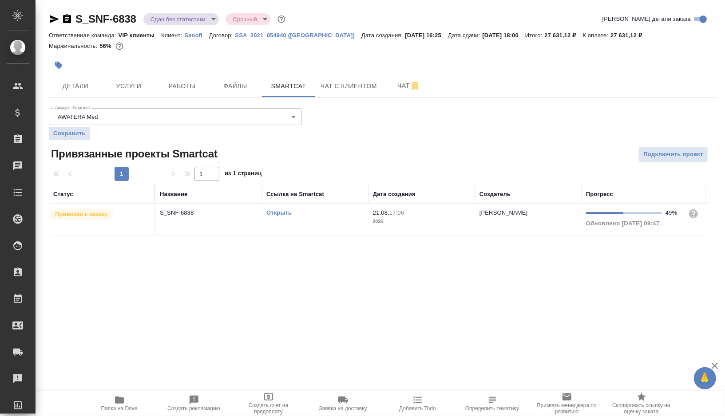
click at [330, 225] on td "Открыть" at bounding box center [315, 219] width 107 height 31
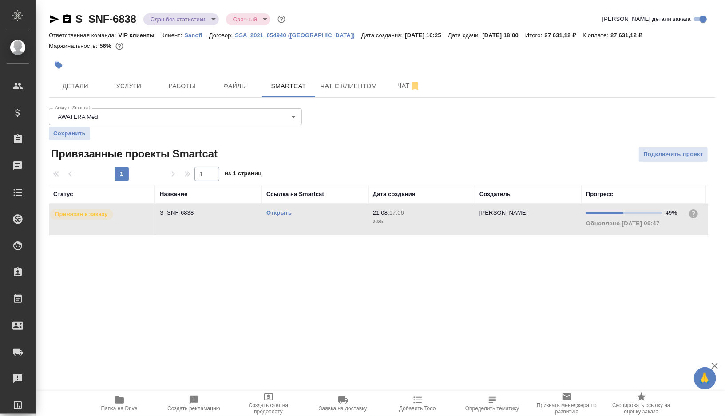
click at [330, 225] on td "Открыть" at bounding box center [315, 219] width 107 height 31
click at [166, 93] on button "Работы" at bounding box center [181, 86] width 53 height 22
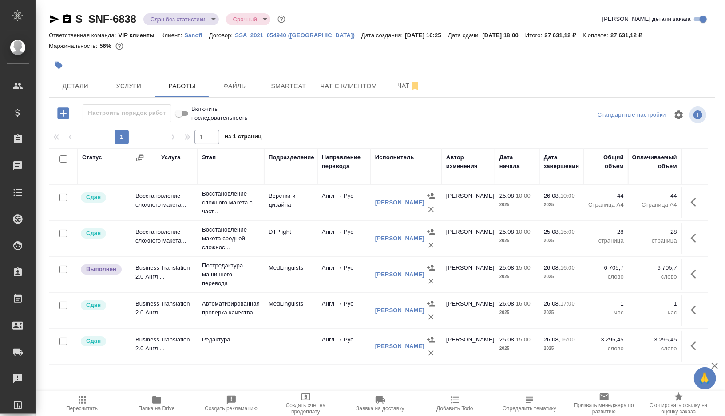
click at [312, 285] on td "MedLinguists" at bounding box center [290, 274] width 53 height 31
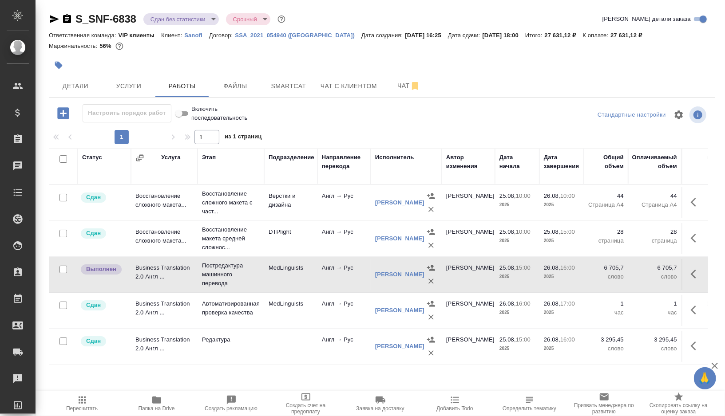
click at [312, 285] on td "MedLinguists" at bounding box center [290, 274] width 53 height 31
click at [75, 401] on span "Пересчитать" at bounding box center [82, 403] width 64 height 17
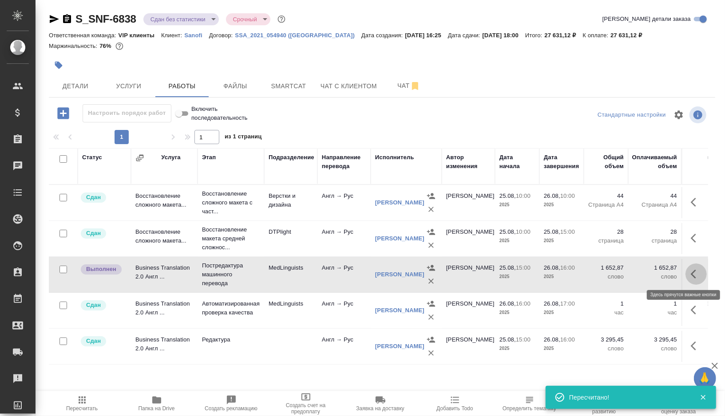
click at [697, 271] on icon "button" at bounding box center [696, 274] width 11 height 11
click at [634, 275] on icon "button" at bounding box center [631, 274] width 11 height 11
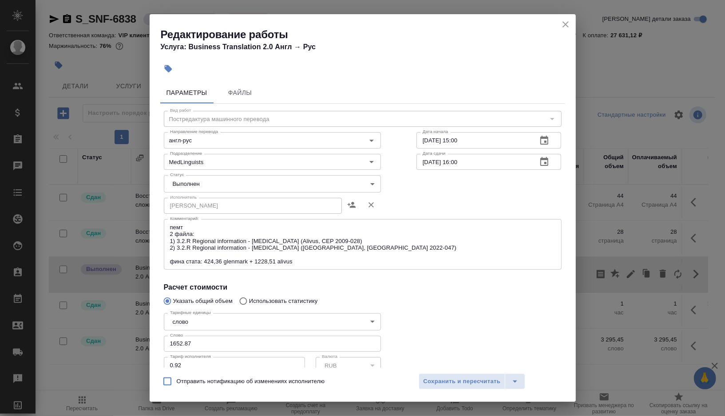
click at [333, 176] on body "🙏 .cls-1 fill:#fff; AWATERA Gorshkova Valentina Клиенты Спецификации Заказы 0 Ч…" at bounding box center [362, 208] width 725 height 416
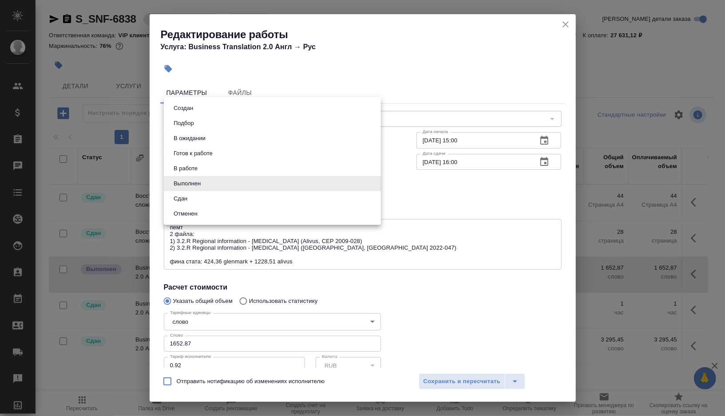
click at [204, 198] on li "Сдан" at bounding box center [272, 198] width 217 height 15
type input "closed"
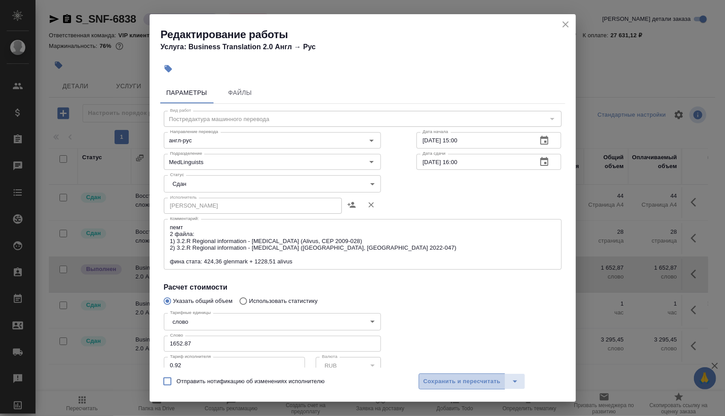
click at [459, 377] on span "Сохранить и пересчитать" at bounding box center [462, 382] width 77 height 10
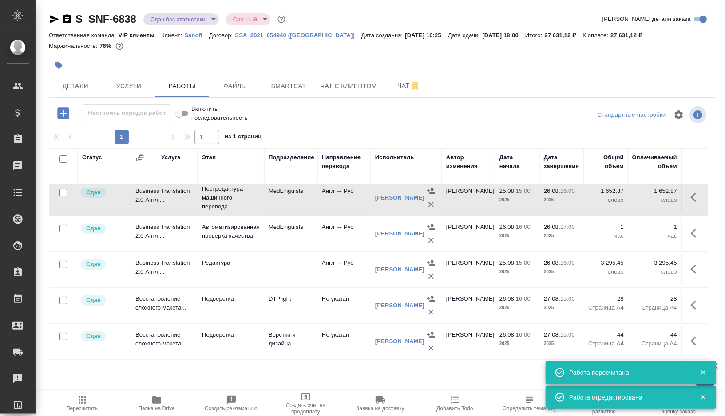
scroll to position [100, 0]
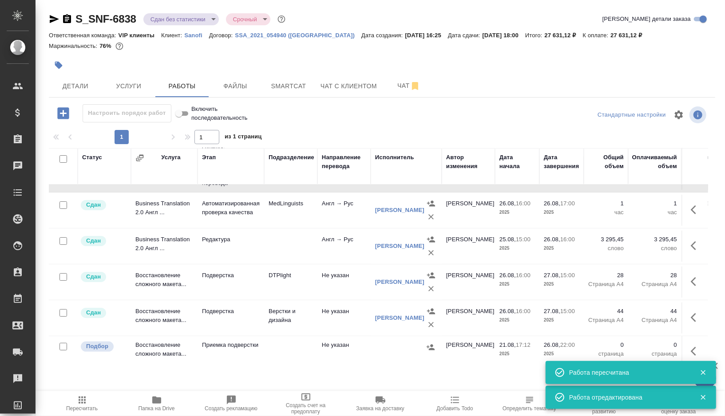
click at [67, 348] on div at bounding box center [63, 347] width 20 height 12
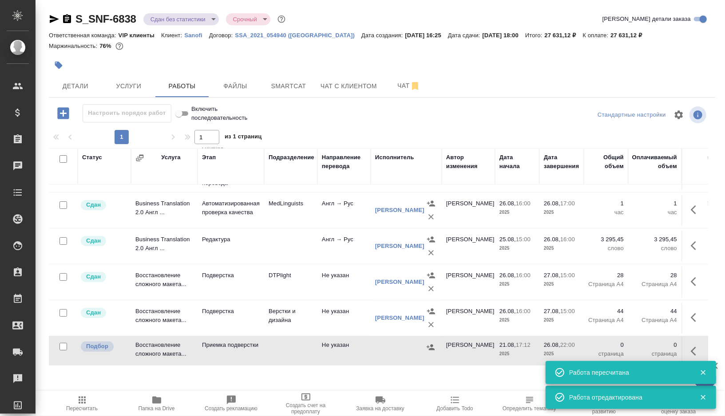
click at [64, 347] on input "checkbox" at bounding box center [63, 347] width 8 height 8
checkbox input "true"
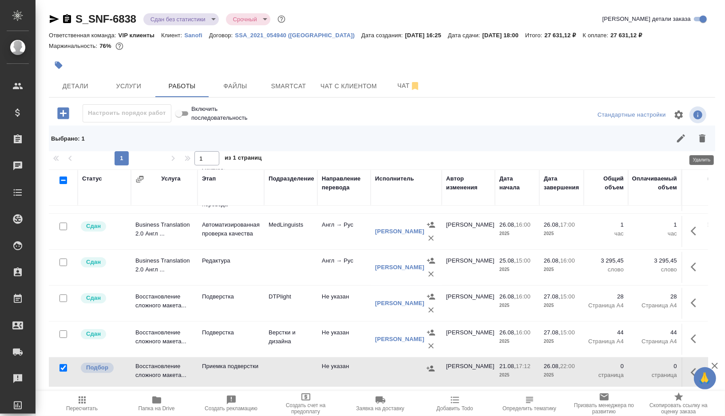
click at [703, 138] on icon "button" at bounding box center [702, 139] width 6 height 8
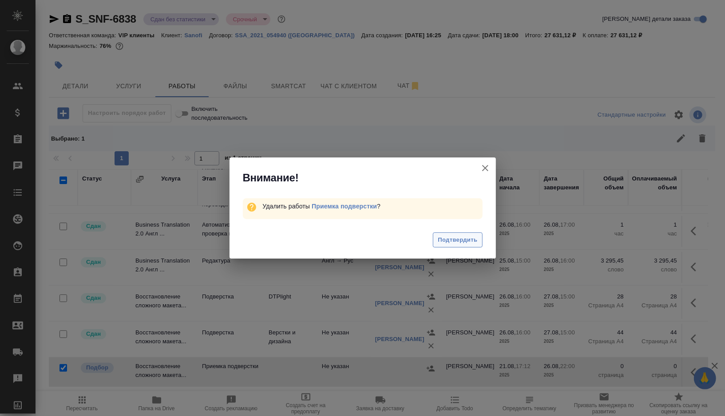
click at [439, 242] on span "Подтвердить" at bounding box center [458, 240] width 40 height 10
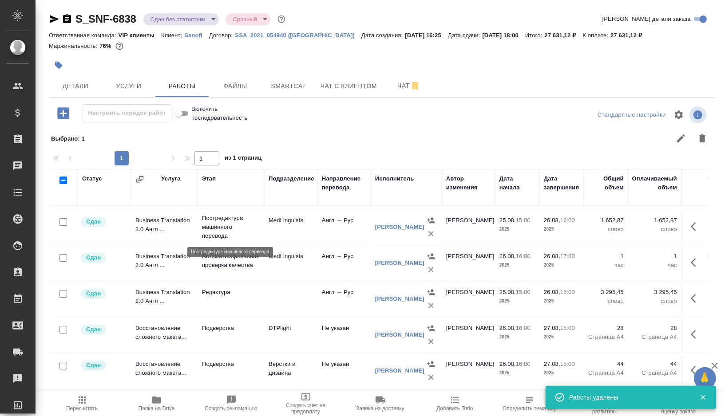
scroll to position [0, 0]
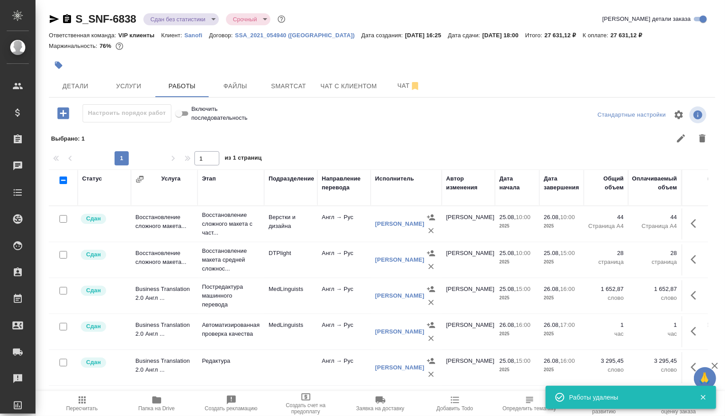
click at [210, 23] on body "🙏 .cls-1 fill:#fff; AWATERA Gorshkova Valentina Клиенты Спецификации Заказы 0 Ч…" at bounding box center [362, 208] width 725 height 416
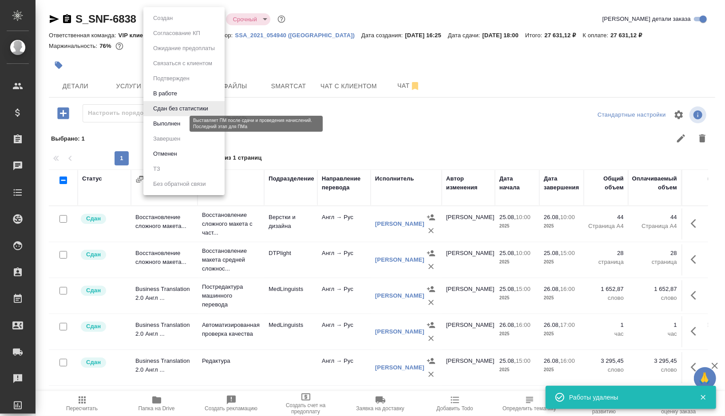
click at [177, 124] on button "Выполнен" at bounding box center [166, 124] width 32 height 10
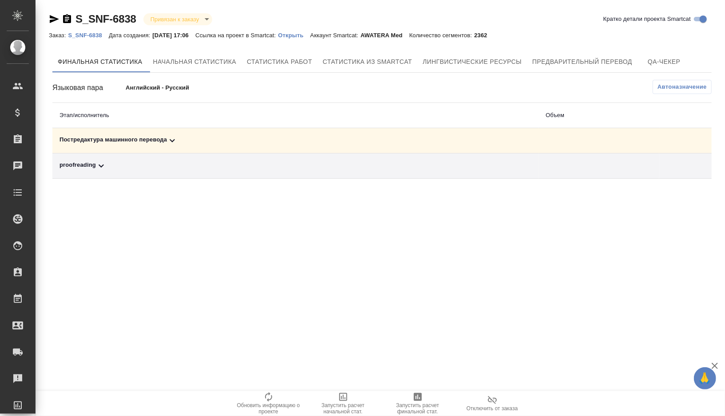
click at [190, 136] on div "Постредактура машинного перевода" at bounding box center [295, 140] width 472 height 11
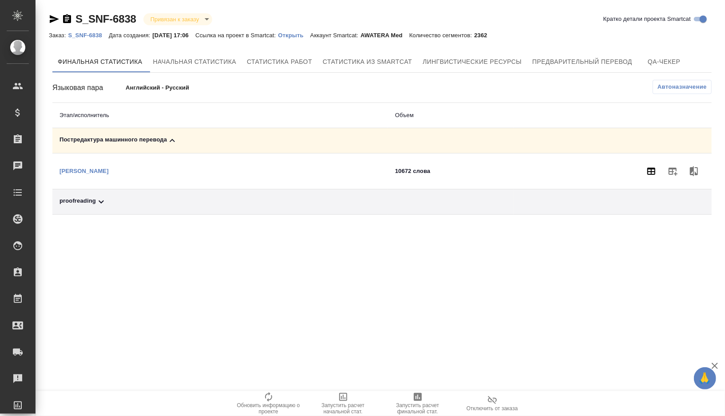
click at [647, 174] on icon "button" at bounding box center [651, 171] width 11 height 11
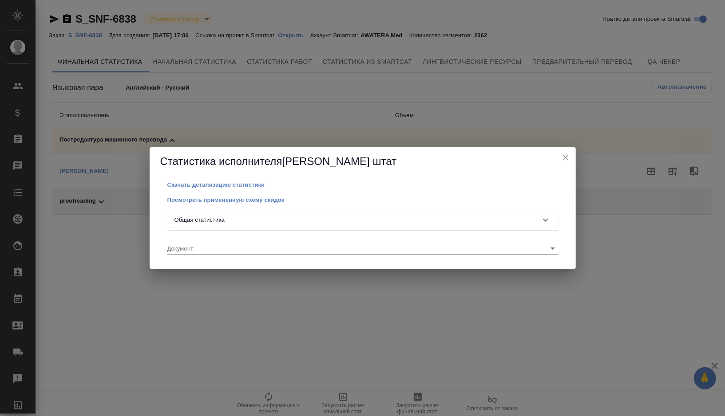
click at [541, 218] on icon at bounding box center [545, 220] width 11 height 11
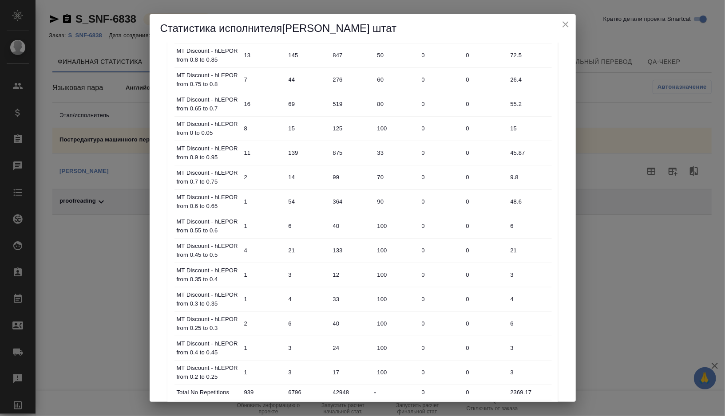
scroll to position [383, 0]
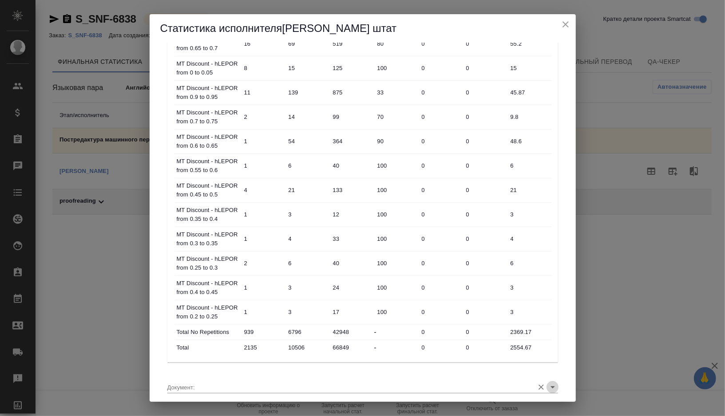
click at [550, 383] on icon "Open" at bounding box center [552, 387] width 11 height 11
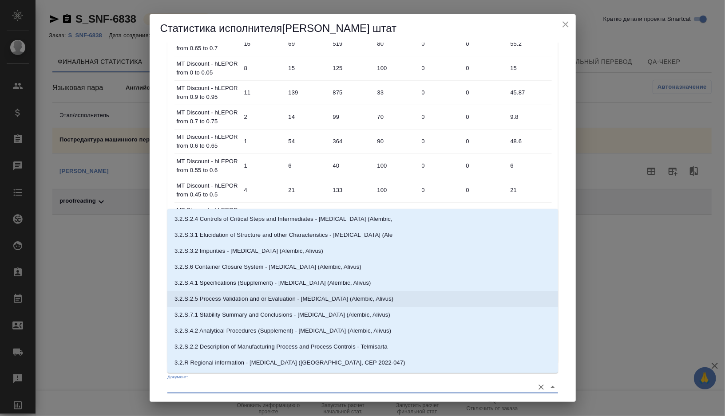
scroll to position [30, 0]
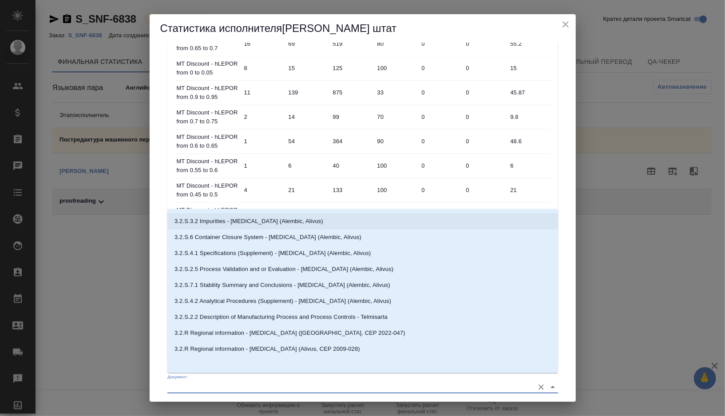
click at [564, 119] on div "Скачать детализацию статистики Посмотреть примененную схему скидок Общая статис…" at bounding box center [362, 33] width 405 height 741
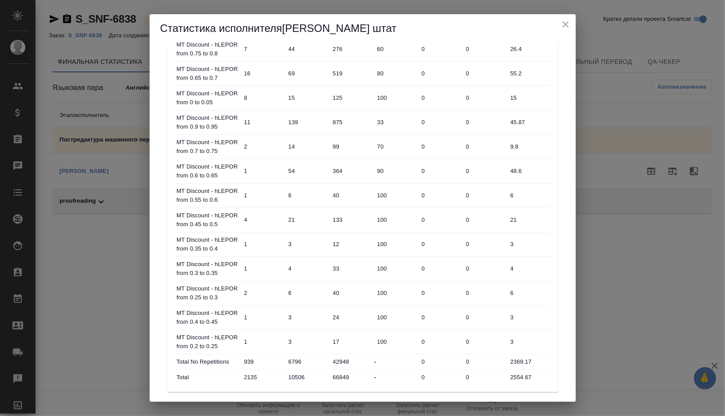
scroll to position [383, 0]
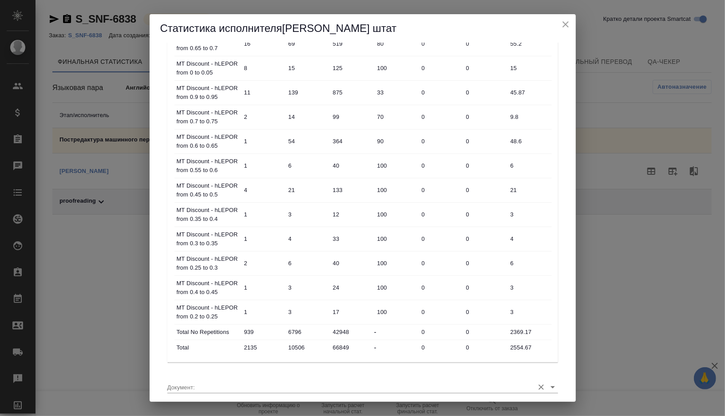
click at [553, 387] on icon "Open" at bounding box center [552, 388] width 4 height 2
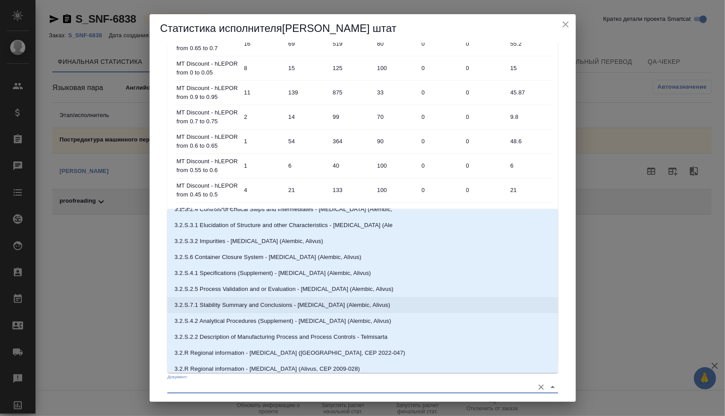
scroll to position [30, 0]
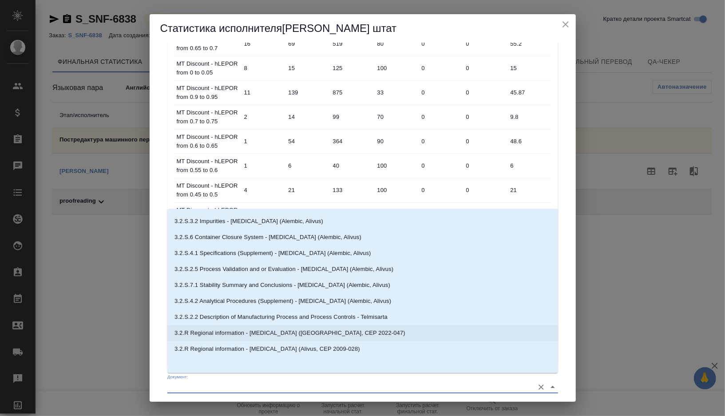
click at [402, 329] on li "3.2.R Regional information - Telmisartan (Glenmark, CEP 2022-047)" at bounding box center [362, 333] width 391 height 16
type input "3.2.R Regional information - Telmisartan (Glenmark, CEP 2022-047)"
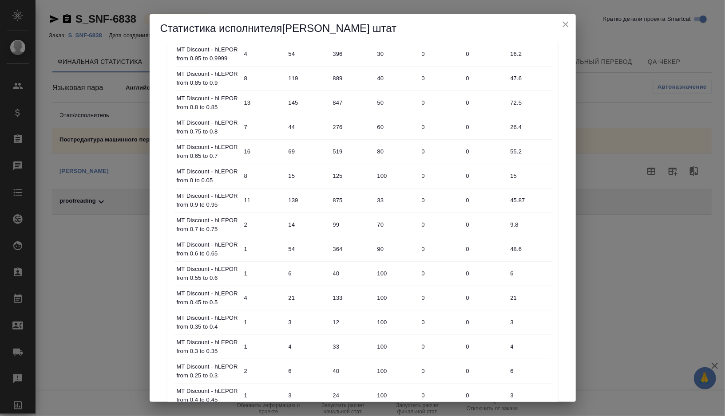
scroll to position [409, 0]
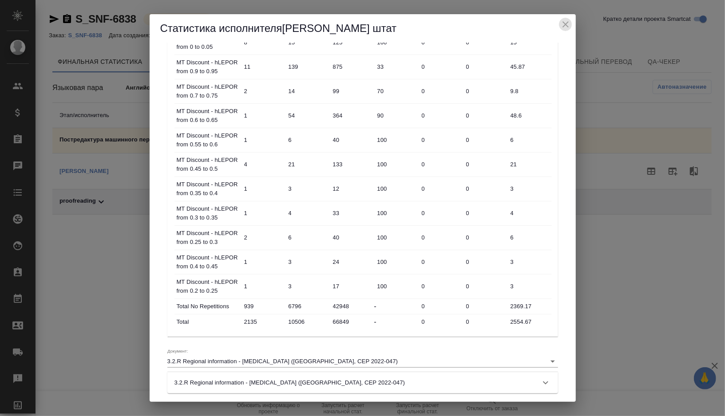
click at [566, 24] on icon "close" at bounding box center [565, 24] width 11 height 11
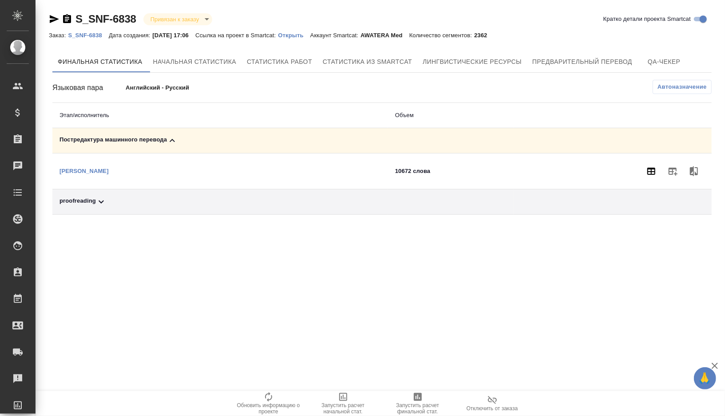
click at [649, 176] on button "button" at bounding box center [651, 171] width 21 height 21
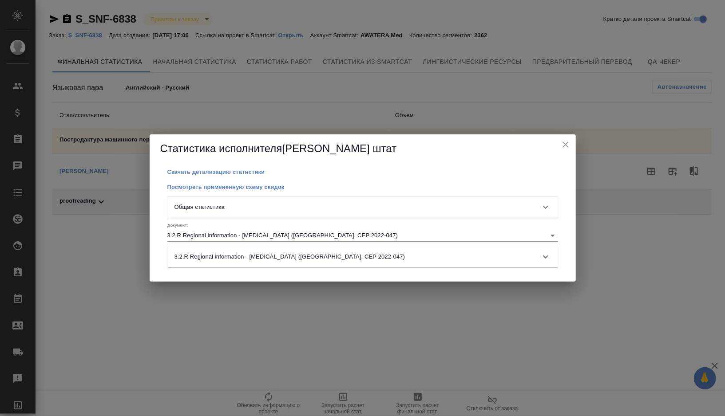
click at [456, 206] on div "Общая статистика" at bounding box center [354, 207] width 360 height 9
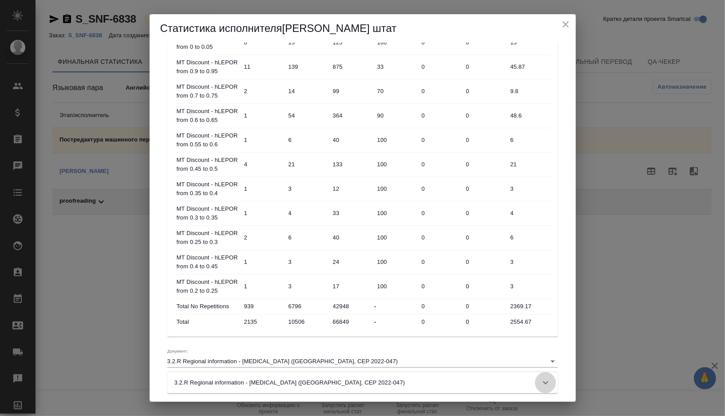
click at [544, 382] on icon at bounding box center [545, 383] width 5 height 3
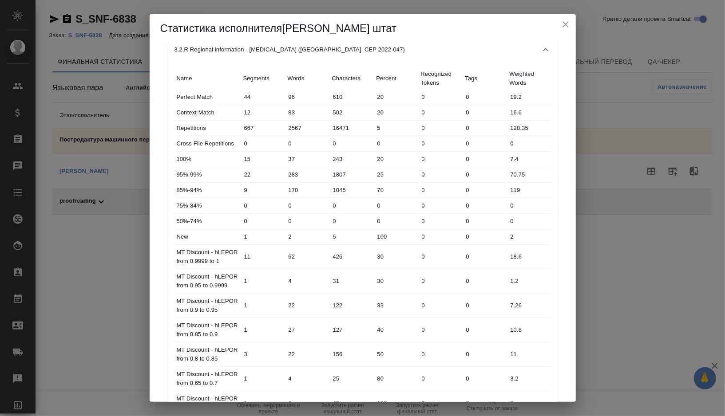
scroll to position [834, 0]
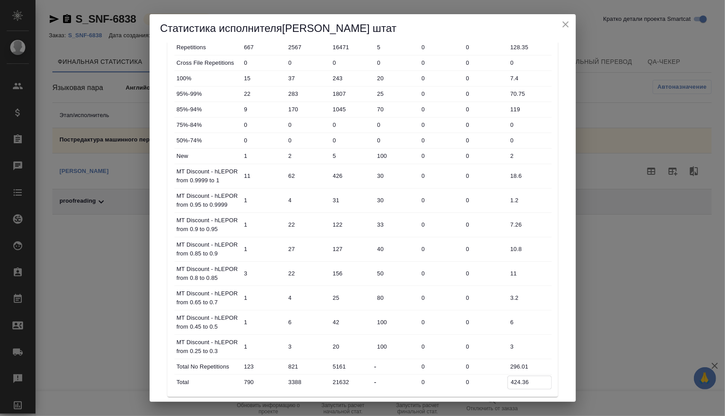
drag, startPoint x: 530, startPoint y: 372, endPoint x: 505, endPoint y: 372, distance: 24.9
click at [505, 375] on div "Total 790 3388 21632 - 0 0 424.36" at bounding box center [362, 382] width 377 height 15
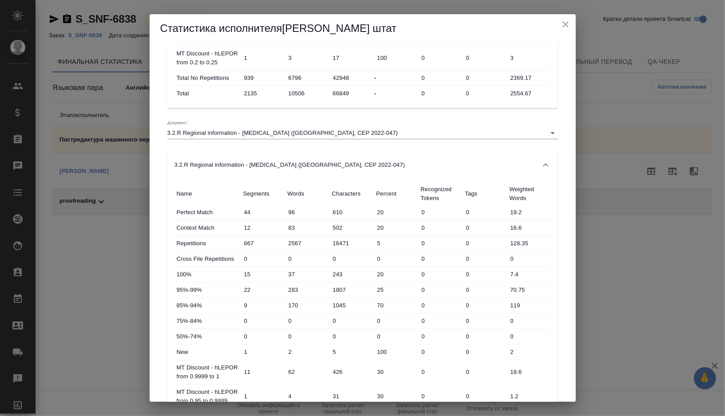
scroll to position [634, 0]
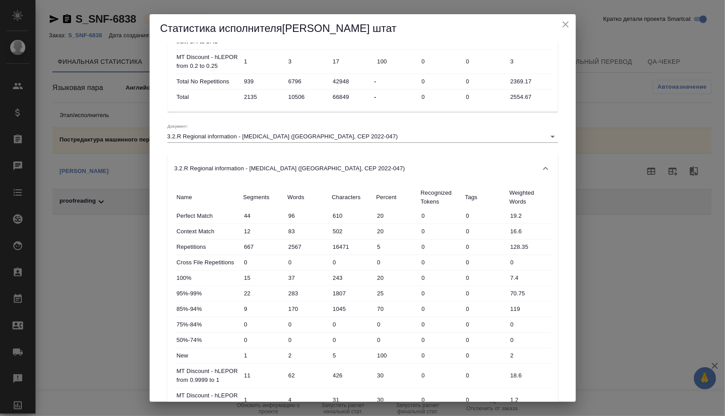
drag, startPoint x: 355, startPoint y: 163, endPoint x: 186, endPoint y: 164, distance: 168.7
click at [186, 164] on div "3.2.R Regional information - Telmisartan (Glenmark, CEP 2022-047)" at bounding box center [354, 168] width 360 height 9
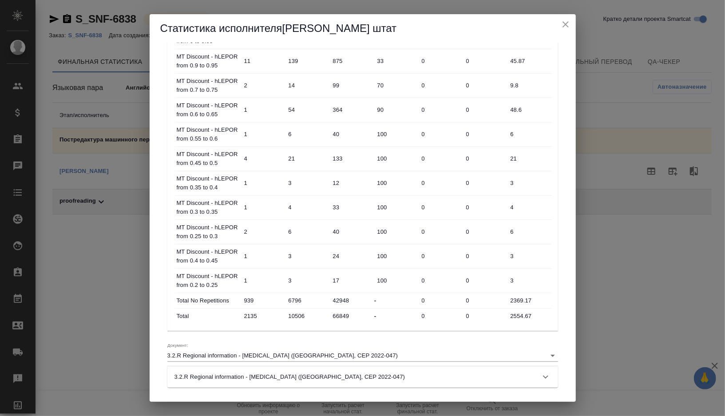
scroll to position [409, 0]
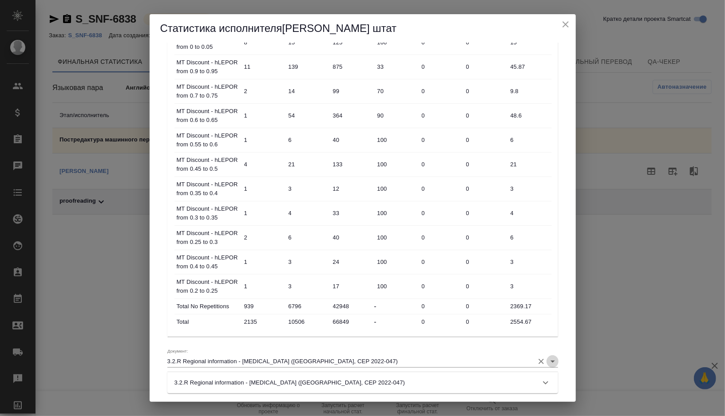
click at [553, 358] on icon "Open" at bounding box center [552, 361] width 11 height 11
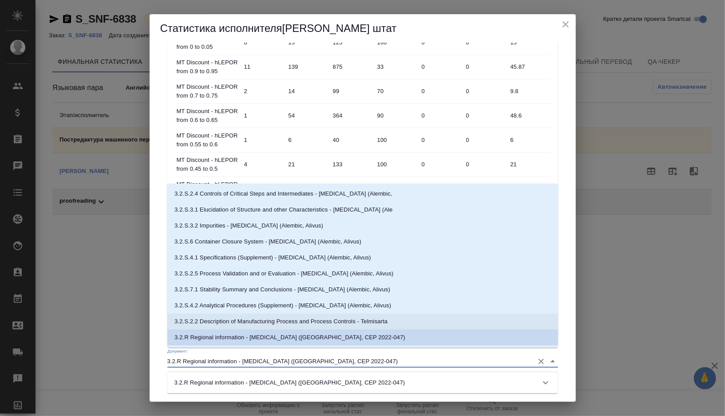
scroll to position [30, 0]
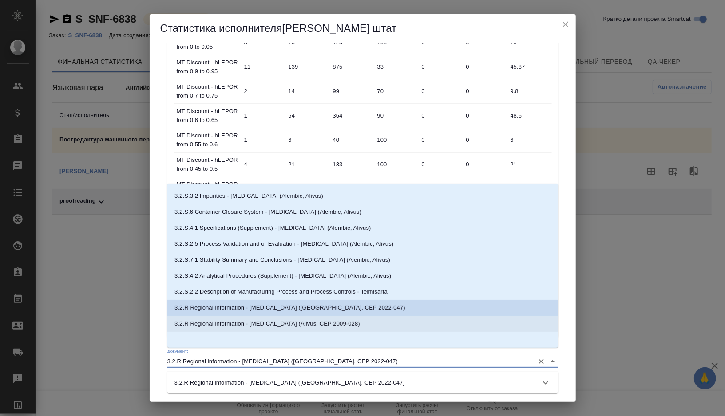
click at [341, 328] on p "3.2.R Regional information - Telmisartan (Alivus, CEP 2009-028)" at bounding box center [267, 324] width 186 height 9
type input "3.2.R Regional information - Telmisartan (Alivus, CEP 2009-028)"
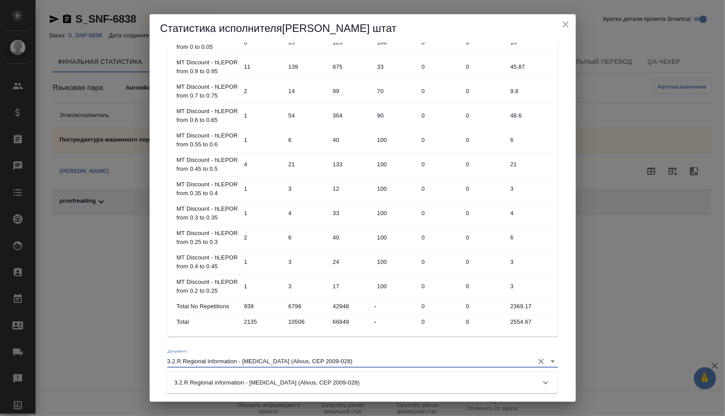
click at [548, 378] on icon at bounding box center [545, 383] width 11 height 11
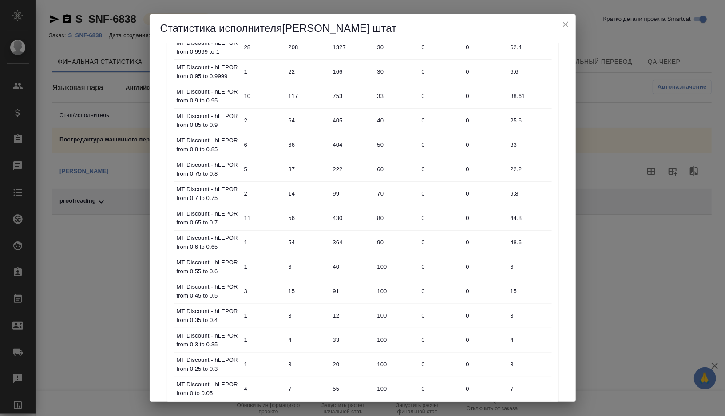
scroll to position [1003, 0]
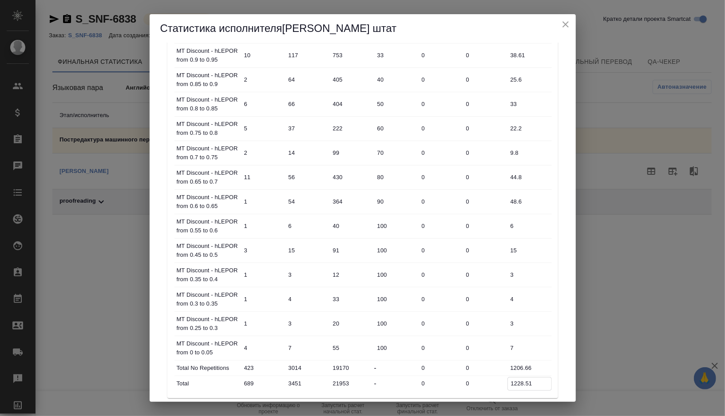
drag, startPoint x: 536, startPoint y: 377, endPoint x: 510, endPoint y: 378, distance: 25.8
click at [510, 378] on input "1228.51" at bounding box center [530, 384] width 44 height 13
drag, startPoint x: 535, startPoint y: 372, endPoint x: 506, endPoint y: 372, distance: 29.3
click at [506, 376] on div "Total 689 3451 21953 - 0 0 1228.51" at bounding box center [362, 383] width 377 height 15
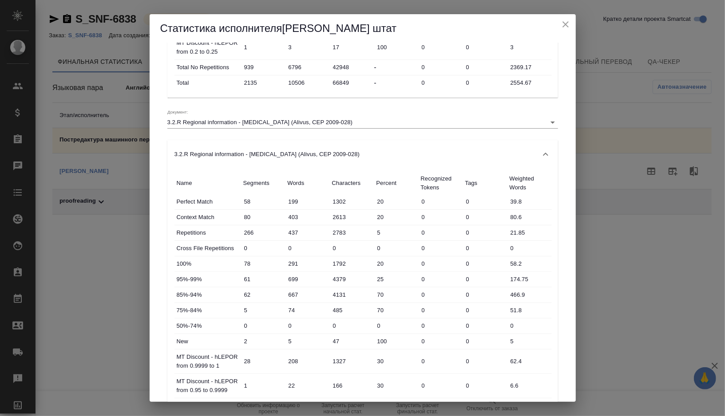
scroll to position [622, 0]
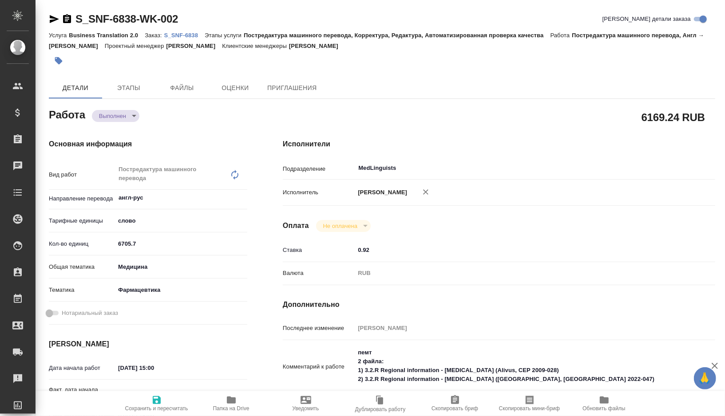
type textarea "x"
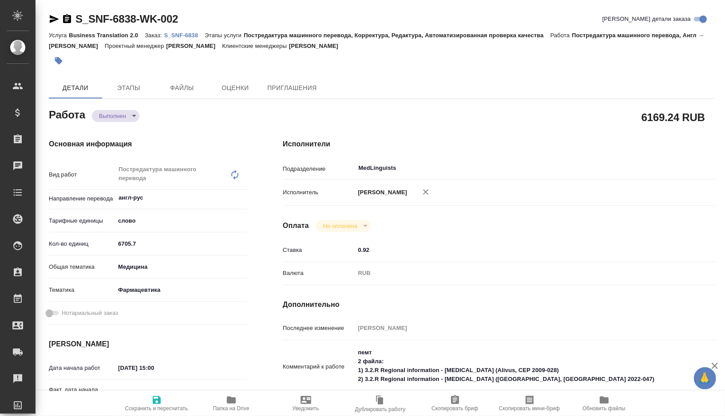
type textarea "x"
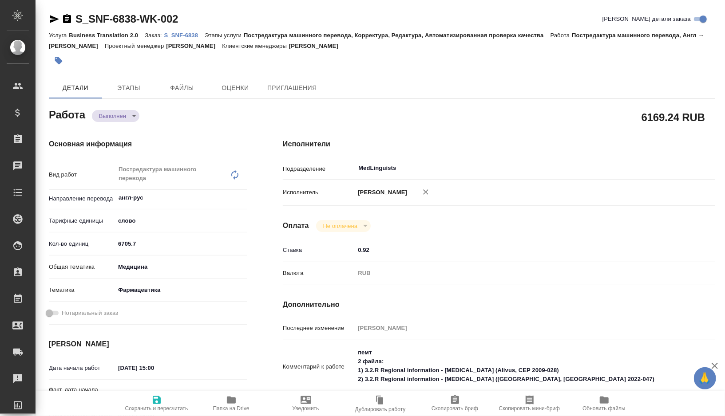
type textarea "x"
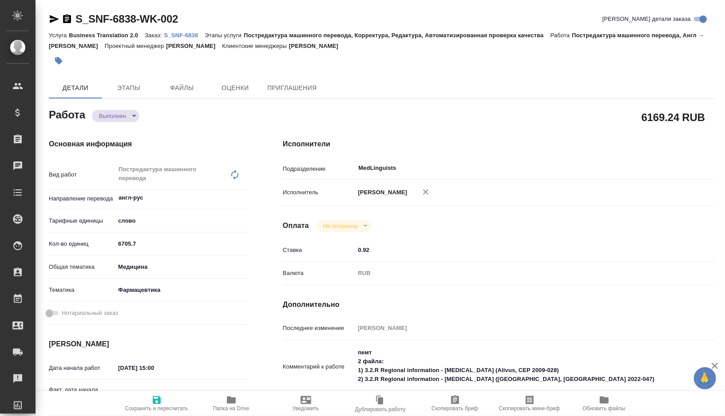
type textarea "x"
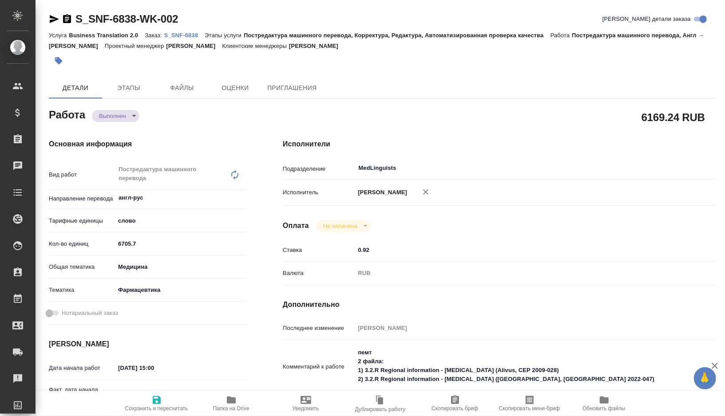
type textarea "x"
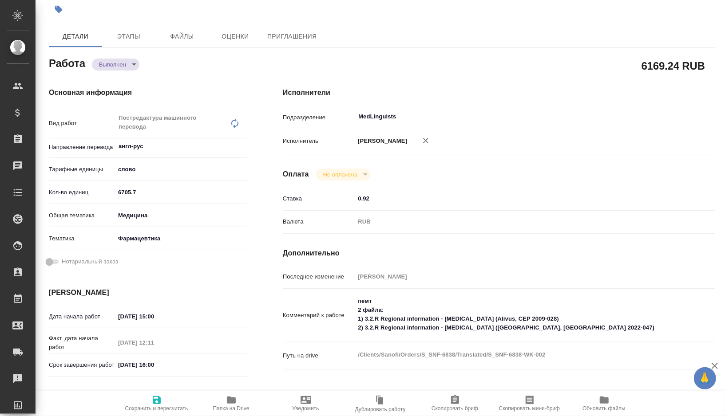
scroll to position [60, 0]
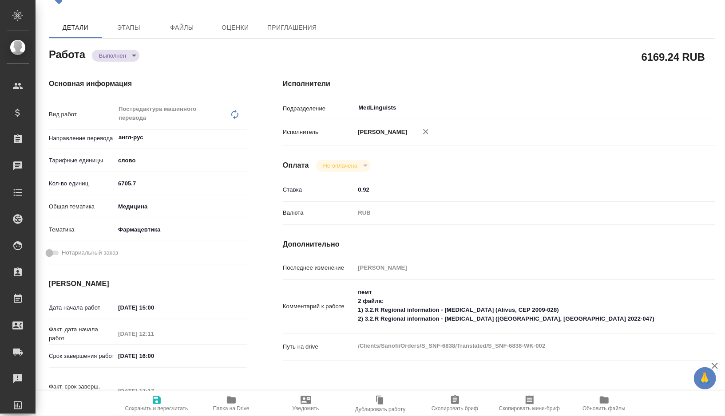
type textarea "x"
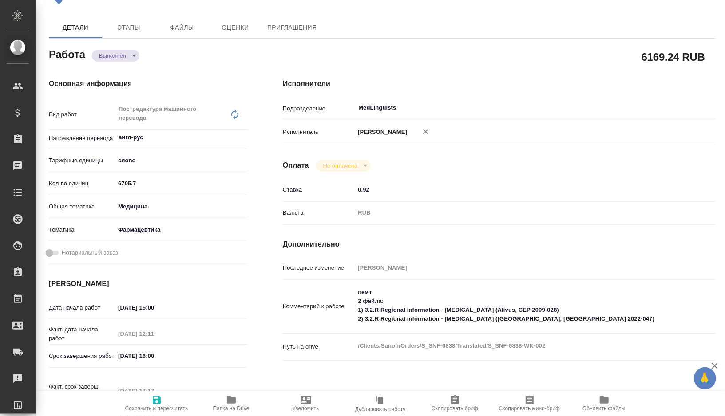
type textarea "x"
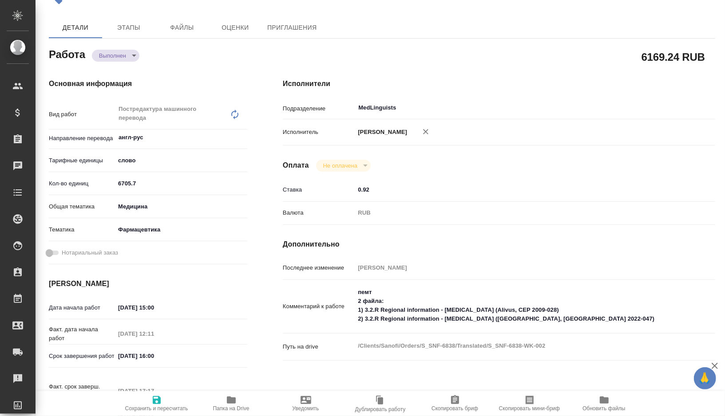
type textarea "x"
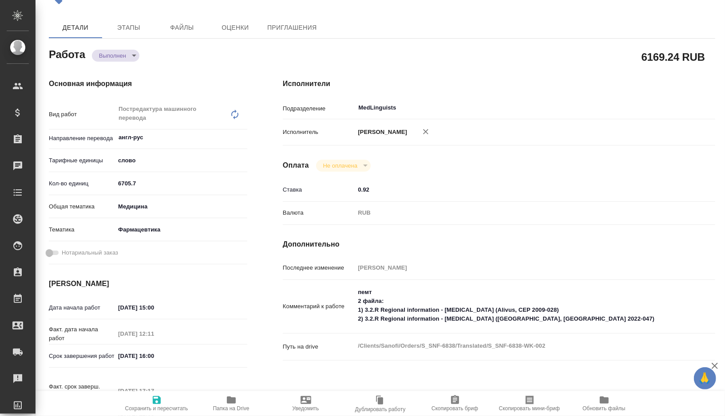
type textarea "x"
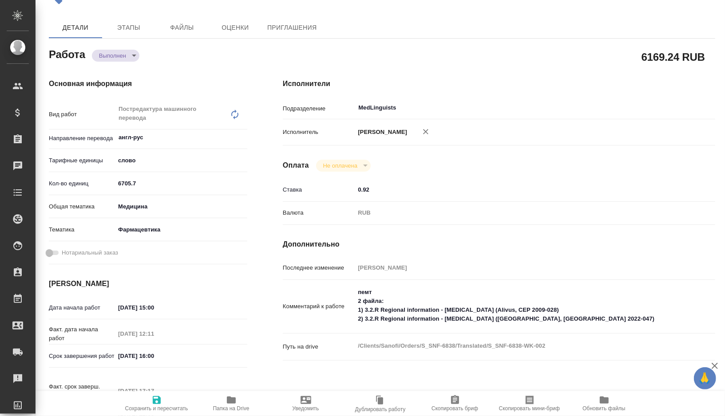
click at [141, 195] on hr at bounding box center [148, 195] width 198 height 0
drag, startPoint x: 141, startPoint y: 186, endPoint x: 96, endPoint y: 185, distance: 45.3
click at [96, 185] on div "Кол-во единиц 6705.7" at bounding box center [148, 184] width 198 height 16
paste input "1652.8"
type textarea "x"
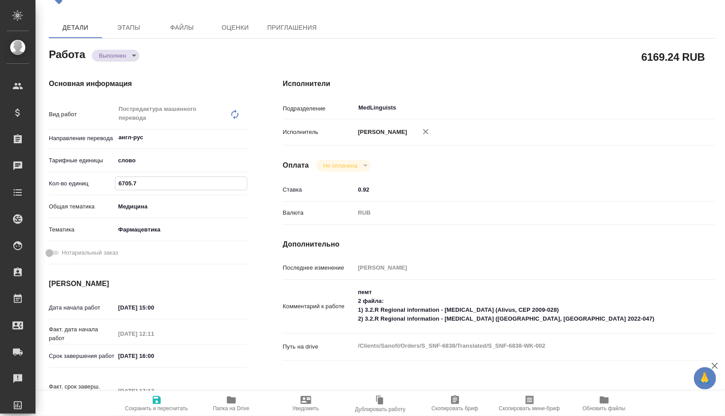
type input "1652.87"
type textarea "x"
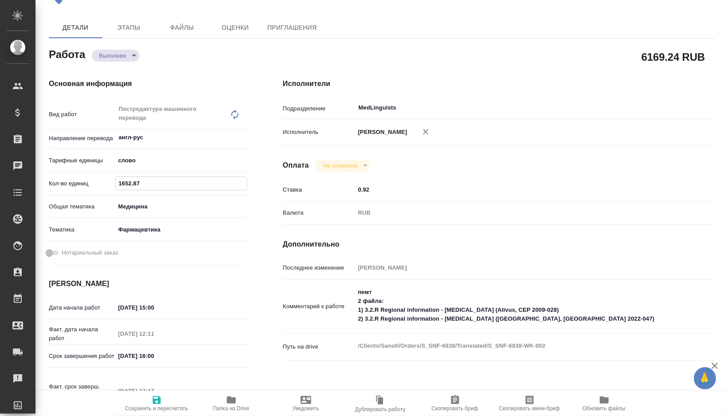
type input "1652.87"
type textarea "x"
click at [587, 319] on textarea "пемт 2 файла: 1) 3.2.R Regional information - [MEDICAL_DATA] (Alivus, CEP 2009-…" at bounding box center [517, 306] width 325 height 42
type textarea "x"
type textarea "пемт 2 файла: 1) 3.2.R Regional information - [MEDICAL_DATA] (Alivus, CEP 2009-…"
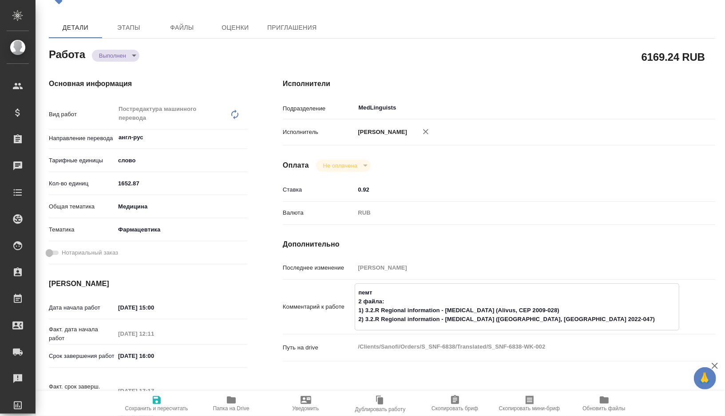
type textarea "x"
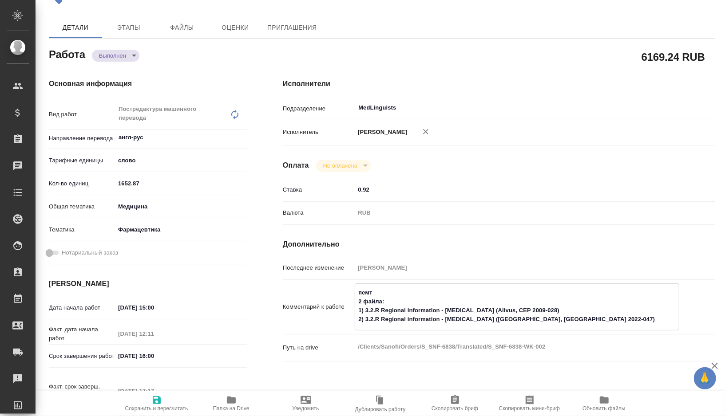
type textarea "пемт 2 файла: 1) 3.2.R Regional information - [MEDICAL_DATA] (Alivus, CEP 2009-…"
type textarea "x"
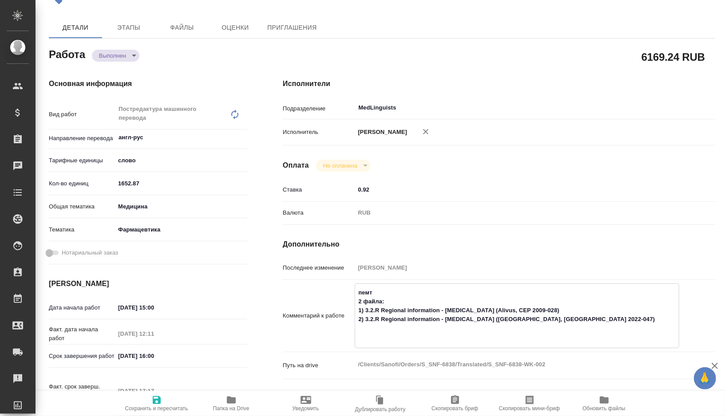
type textarea "пемт 2 файла: 1) 3.2.R Regional information - [MEDICAL_DATA] (Alivus, CEP 2009-…"
type textarea "x"
type textarea "пемт 2 файла: 1) 3.2.R Regional information - [MEDICAL_DATA] (Alivus, CEP 2009-…"
type textarea "x"
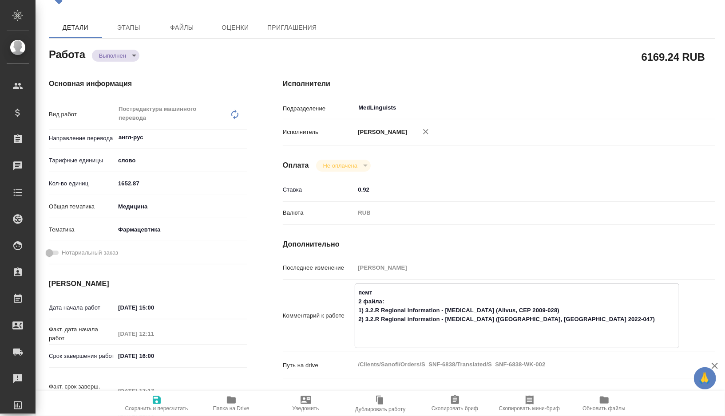
type textarea "x"
type textarea "пемт 2 файла: 1) 3.2.R Regional information - [MEDICAL_DATA] (Alivus, CEP 2009-…"
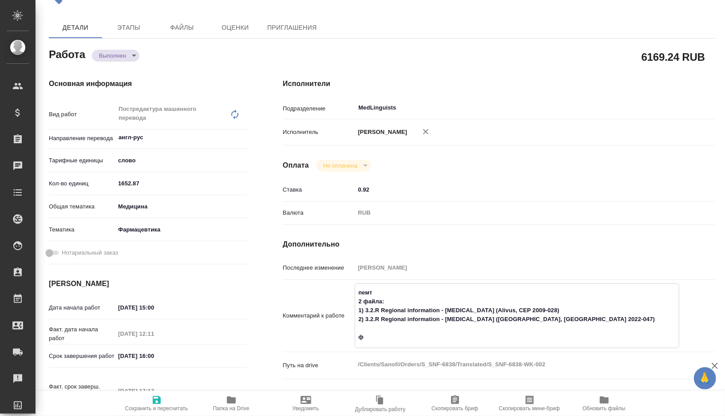
type textarea "x"
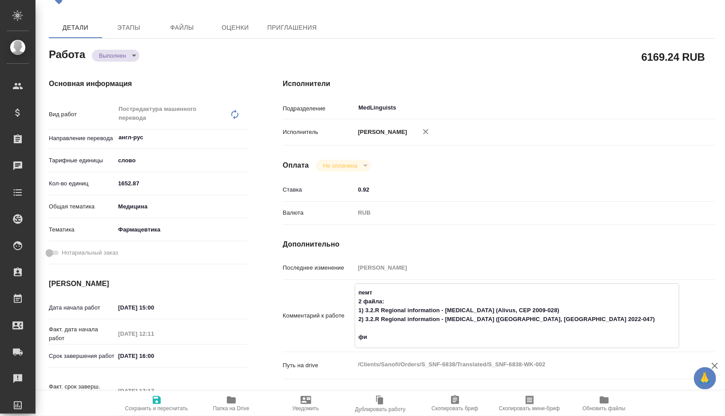
type textarea "пемт 2 файла: 1) 3.2.R Regional information - [MEDICAL_DATA] (Alivus, CEP 2009-…"
type textarea "x"
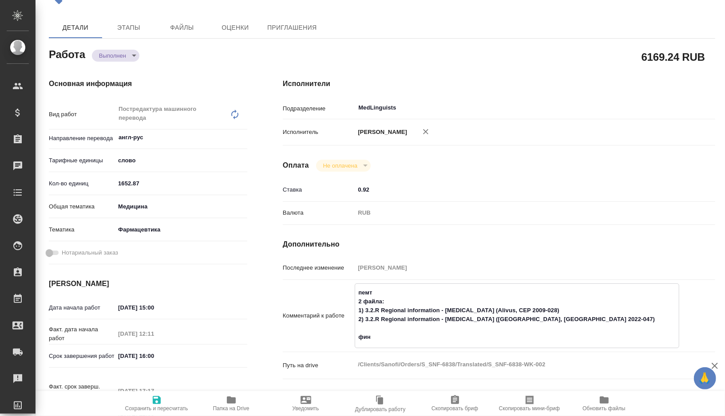
type textarea "x"
type textarea "пемт 2 файла: 1) 3.2.R Regional information - [MEDICAL_DATA] (Alivus, CEP 2009-…"
type textarea "x"
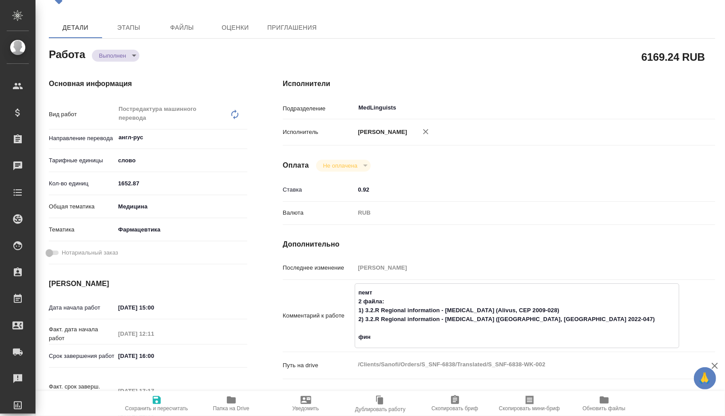
type textarea "x"
type textarea "пемт 2 файла: 1) 3.2.R Regional information - [MEDICAL_DATA] (Alivus, CEP 2009-…"
type textarea "x"
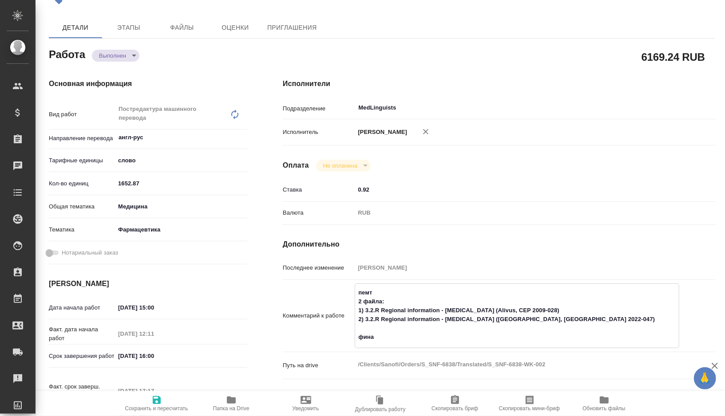
type textarea "x"
type textarea "пемт 2 файла: 1) 3.2.R Regional information - [MEDICAL_DATA] (Alivus, CEP 2009-…"
type textarea "x"
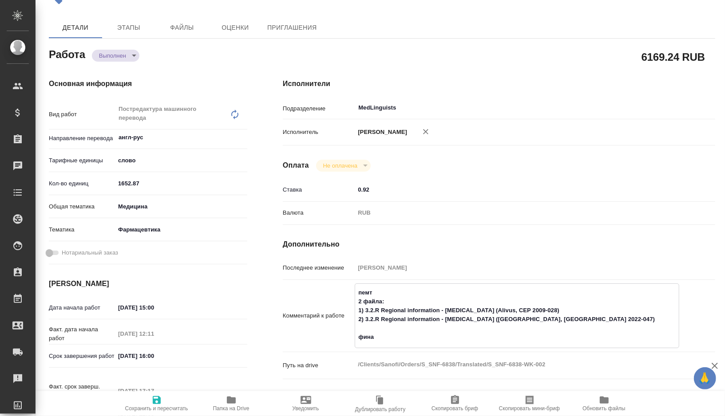
type textarea "x"
type textarea "пемт 2 файла: 1) 3.2.R Regional information - [MEDICAL_DATA] (Alivus, CEP 2009-…"
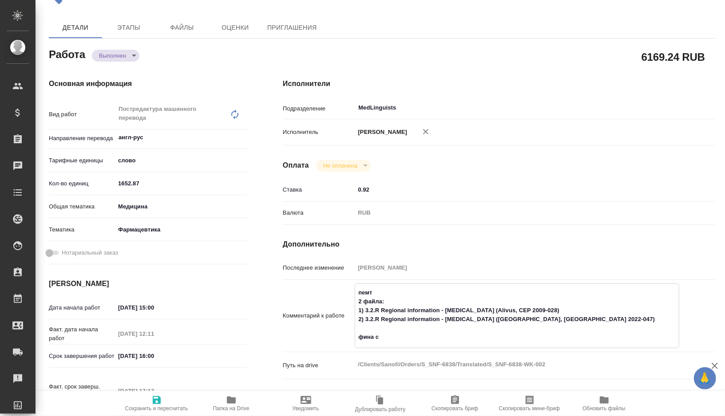
type textarea "x"
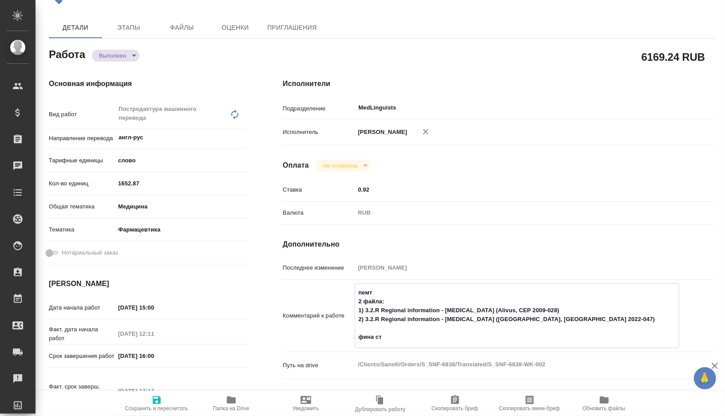
type textarea "пемт 2 файла: 1) 3.2.R Regional information - [MEDICAL_DATA] (Alivus, CEP 2009-…"
type textarea "x"
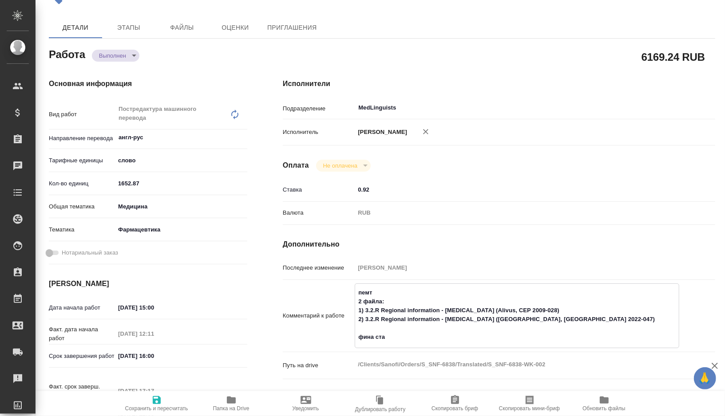
type textarea "x"
type textarea "пемт 2 файла: 1) 3.2.R Regional information - [MEDICAL_DATA] (Alivus, CEP 2009-…"
type textarea "x"
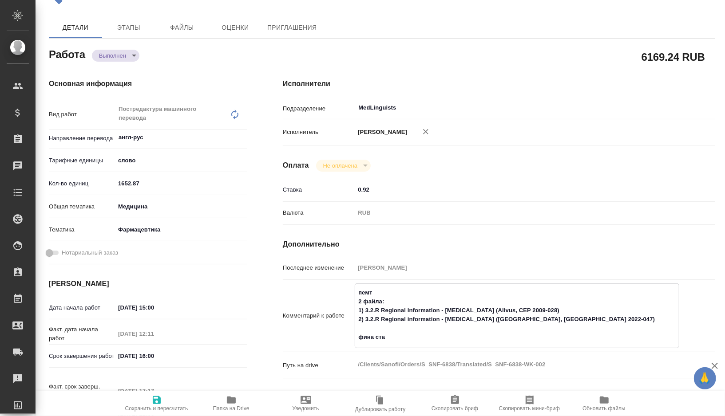
type textarea "x"
type textarea "пемт 2 файла: 1) 3.2.R Regional information - [MEDICAL_DATA] (Alivus, CEP 2009-…"
type textarea "x"
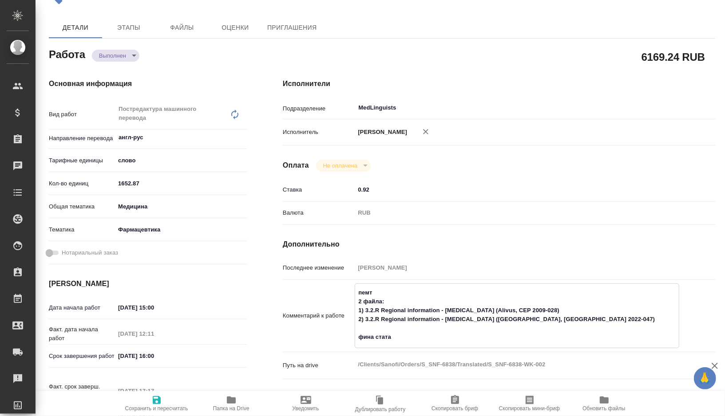
type textarea "x"
type textarea "пемт 2 файла: 1) 3.2.R Regional information - [MEDICAL_DATA] (Alivus, CEP 2009-…"
type textarea "x"
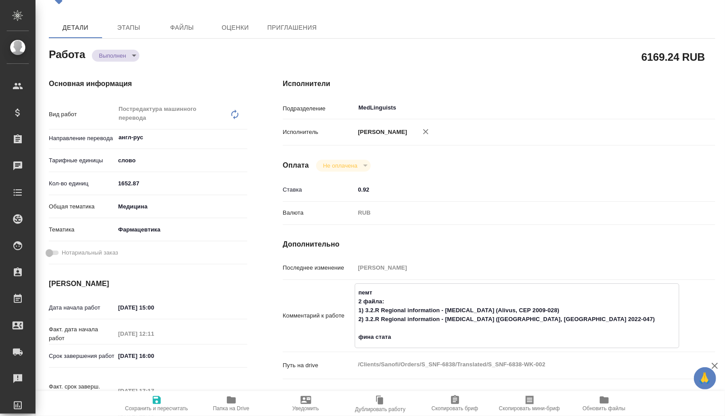
type textarea "x"
type textarea "пемт 2 файла: 1) 3.2.R Regional information - [MEDICAL_DATA] (Alivus, CEP 2009-…"
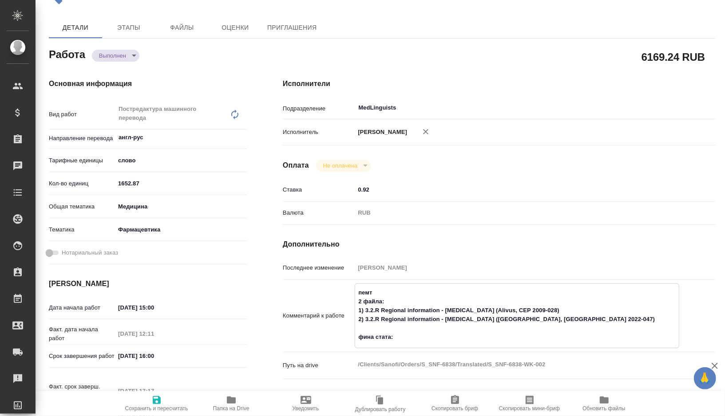
type textarea "x"
paste textarea "424,36 glenmark + 1228,51 alivus"
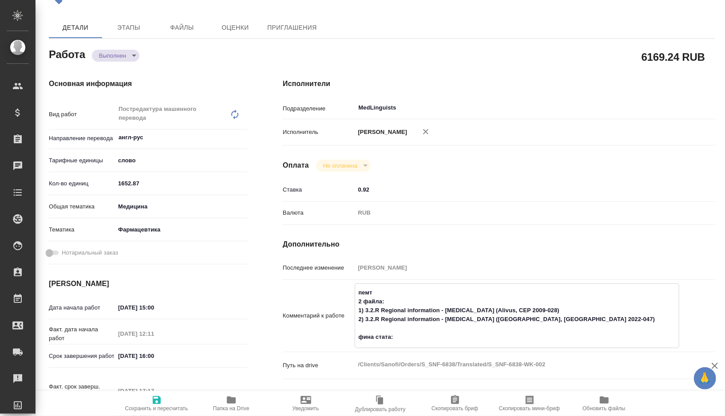
type textarea "x"
type textarea "пемт 2 файла: 1) 3.2.R Regional information - Telmisartan (Alivus, CEP 2009-028…"
type textarea "x"
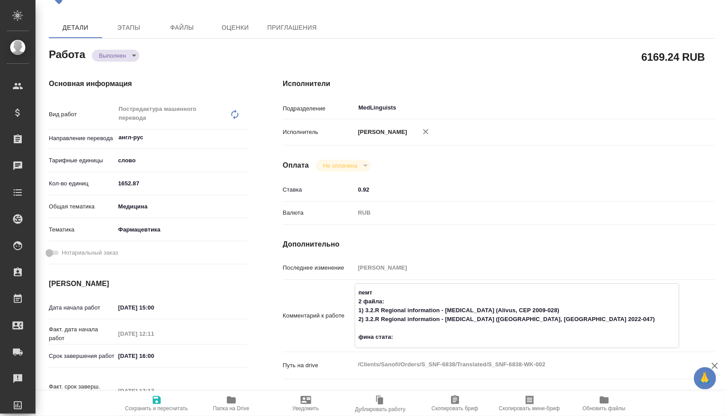
type textarea "x"
type textarea "пемт 2 файла: 1) 3.2.R Regional information - Telmisartan (Alivus, CEP 2009-028…"
type textarea "x"
click at [151, 400] on icon "button" at bounding box center [156, 400] width 11 height 11
type textarea "x"
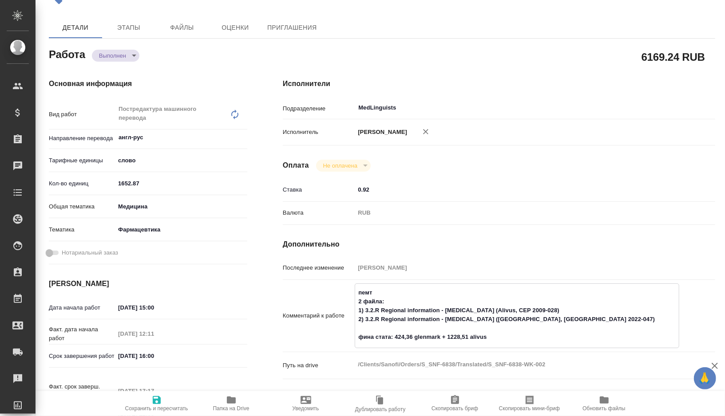
type textarea "x"
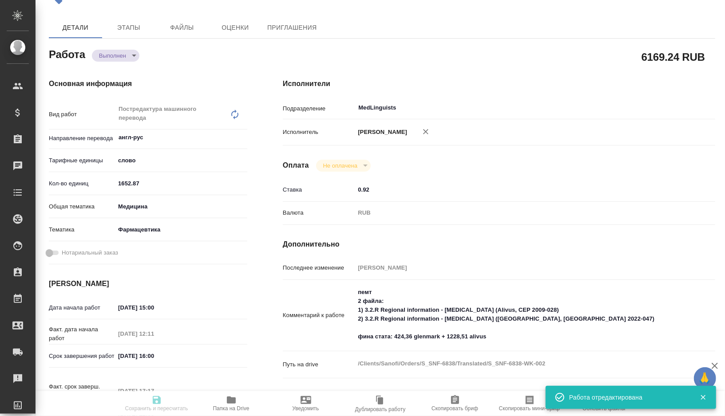
type textarea "x"
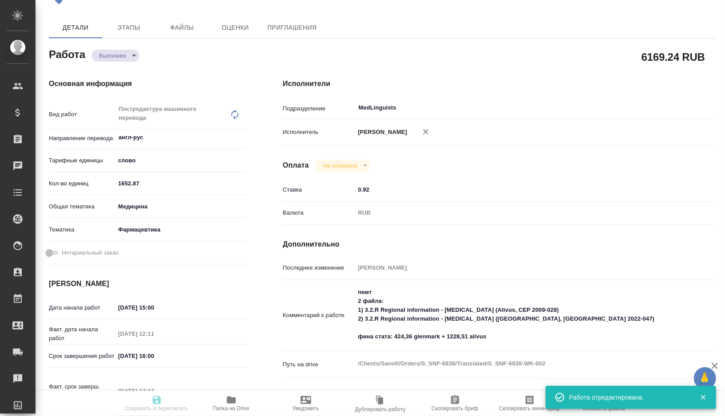
type input "completed"
type textarea "Постредактура машинного перевода"
type textarea "x"
type input "англ-рус"
type input "5a8b1489cc6b4906c91bfd90"
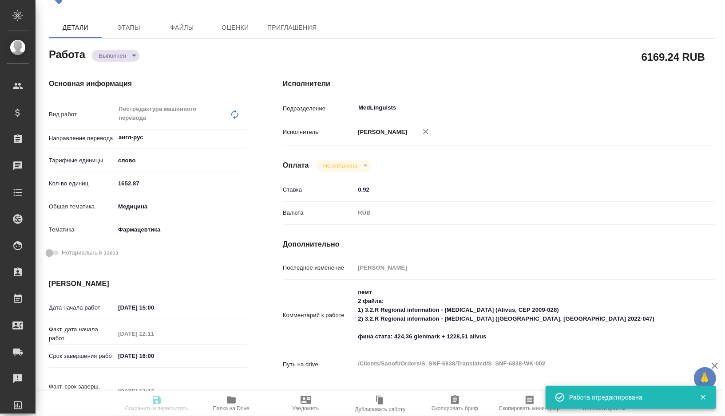
type input "1652.87"
type input "med"
type input "6149832f2b7be24903fd7a82"
type input "25.08.2025 15:00"
type input "25.08.2025 12:11"
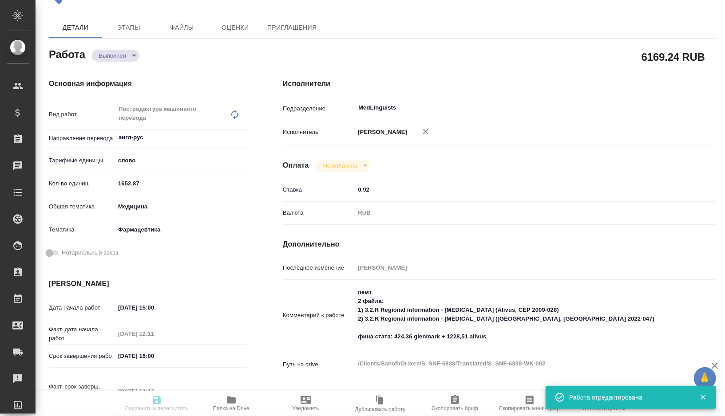
type input "26.08.2025 16:00"
type input "26.08.2025 17:17"
type input "26.08.2025 22:00"
type input "MedLinguists"
type input "notPayed"
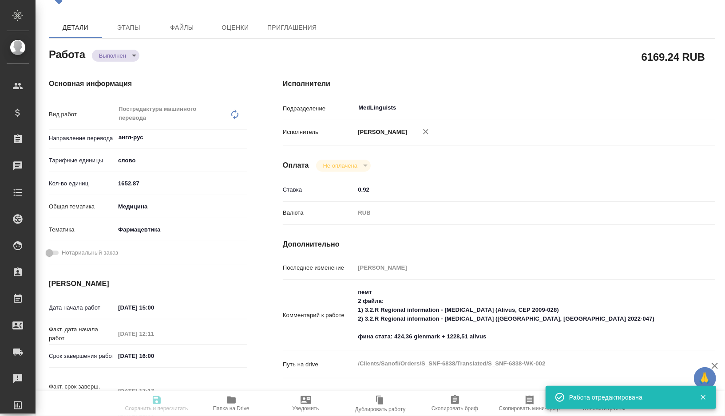
type input "0.92"
type input "RUB"
type input "[PERSON_NAME]"
type textarea "пемт 2 файла: 1) 3.2.R Regional information - Telmisartan (Alivus, CEP 2009-028…"
type textarea "x"
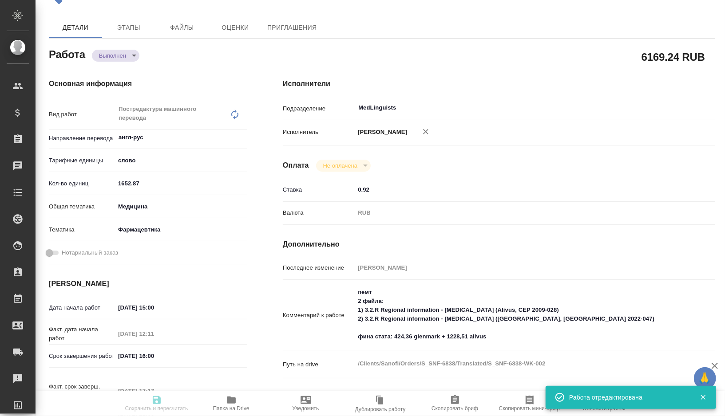
type textarea "/Clients/Sanofi/Orders/S_SNF-6838/Translated/S_SNF-6838-WK-002"
type textarea "x"
type input "S_SNF-6838"
type input "E005824968"
type input "Business Translation 2.0"
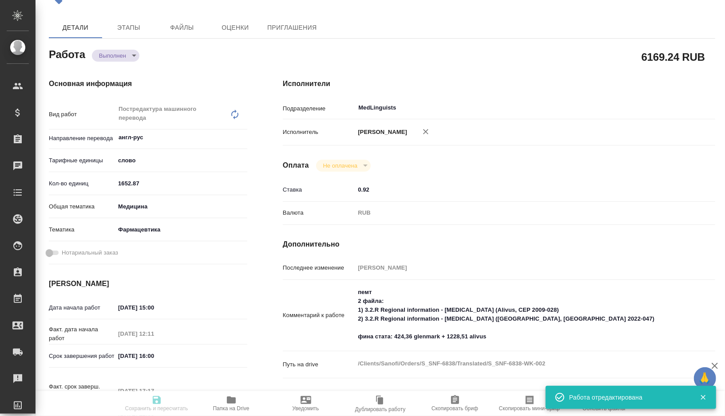
type input "Постредактура машинного перевода, Корректура, Редактура, Автоматизированная про…"
type input "[PERSON_NAME]"
type input "Арсеньева Вера"
type input "/Clients/Sanofi/Orders/S_SNF-6838"
type textarea "x"
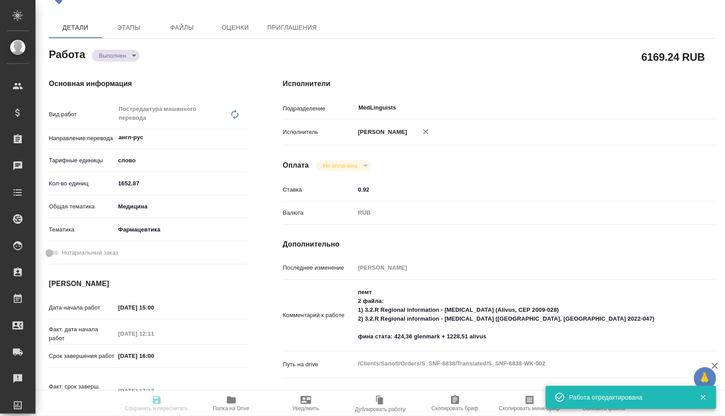
type textarea "x"
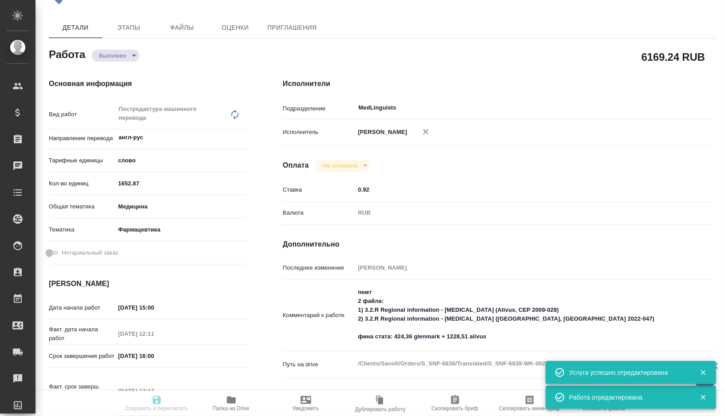
type textarea "x"
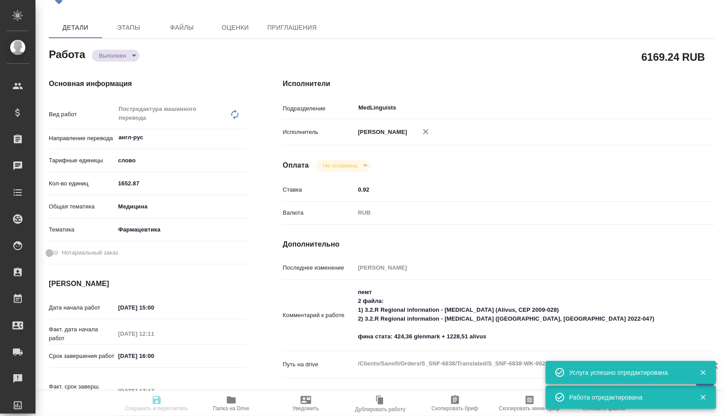
type textarea "x"
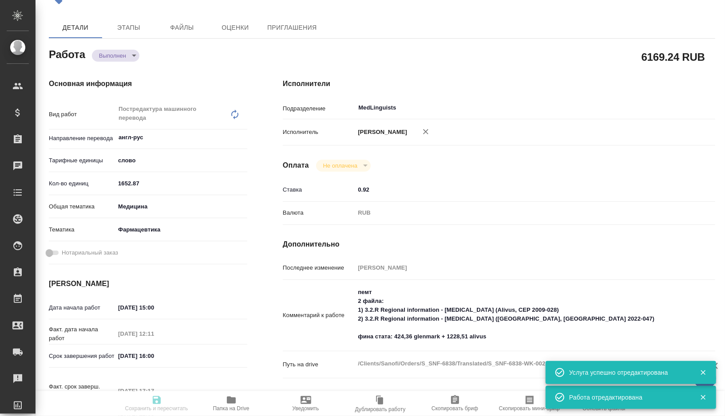
type textarea "x"
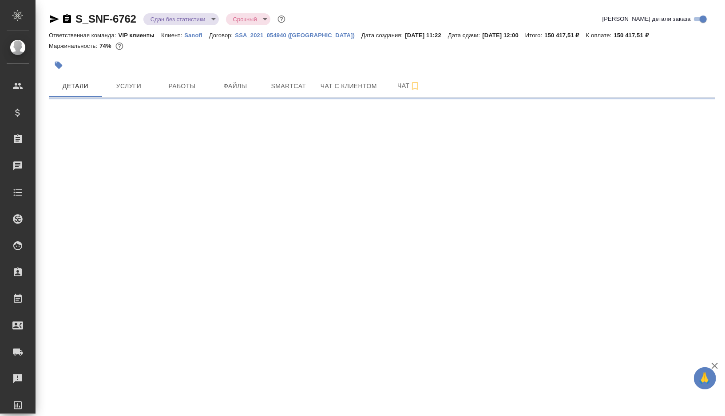
select select "RU"
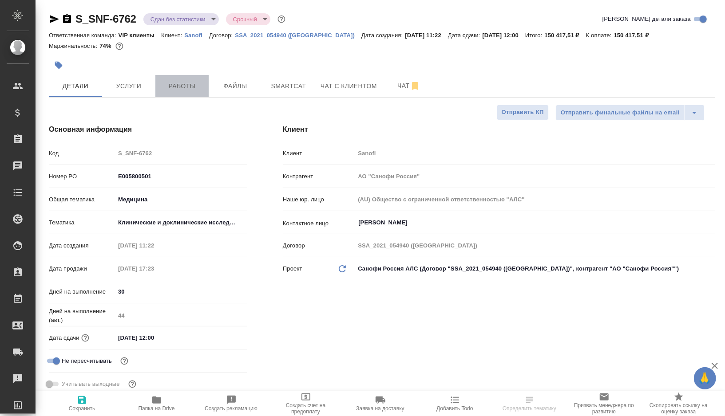
click at [176, 87] on span "Работы" at bounding box center [182, 86] width 43 height 11
type textarea "x"
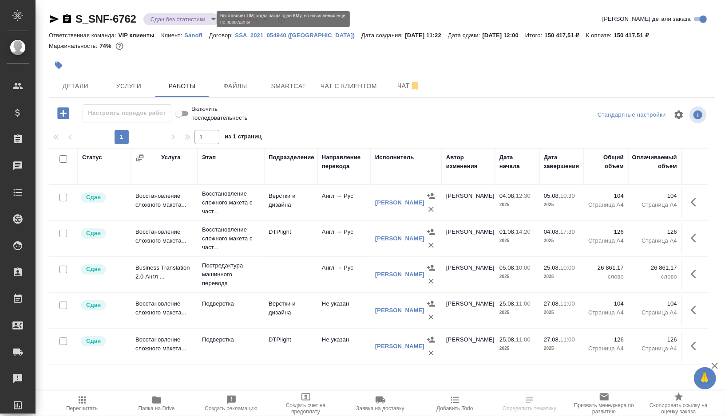
click at [209, 21] on body "🙏 .cls-1 fill:#fff; AWATERA [PERSON_NAME] Спецификации Заказы 0 Чаты Todo Проек…" at bounding box center [362, 208] width 725 height 416
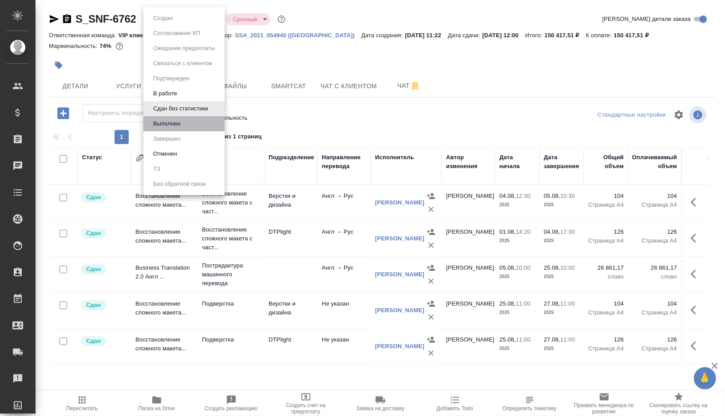
click at [191, 125] on li "Выполнен" at bounding box center [183, 123] width 81 height 15
